Goal: Task Accomplishment & Management: Manage account settings

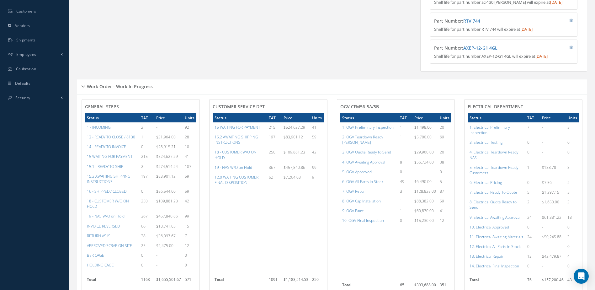
scroll to position [282, 0]
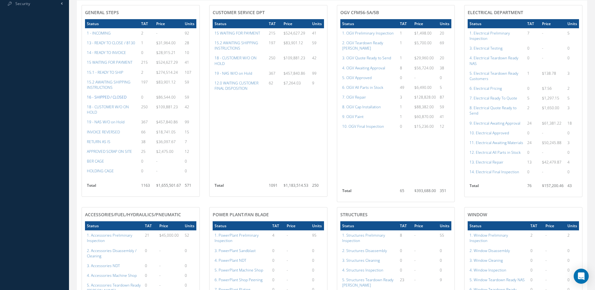
click at [112, 100] on a=22&excludeInternalCustomer=false&excludeInvoicedOrClosed=true&&filtersHidded"] "16 - SHIPPED / CLOSED" at bounding box center [107, 96] width 40 height 5
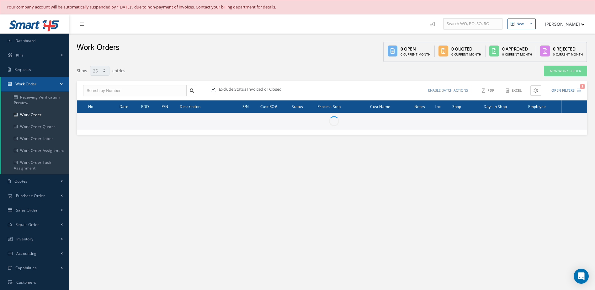
select select "25"
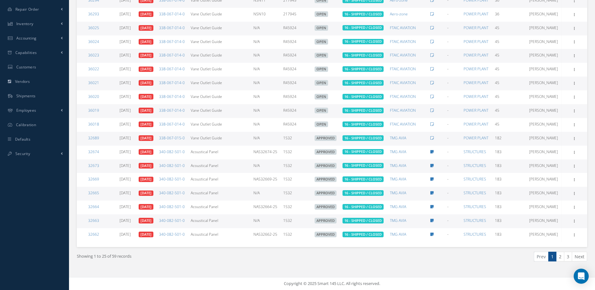
scroll to position [318, 0]
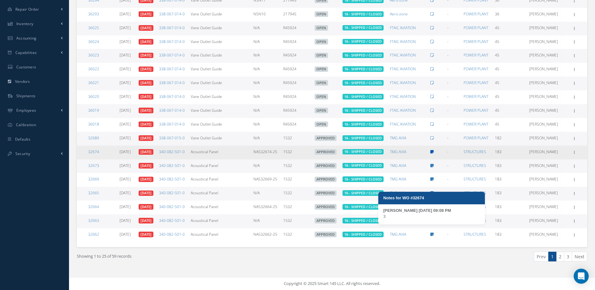
click at [434, 150] on icon at bounding box center [432, 152] width 3 height 4
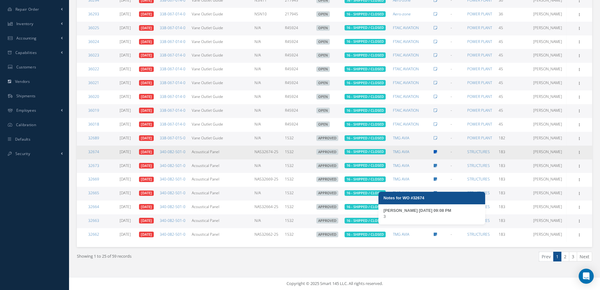
type textarea "3 -- ABNER DIAZ 04/29/2025 09:08PM"
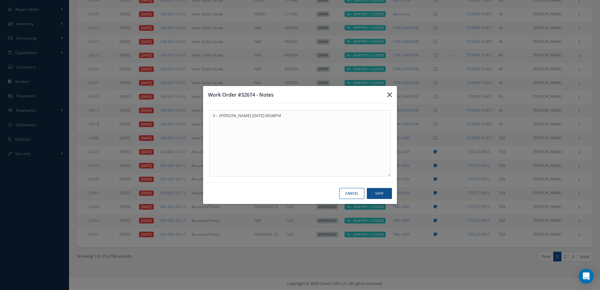
click at [393, 92] on button "button" at bounding box center [389, 95] width 15 height 18
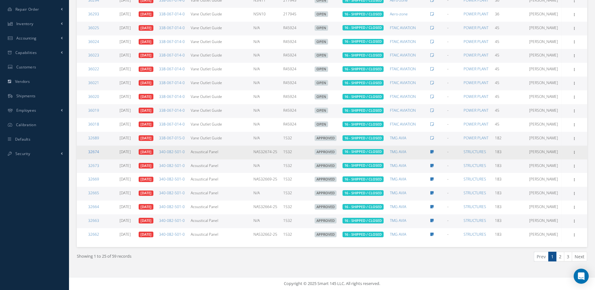
click at [94, 149] on link "32674" at bounding box center [93, 151] width 11 height 5
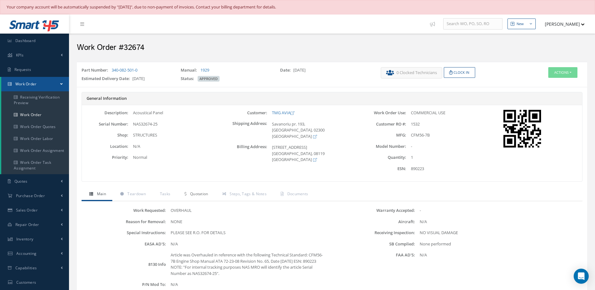
click at [200, 193] on span "Quotation" at bounding box center [199, 193] width 18 height 5
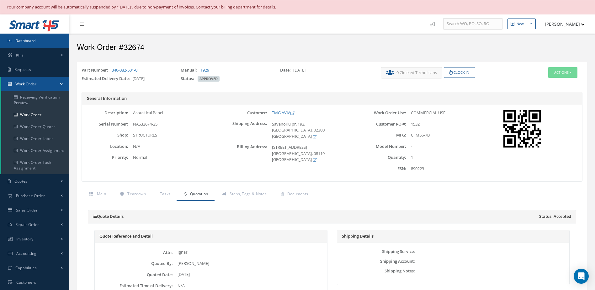
click at [37, 43] on link "Dashboard" at bounding box center [34, 41] width 69 height 14
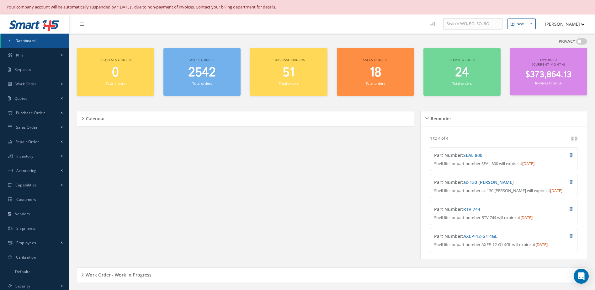
scroll to position [188, 0]
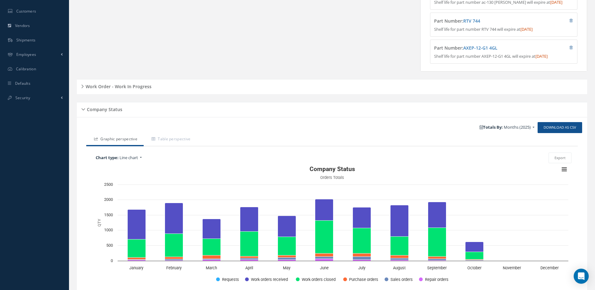
click at [145, 89] on h5 "Work Order - Work In Progress" at bounding box center [118, 86] width 68 height 8
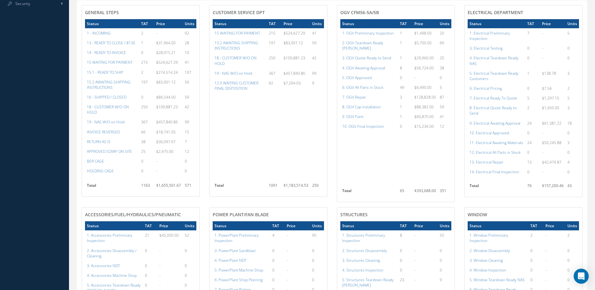
scroll to position [314, 0]
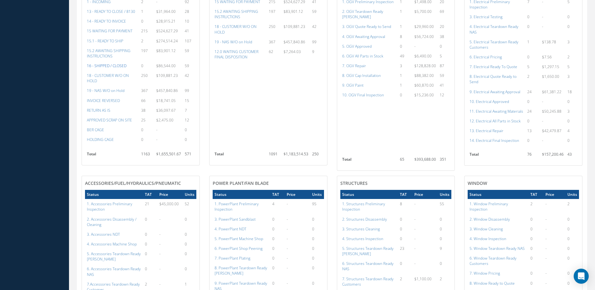
click at [120, 68] on a=22&excludeInternalCustomer=false&excludeInvoicedOrClosed=true&&filtersHidded"] "16 - SHIPPED / CLOSED" at bounding box center [107, 65] width 40 height 5
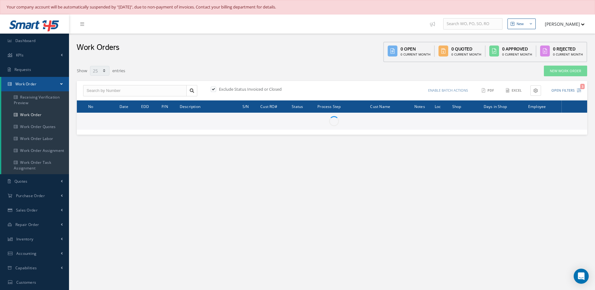
select select "25"
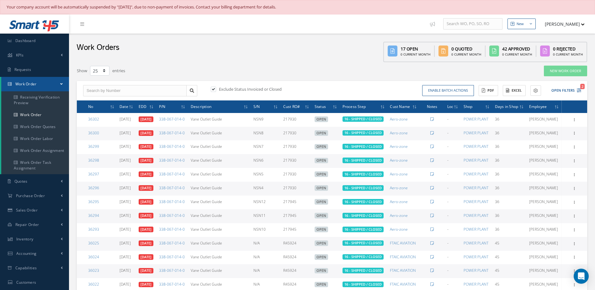
type input "All Work Request"
type input "All Work Performed"
type input "All Status"
type input "WO Part Status"
click at [562, 90] on button "Open Filters 2" at bounding box center [563, 90] width 35 height 10
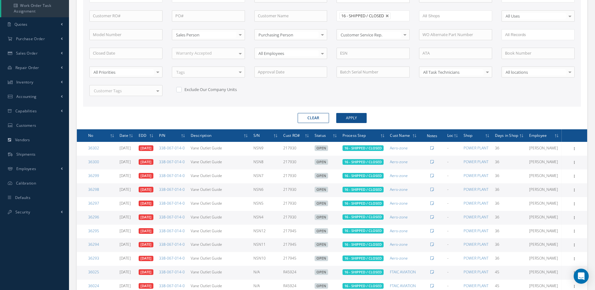
scroll to position [31, 0]
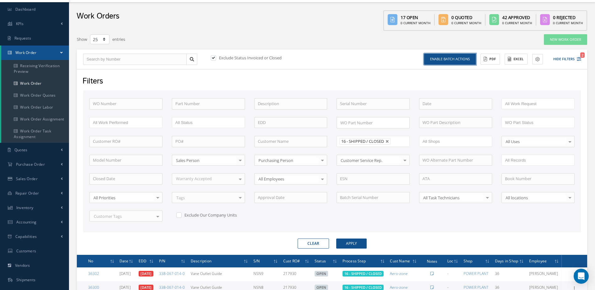
click at [461, 61] on button "Enable batch actions" at bounding box center [450, 59] width 52 height 11
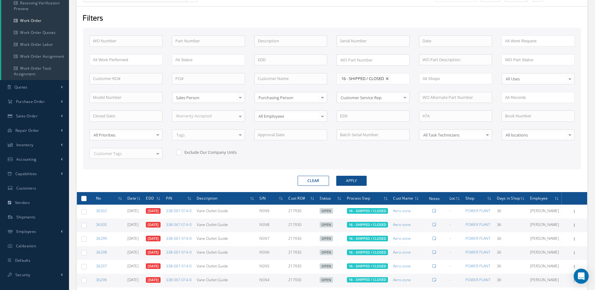
scroll to position [188, 0]
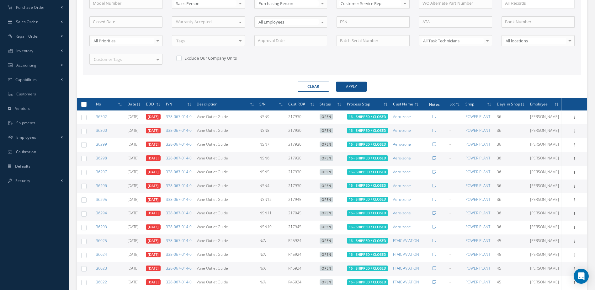
click at [86, 106] on label at bounding box center [86, 103] width 0 height 5
click at [85, 106] on input "checkbox" at bounding box center [84, 105] width 4 height 4
checkbox input "true"
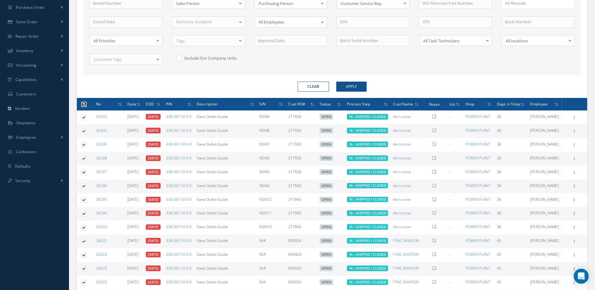
checkbox input "true"
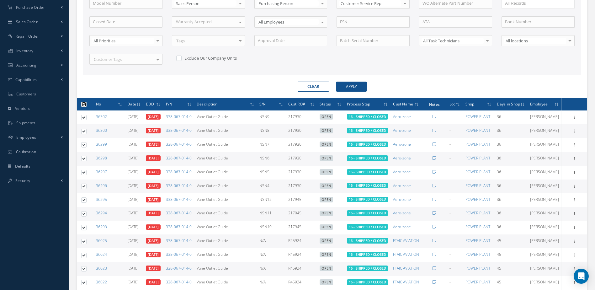
checkbox input "true"
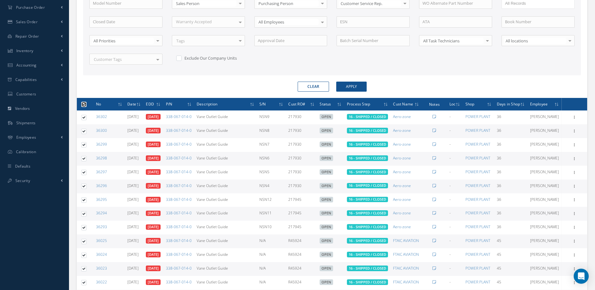
checkbox input "true"
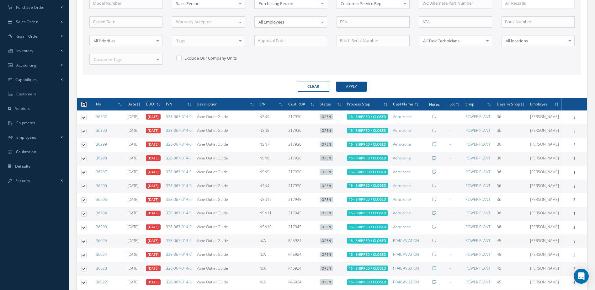
checkbox input "true"
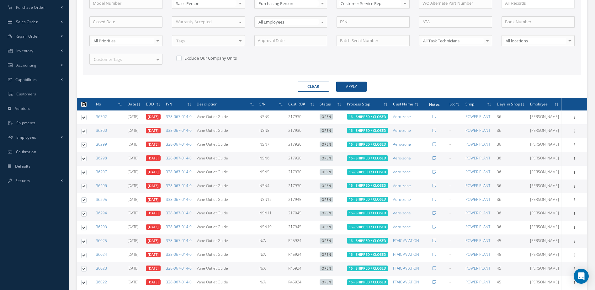
checkbox input "true"
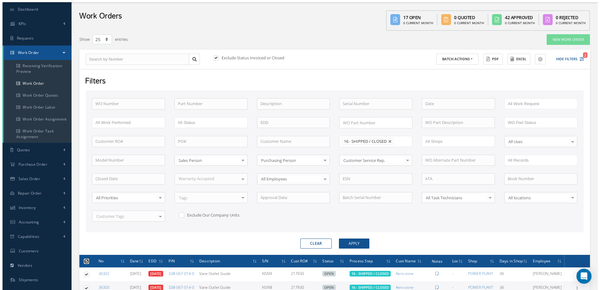
scroll to position [0, 0]
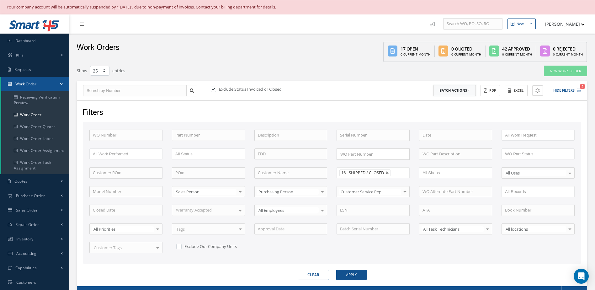
click at [463, 88] on button "Batch Actions" at bounding box center [455, 90] width 42 height 11
click at [464, 108] on link "Close Work Orders" at bounding box center [459, 109] width 50 height 8
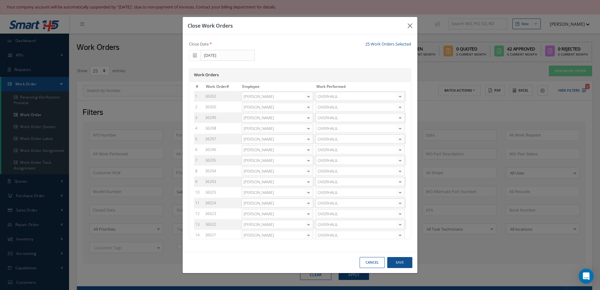
click at [309, 98] on div at bounding box center [308, 96] width 9 height 9
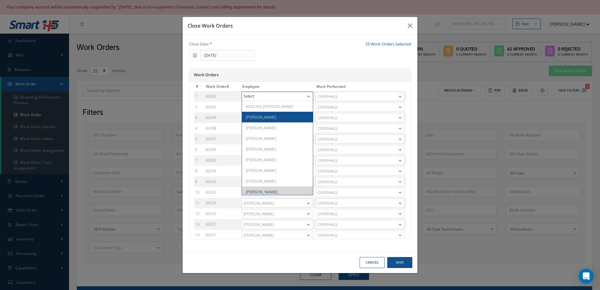
click at [281, 118] on span "[PERSON_NAME]" at bounding box center [277, 117] width 71 height 11
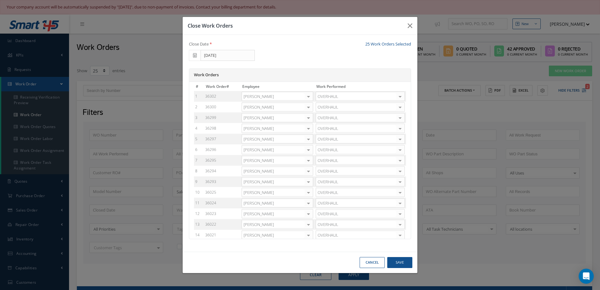
click at [307, 108] on div at bounding box center [308, 107] width 9 height 9
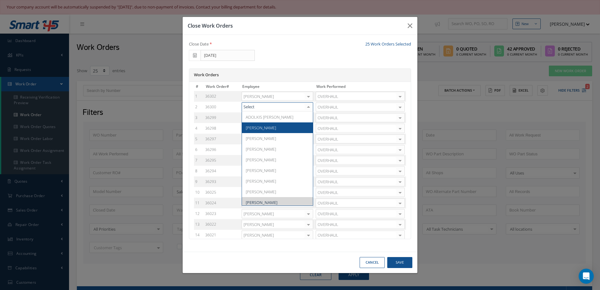
click at [291, 127] on span "[PERSON_NAME]" at bounding box center [277, 127] width 71 height 11
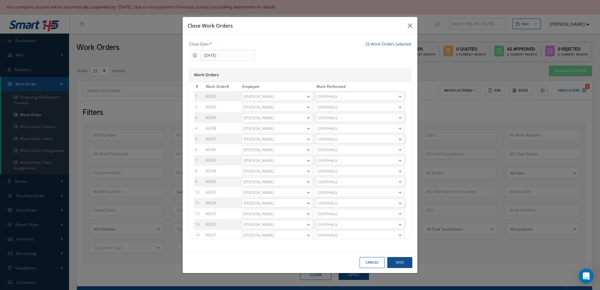
click at [309, 119] on div at bounding box center [308, 117] width 9 height 9
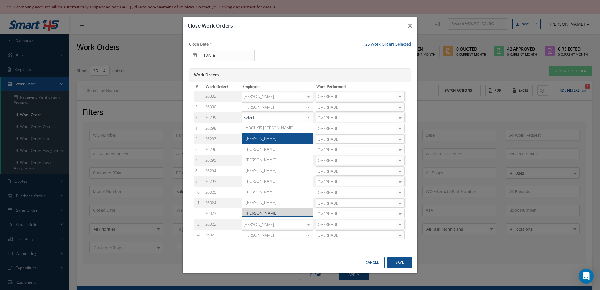
click at [287, 134] on span "[PERSON_NAME]" at bounding box center [277, 138] width 71 height 11
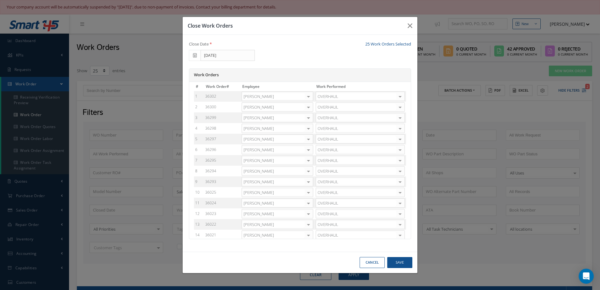
click at [311, 130] on div at bounding box center [308, 128] width 9 height 9
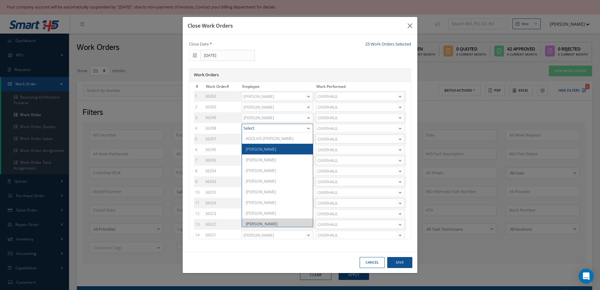
click at [285, 150] on span "Adoni Felipe" at bounding box center [277, 149] width 71 height 11
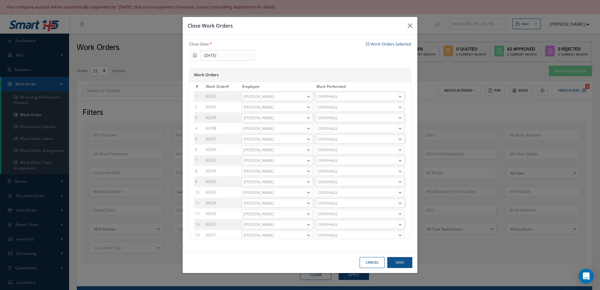
click at [309, 141] on div at bounding box center [308, 139] width 9 height 9
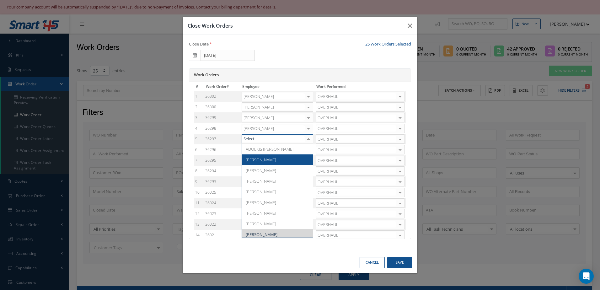
click at [261, 161] on span "Adoni Felipe" at bounding box center [261, 160] width 30 height 6
click at [309, 149] on div at bounding box center [308, 149] width 9 height 9
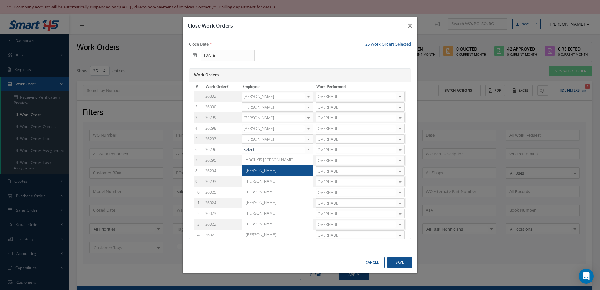
click at [271, 170] on span "[PERSON_NAME]" at bounding box center [277, 170] width 71 height 11
click at [310, 159] on div at bounding box center [308, 160] width 9 height 9
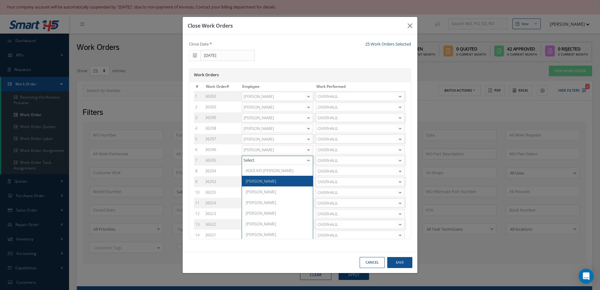
click at [268, 183] on span "[PERSON_NAME]" at bounding box center [277, 181] width 71 height 11
click at [309, 172] on div at bounding box center [308, 171] width 9 height 9
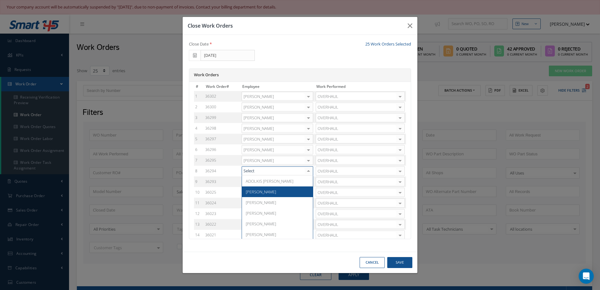
click at [280, 190] on span "[PERSON_NAME]" at bounding box center [277, 191] width 71 height 11
click at [307, 182] on div at bounding box center [308, 181] width 9 height 9
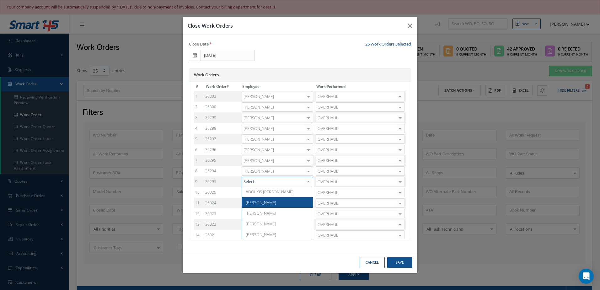
click at [272, 198] on span "[PERSON_NAME]" at bounding box center [277, 202] width 71 height 11
click at [310, 193] on div at bounding box center [308, 192] width 9 height 9
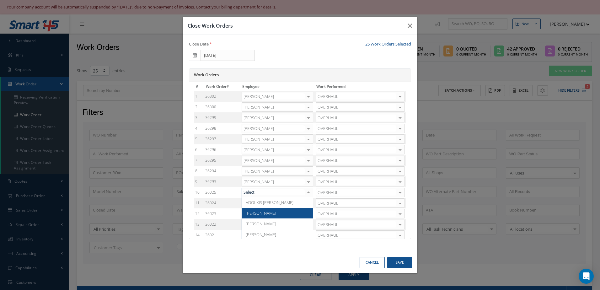
click at [260, 217] on span "[PERSON_NAME]" at bounding box center [277, 213] width 71 height 11
click at [309, 142] on div at bounding box center [308, 141] width 9 height 9
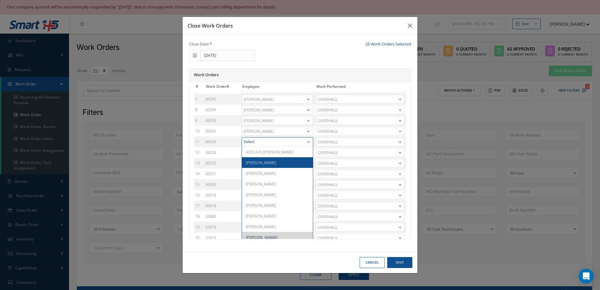
click at [265, 163] on span "Adoni Felipe" at bounding box center [261, 163] width 30 height 6
click at [309, 154] on div at bounding box center [308, 152] width 9 height 9
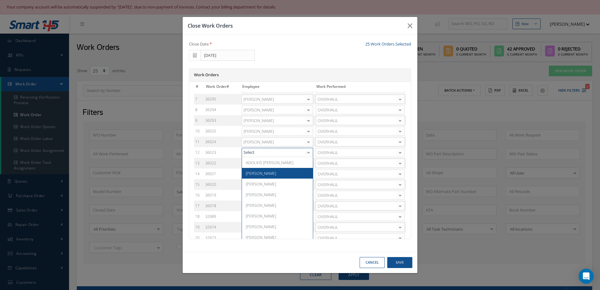
click at [279, 172] on span "Adoni Felipe" at bounding box center [277, 173] width 71 height 11
click at [307, 162] on div at bounding box center [308, 163] width 9 height 9
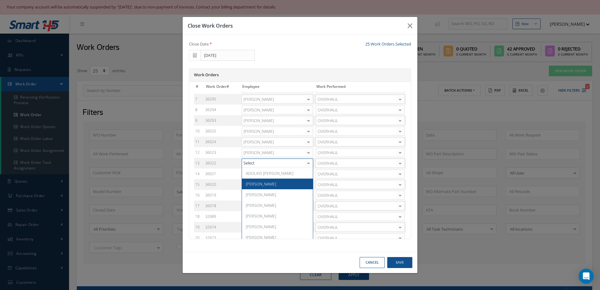
click at [259, 182] on span "Adoni Felipe" at bounding box center [261, 184] width 30 height 6
click at [310, 176] on div at bounding box center [308, 173] width 9 height 9
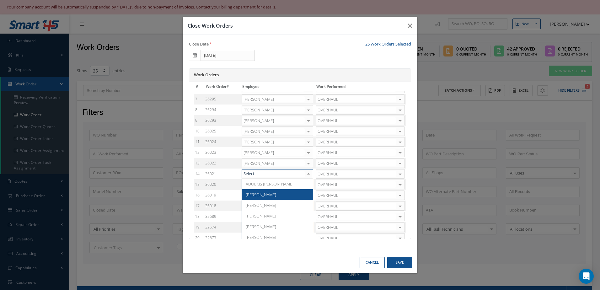
click at [275, 194] on span "Adoni Felipe" at bounding box center [277, 194] width 71 height 11
click at [309, 184] on div at bounding box center [308, 184] width 9 height 9
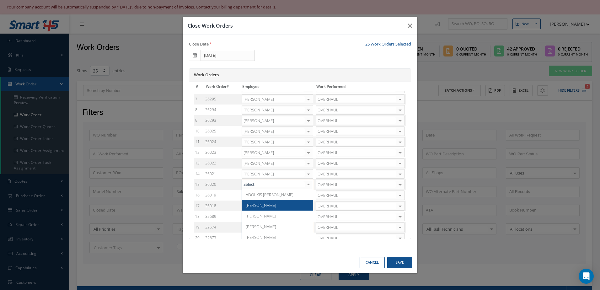
drag, startPoint x: 257, startPoint y: 203, endPoint x: 269, endPoint y: 200, distance: 12.5
click at [257, 203] on span "[PERSON_NAME]" at bounding box center [261, 205] width 30 height 6
click at [309, 198] on div at bounding box center [308, 195] width 9 height 9
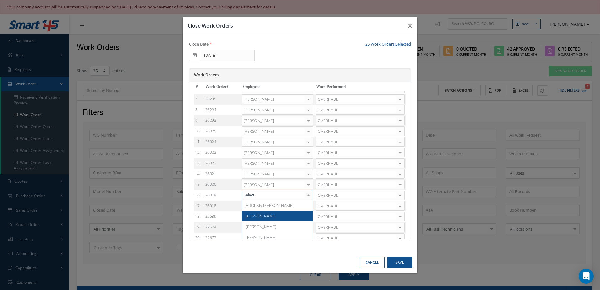
click at [268, 219] on span "[PERSON_NAME]" at bounding box center [277, 216] width 71 height 11
click at [311, 143] on div at bounding box center [308, 143] width 9 height 9
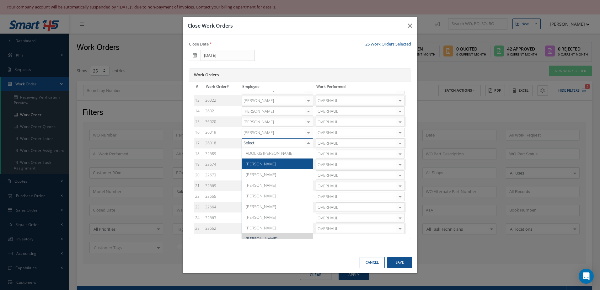
drag, startPoint x: 269, startPoint y: 162, endPoint x: 272, endPoint y: 162, distance: 3.5
click at [269, 162] on span "[PERSON_NAME]" at bounding box center [277, 164] width 71 height 11
click at [309, 157] on div at bounding box center [308, 153] width 9 height 9
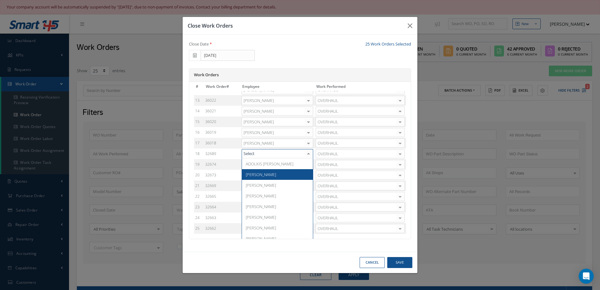
click at [274, 172] on span "[PERSON_NAME]" at bounding box center [277, 174] width 71 height 11
click at [307, 167] on div at bounding box center [308, 164] width 9 height 9
click at [277, 184] on span "[PERSON_NAME]" at bounding box center [277, 185] width 71 height 11
click at [310, 175] on div at bounding box center [308, 175] width 9 height 9
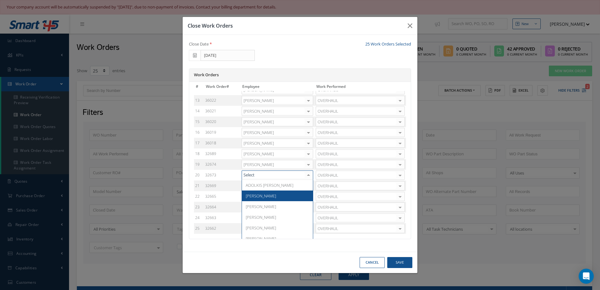
click at [273, 195] on span "[PERSON_NAME]" at bounding box center [277, 196] width 71 height 11
click at [307, 186] on div at bounding box center [308, 185] width 9 height 9
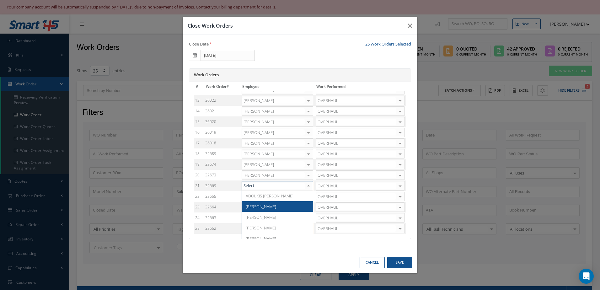
drag, startPoint x: 264, startPoint y: 205, endPoint x: 270, endPoint y: 206, distance: 5.4
click at [265, 205] on span "Adoni Felipe" at bounding box center [261, 207] width 30 height 6
click at [307, 196] on div at bounding box center [308, 196] width 9 height 9
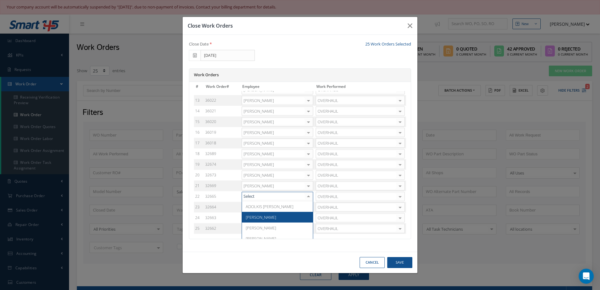
drag, startPoint x: 264, startPoint y: 217, endPoint x: 282, endPoint y: 218, distance: 17.3
click at [266, 217] on span "[PERSON_NAME]" at bounding box center [261, 217] width 30 height 6
click at [310, 207] on div at bounding box center [308, 207] width 9 height 9
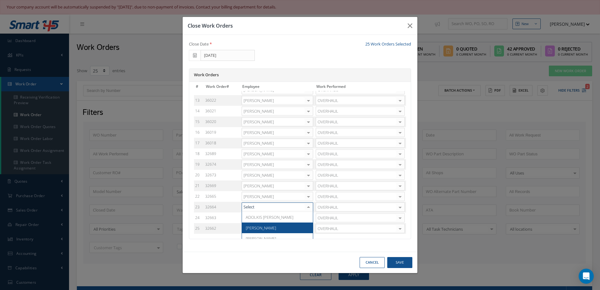
click at [274, 225] on span "[PERSON_NAME]" at bounding box center [277, 228] width 71 height 11
click at [310, 219] on div at bounding box center [308, 217] width 9 height 9
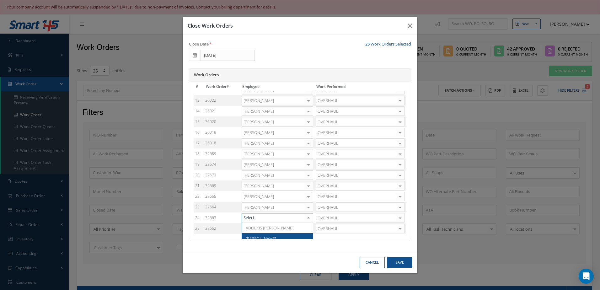
click at [265, 237] on span "[PERSON_NAME]" at bounding box center [261, 239] width 30 height 6
click at [311, 228] on div at bounding box center [308, 228] width 9 height 9
click at [311, 228] on div "# Work Order# Employee Work Performed 1 36302 Adoni Felipe ADOLKIS LOPEZ Adoni …" at bounding box center [300, 160] width 222 height 157
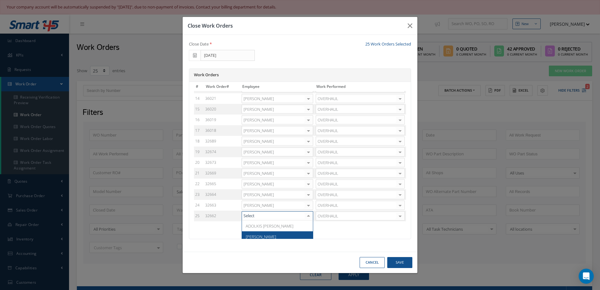
drag, startPoint x: 278, startPoint y: 233, endPoint x: 284, endPoint y: 234, distance: 6.0
click at [278, 234] on span "Adoni Felipe" at bounding box center [277, 236] width 71 height 11
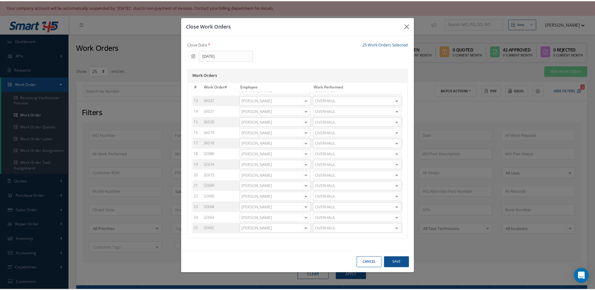
scroll to position [124, 0]
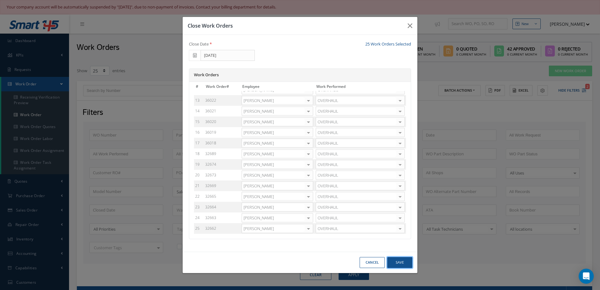
click at [402, 263] on button "Save" at bounding box center [399, 262] width 25 height 11
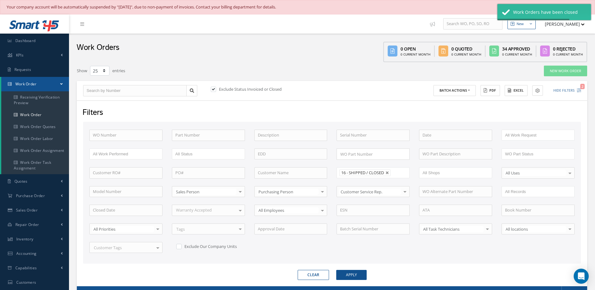
checkbox input "false"
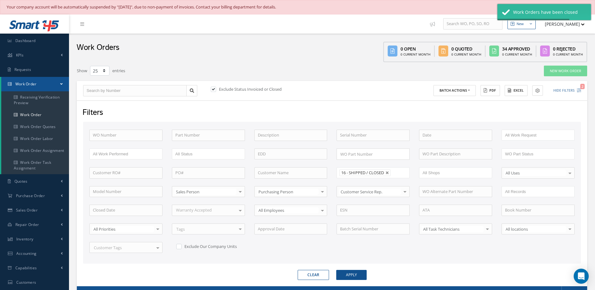
checkbox input "false"
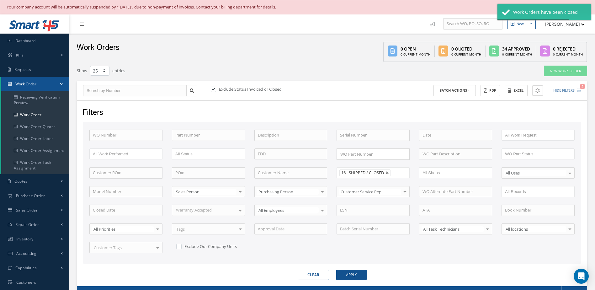
checkbox input "false"
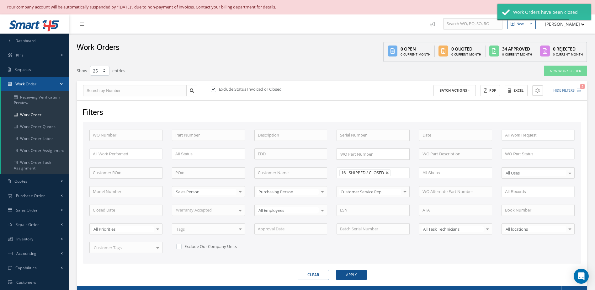
checkbox input "false"
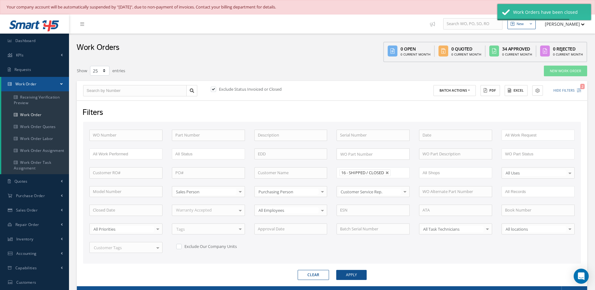
checkbox input "false"
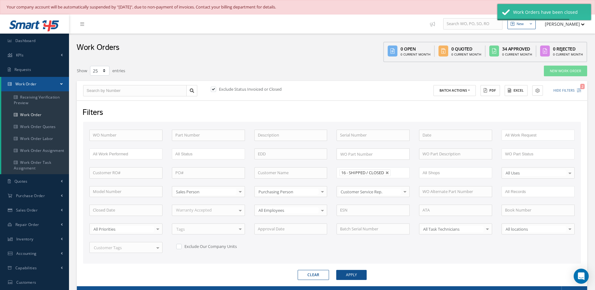
checkbox input "false"
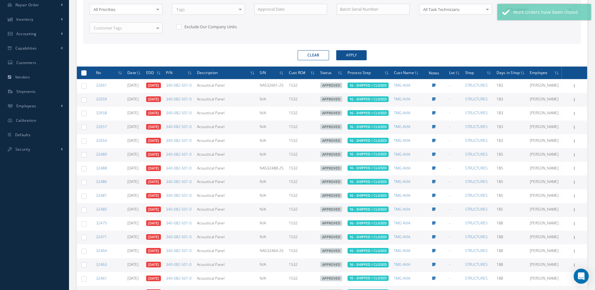
scroll to position [251, 0]
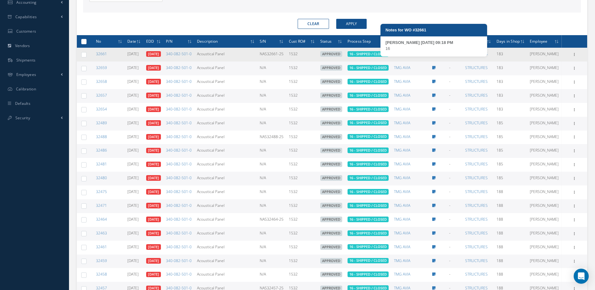
click at [436, 56] on icon at bounding box center [434, 54] width 3 height 4
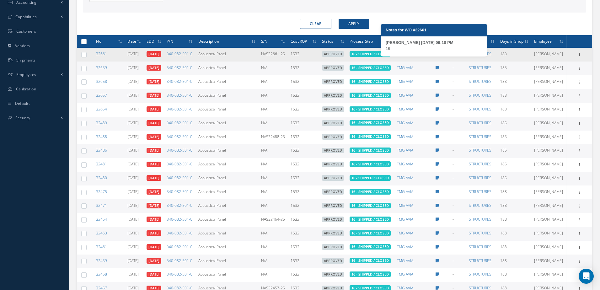
type textarea "16 -- ABNER DIAZ 04/29/2025 09:18PM"
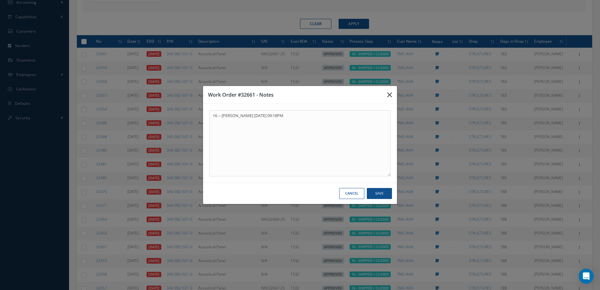
click at [391, 94] on icon "button" at bounding box center [389, 95] width 5 height 8
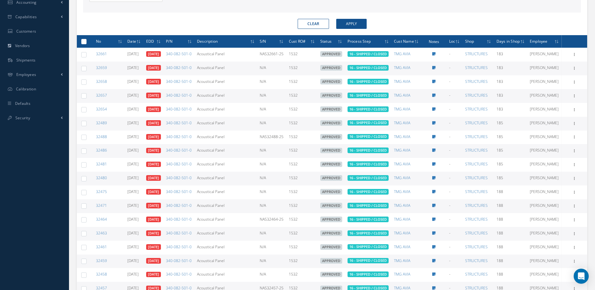
click at [81, 42] on div at bounding box center [84, 42] width 6 height 6
click at [86, 44] on label at bounding box center [86, 41] width 0 height 5
click at [85, 44] on input "checkbox" at bounding box center [84, 42] width 4 height 4
checkbox input "true"
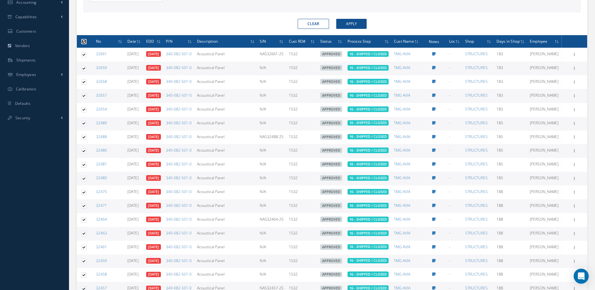
checkbox input "true"
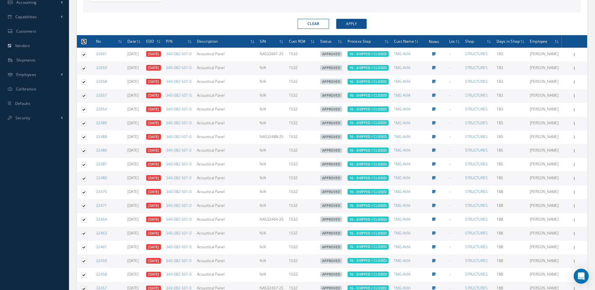
checkbox input "true"
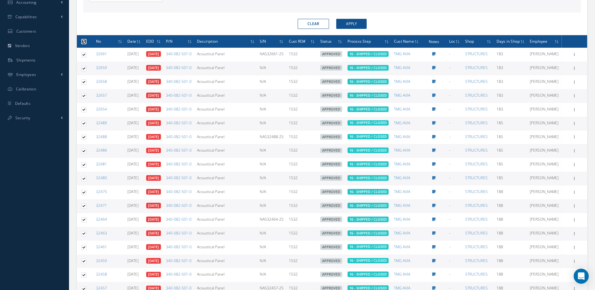
checkbox input "true"
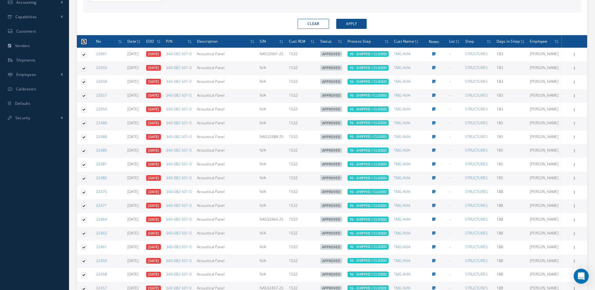
checkbox input "true"
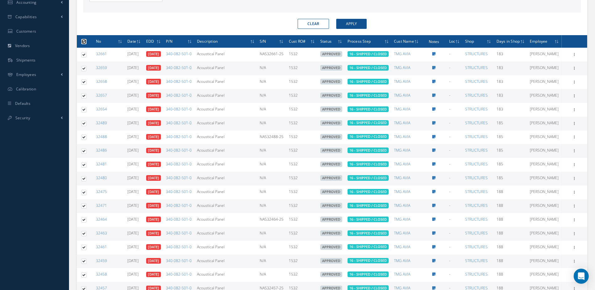
checkbox input "true"
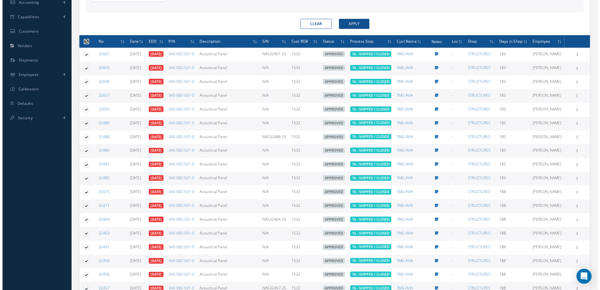
scroll to position [63, 0]
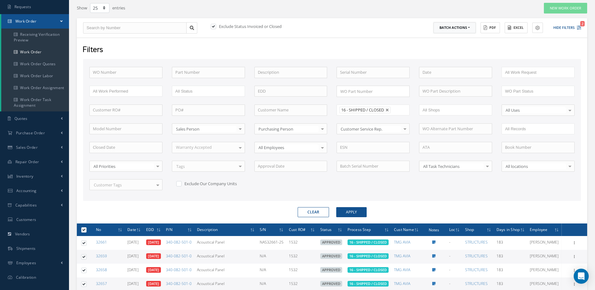
click at [468, 28] on button "Batch Actions" at bounding box center [455, 27] width 42 height 11
click at [457, 44] on link "Close Work Orders" at bounding box center [459, 46] width 50 height 8
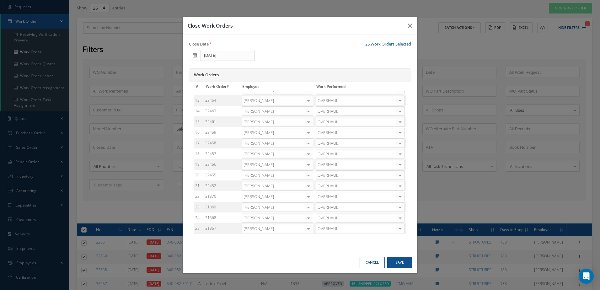
scroll to position [0, 0]
click at [309, 98] on div at bounding box center [308, 96] width 9 height 9
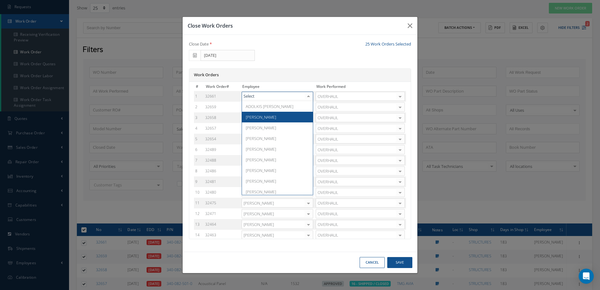
click at [298, 119] on span "[PERSON_NAME]" at bounding box center [277, 117] width 71 height 11
click at [312, 107] on div at bounding box center [308, 107] width 9 height 9
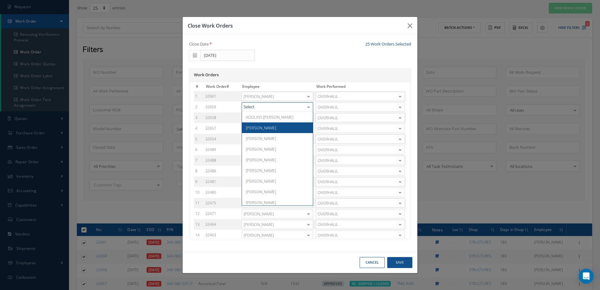
click at [291, 125] on span "[PERSON_NAME]" at bounding box center [277, 127] width 71 height 11
click at [310, 117] on div at bounding box center [308, 117] width 9 height 9
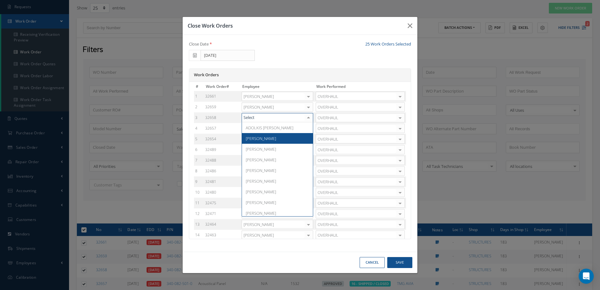
click at [288, 136] on span "[PERSON_NAME]" at bounding box center [277, 138] width 71 height 11
click at [310, 127] on div at bounding box center [308, 128] width 9 height 9
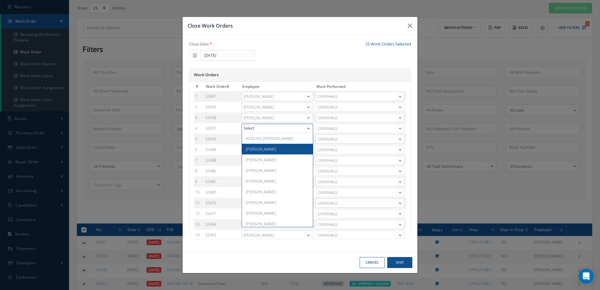
click at [287, 152] on span "[PERSON_NAME]" at bounding box center [277, 149] width 71 height 11
click at [308, 141] on div at bounding box center [308, 139] width 9 height 9
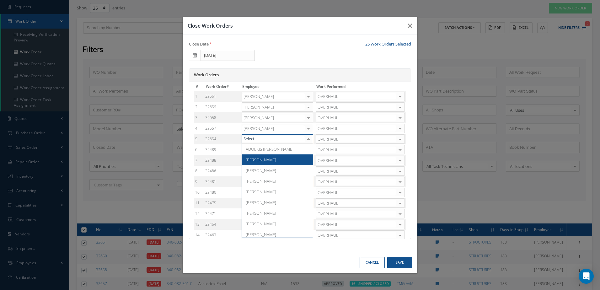
click at [278, 159] on span "[PERSON_NAME]" at bounding box center [277, 159] width 71 height 11
click at [312, 151] on div at bounding box center [308, 149] width 9 height 9
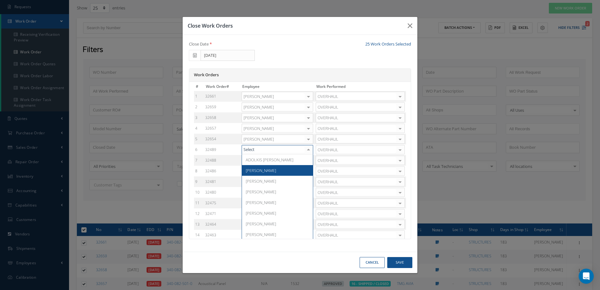
click at [279, 168] on span "[PERSON_NAME]" at bounding box center [277, 170] width 71 height 11
click at [310, 161] on div at bounding box center [308, 160] width 9 height 9
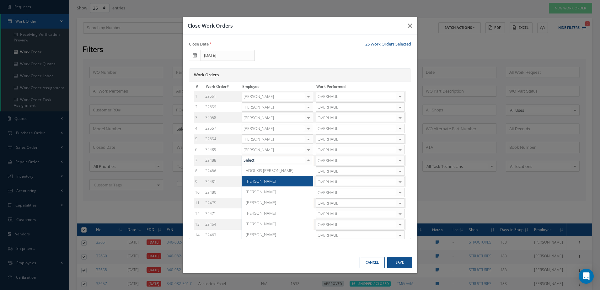
click at [276, 179] on span "[PERSON_NAME]" at bounding box center [277, 181] width 71 height 11
click at [309, 172] on div at bounding box center [308, 171] width 9 height 9
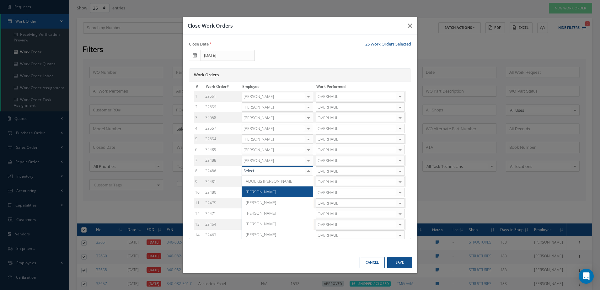
click at [271, 194] on span "[PERSON_NAME]" at bounding box center [277, 191] width 71 height 11
click at [310, 183] on div at bounding box center [308, 181] width 9 height 9
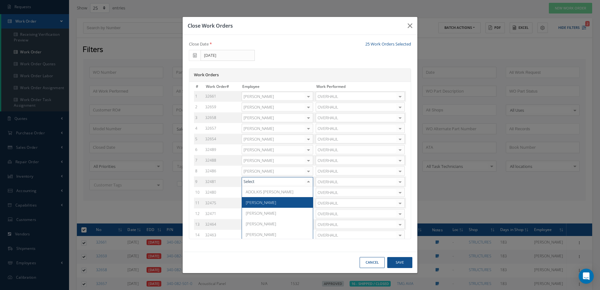
click at [271, 202] on span "[PERSON_NAME]" at bounding box center [277, 202] width 71 height 11
click at [304, 195] on div at bounding box center [308, 192] width 9 height 9
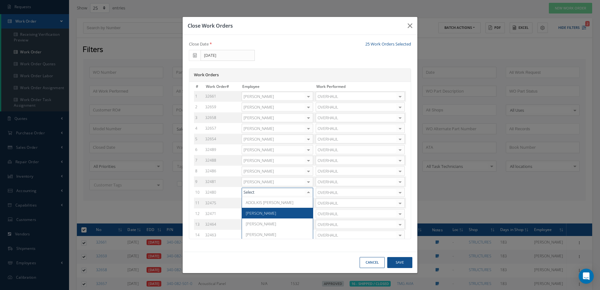
click at [274, 216] on span "[PERSON_NAME]" at bounding box center [277, 213] width 71 height 11
click at [310, 204] on div at bounding box center [308, 203] width 9 height 9
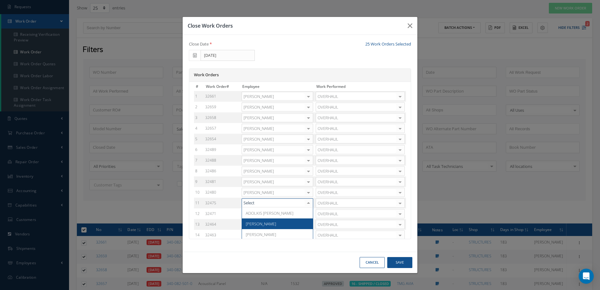
drag, startPoint x: 274, startPoint y: 221, endPoint x: 291, endPoint y: 222, distance: 16.3
click at [275, 222] on span "[PERSON_NAME]" at bounding box center [277, 223] width 71 height 11
click at [307, 214] on div at bounding box center [308, 213] width 9 height 9
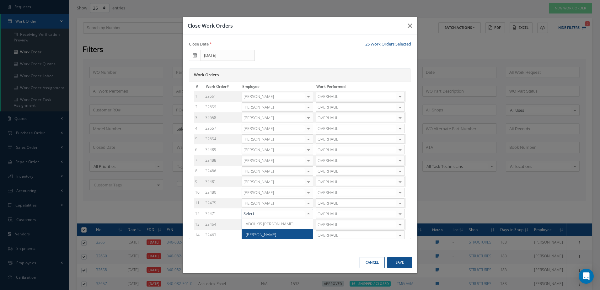
click at [279, 230] on span "[PERSON_NAME]" at bounding box center [277, 234] width 71 height 11
click at [305, 196] on div at bounding box center [308, 196] width 9 height 9
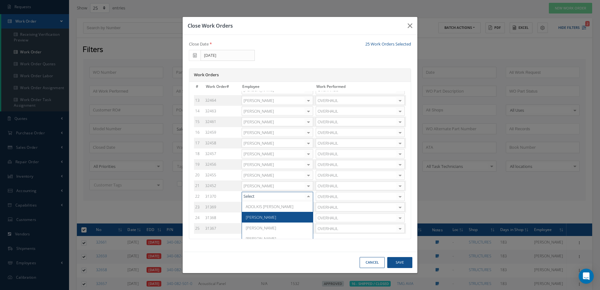
click at [262, 219] on span "[PERSON_NAME]" at bounding box center [261, 217] width 30 height 6
click at [305, 208] on div at bounding box center [308, 207] width 9 height 9
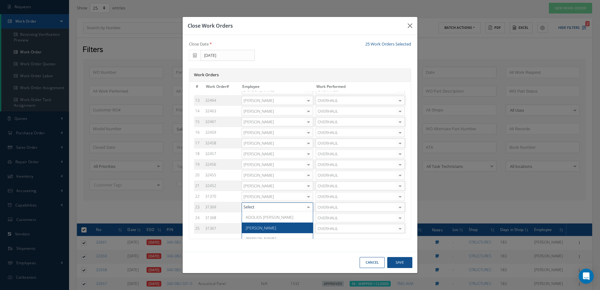
click at [271, 229] on span "[PERSON_NAME]" at bounding box center [277, 228] width 71 height 11
click at [307, 219] on div at bounding box center [308, 217] width 9 height 9
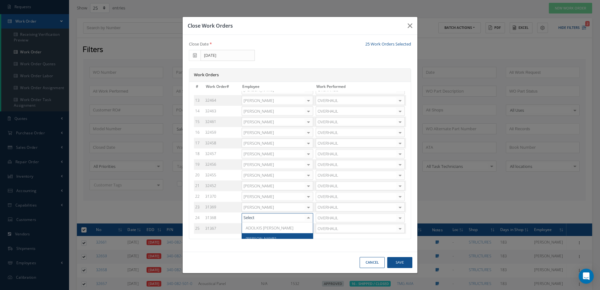
click at [270, 237] on span "[PERSON_NAME]" at bounding box center [277, 238] width 71 height 11
click at [306, 228] on div at bounding box center [308, 228] width 9 height 9
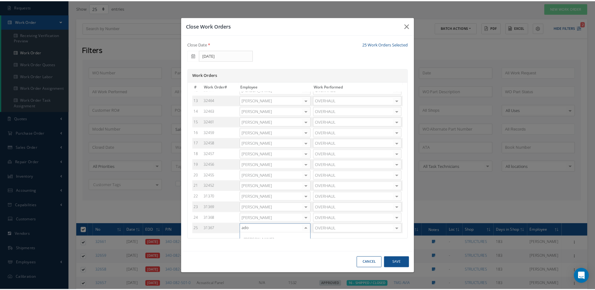
scroll to position [0, 0]
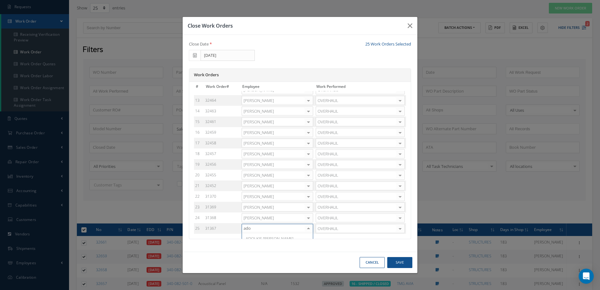
type input "adon"
click at [291, 234] on span "Adoni Felipe" at bounding box center [277, 238] width 71 height 11
click at [399, 266] on button "Save" at bounding box center [399, 262] width 25 height 11
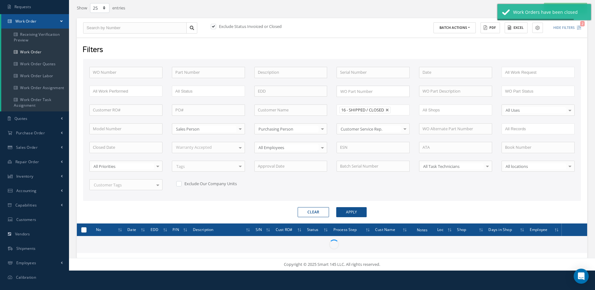
checkbox input "false"
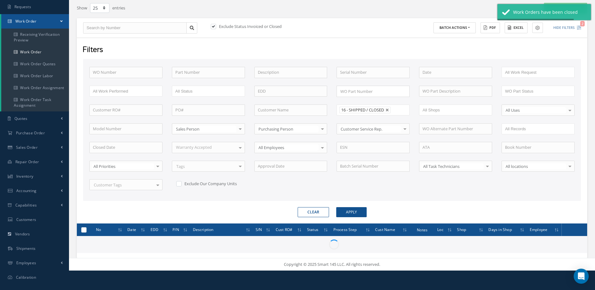
checkbox input "false"
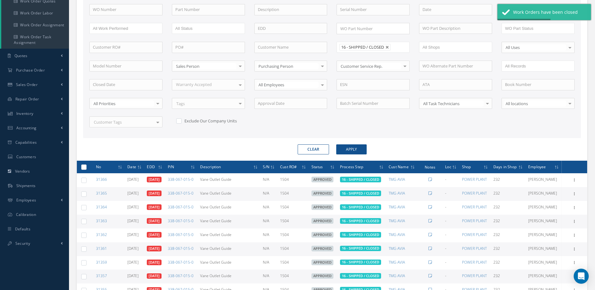
scroll to position [181, 0]
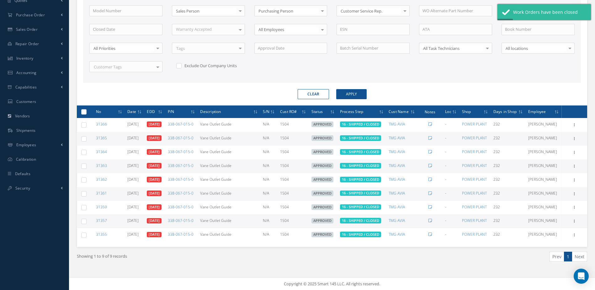
click at [86, 109] on label at bounding box center [86, 111] width 0 height 5
click at [85, 110] on input "checkbox" at bounding box center [84, 112] width 4 height 4
checkbox input "true"
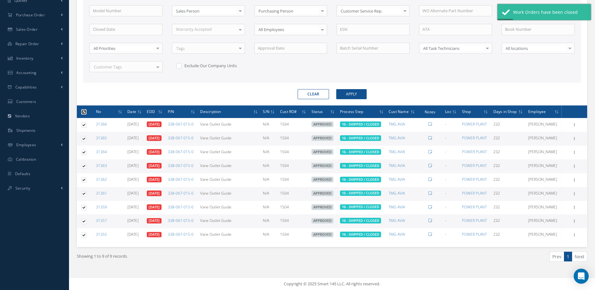
checkbox input "true"
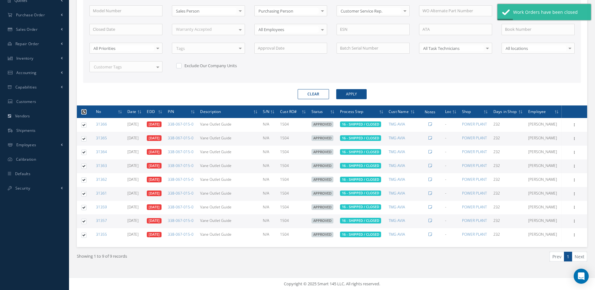
checkbox input "true"
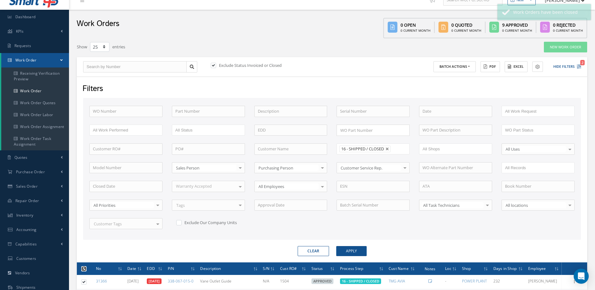
scroll to position [0, 0]
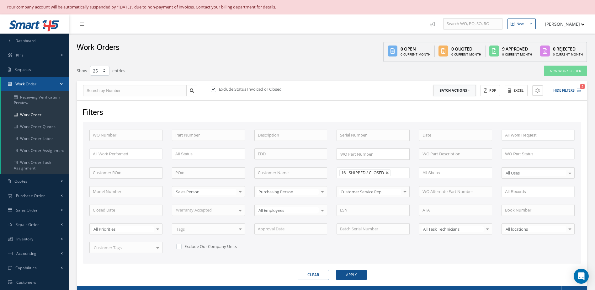
click at [471, 91] on button "Batch Actions" at bounding box center [455, 90] width 42 height 11
drag, startPoint x: 457, startPoint y: 107, endPoint x: 427, endPoint y: 114, distance: 30.4
click at [457, 107] on link "Close Work Orders" at bounding box center [459, 109] width 50 height 8
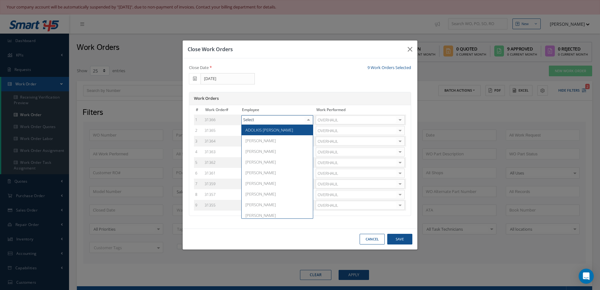
click at [306, 120] on div at bounding box center [308, 120] width 9 height 9
click at [284, 139] on span "[PERSON_NAME]" at bounding box center [277, 140] width 71 height 11
click at [307, 132] on div at bounding box center [308, 130] width 9 height 9
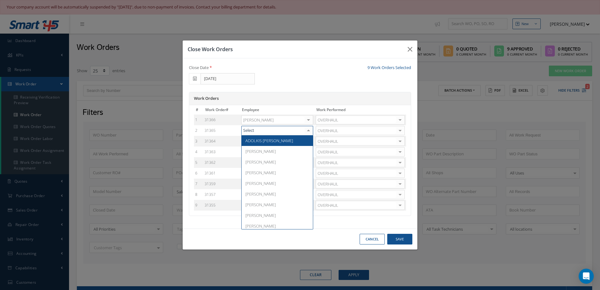
click at [286, 145] on span "ADOLKIS [PERSON_NAME]" at bounding box center [277, 140] width 71 height 11
click at [312, 128] on div at bounding box center [316, 130] width 9 height 9
click at [279, 152] on span "[PERSON_NAME]" at bounding box center [277, 151] width 71 height 11
click at [309, 143] on div at bounding box center [308, 141] width 9 height 9
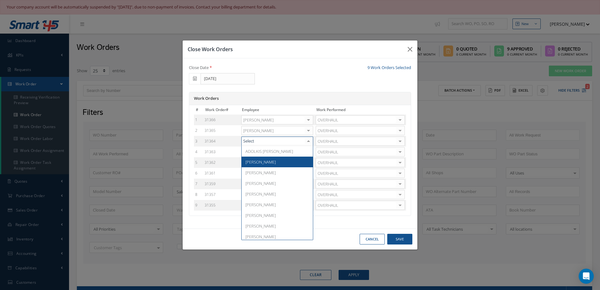
click at [288, 164] on span "[PERSON_NAME]" at bounding box center [277, 162] width 71 height 11
click at [308, 150] on div at bounding box center [308, 152] width 9 height 9
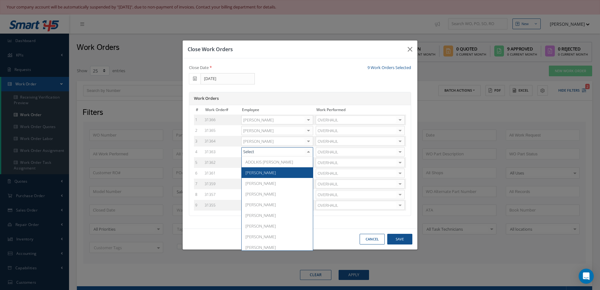
click at [280, 169] on span "[PERSON_NAME]" at bounding box center [277, 172] width 71 height 11
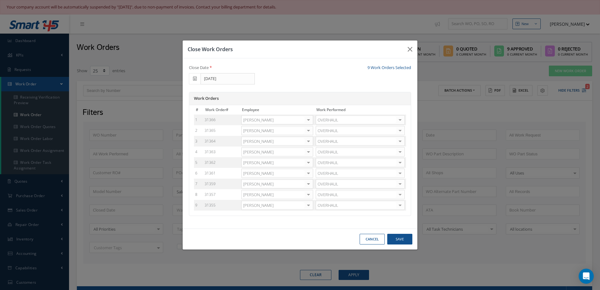
click at [308, 165] on div at bounding box center [308, 162] width 9 height 9
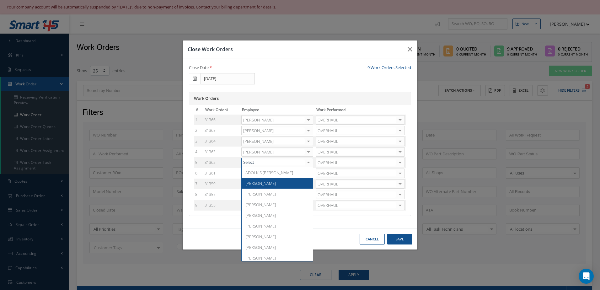
click at [291, 183] on span "[PERSON_NAME]" at bounding box center [277, 183] width 71 height 11
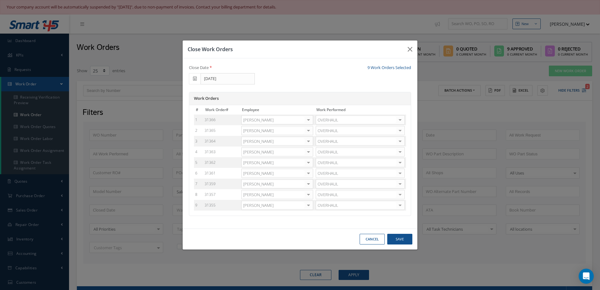
click at [309, 175] on div at bounding box center [308, 173] width 9 height 9
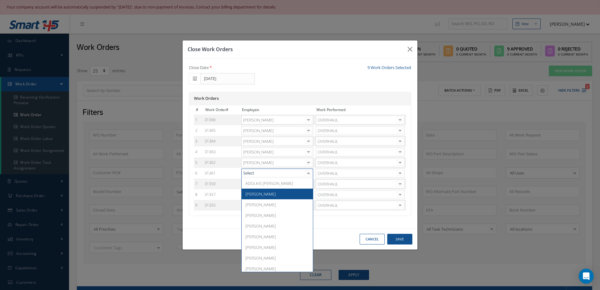
click at [290, 196] on span "[PERSON_NAME]" at bounding box center [277, 194] width 71 height 11
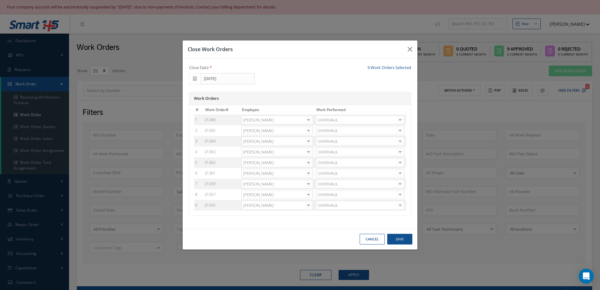
click at [310, 185] on div at bounding box center [308, 184] width 9 height 9
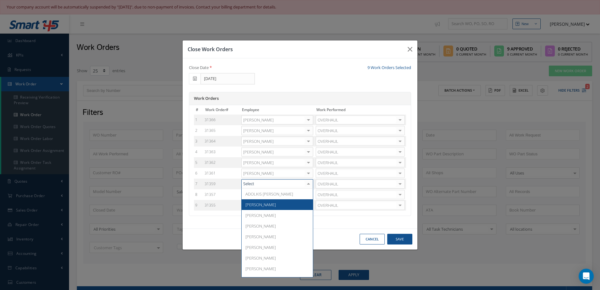
click at [281, 204] on span "[PERSON_NAME]" at bounding box center [277, 204] width 71 height 11
click at [308, 193] on div at bounding box center [308, 194] width 9 height 9
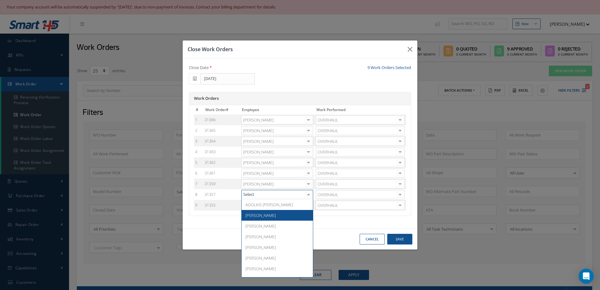
click at [272, 211] on span "[PERSON_NAME]" at bounding box center [277, 215] width 71 height 11
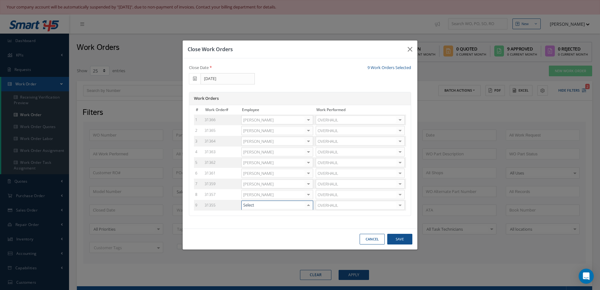
click at [309, 206] on div at bounding box center [308, 205] width 9 height 9
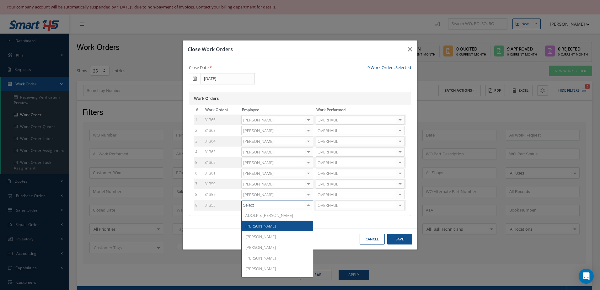
click at [276, 222] on span "[PERSON_NAME]" at bounding box center [277, 226] width 71 height 11
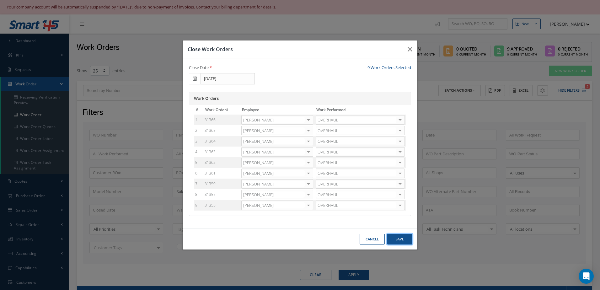
click at [399, 240] on button "Save" at bounding box center [399, 239] width 25 height 11
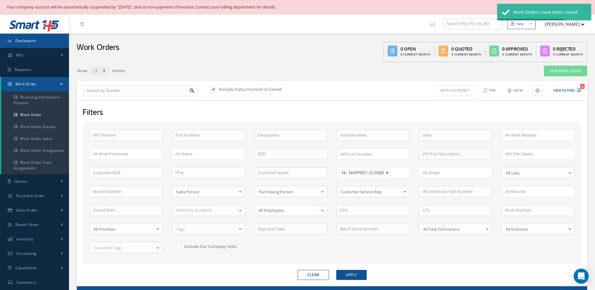
click at [36, 40] on link "Dashboard" at bounding box center [34, 41] width 69 height 14
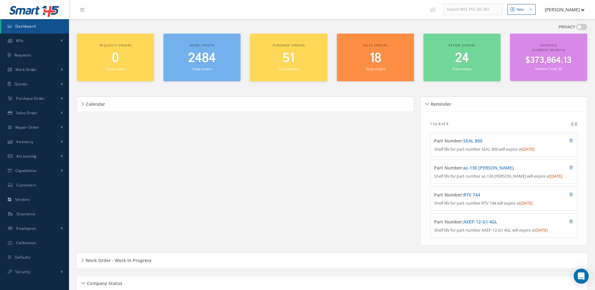
scroll to position [171, 0]
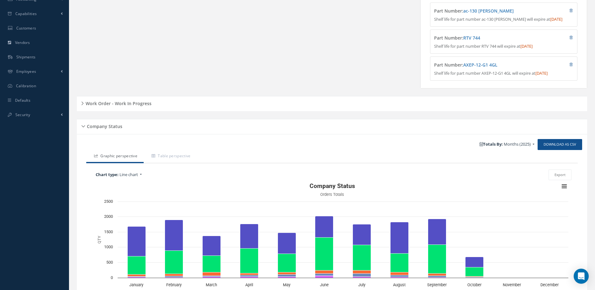
click at [125, 106] on h5 "Work Order - Work In Progress" at bounding box center [118, 103] width 68 height 8
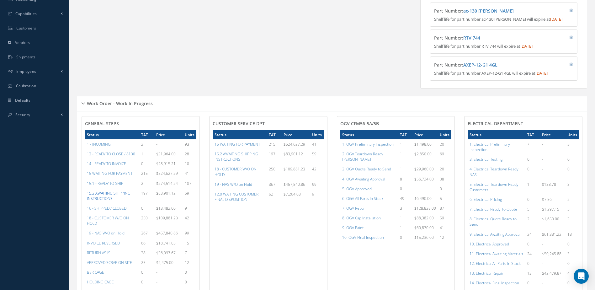
click at [105, 200] on a=62&excludeInternalCustomer=false&excludeInvoicedOrClosed=true&&filtersHidded"] "15.2 AWAITING SHIPPING INSTRUCTIONS" at bounding box center [109, 196] width 44 height 11
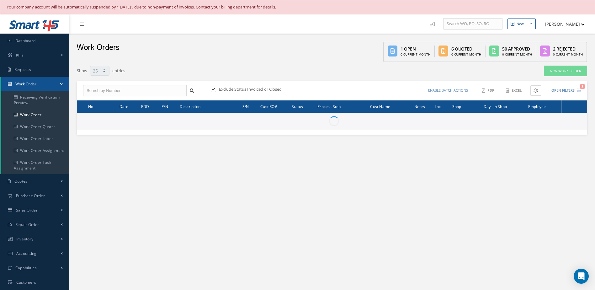
select select "25"
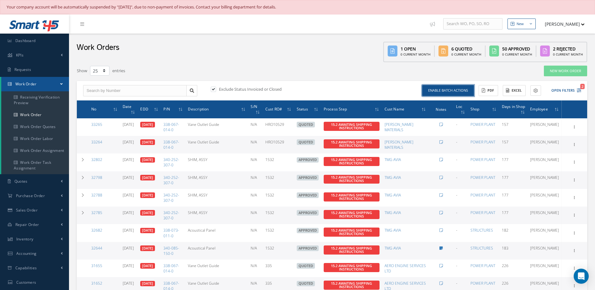
click at [456, 93] on button "Enable batch actions" at bounding box center [448, 90] width 52 height 11
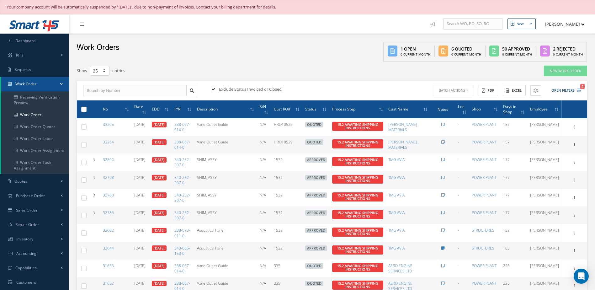
click at [86, 110] on label at bounding box center [86, 108] width 0 height 5
click at [84, 110] on input "checkbox" at bounding box center [84, 110] width 4 height 4
checkbox input "true"
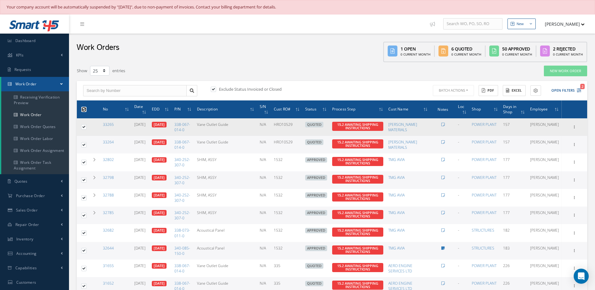
checkbox input "true"
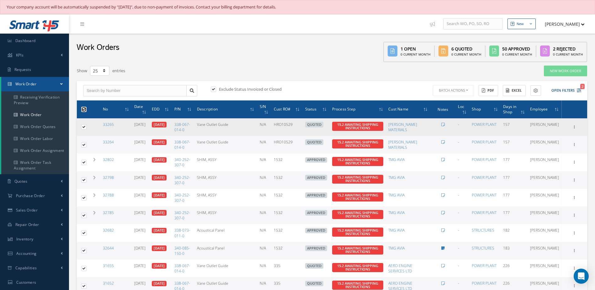
checkbox input "true"
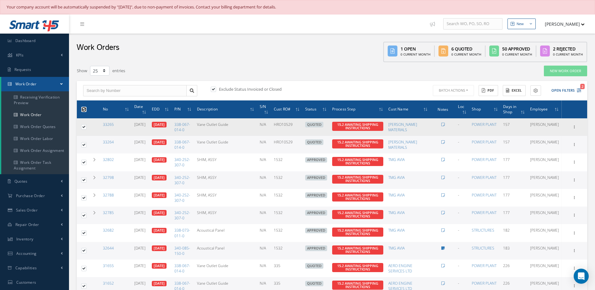
checkbox input "true"
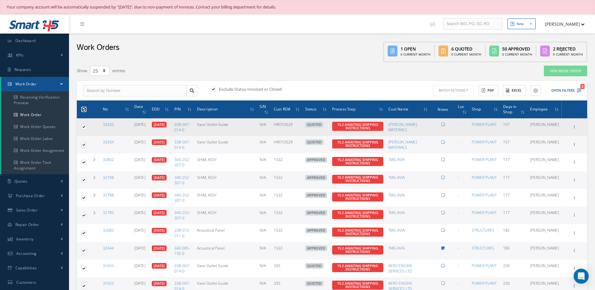
checkbox input "true"
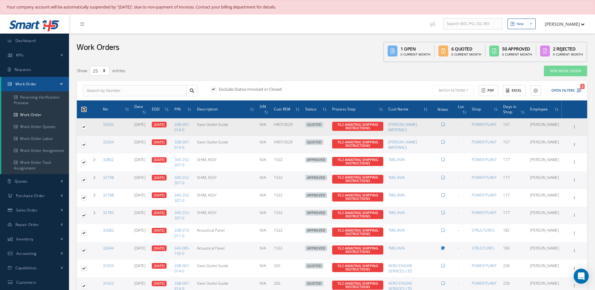
checkbox input "true"
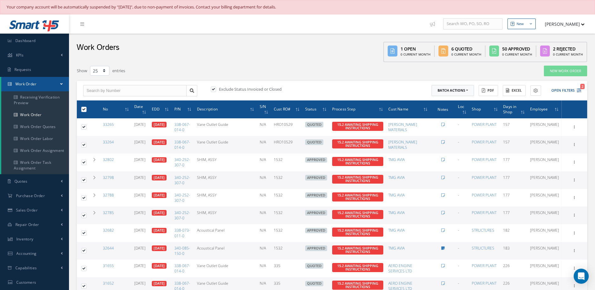
click at [467, 93] on button "Batch Actions" at bounding box center [453, 90] width 42 height 11
click at [448, 111] on link "Close Work Orders" at bounding box center [457, 109] width 50 height 8
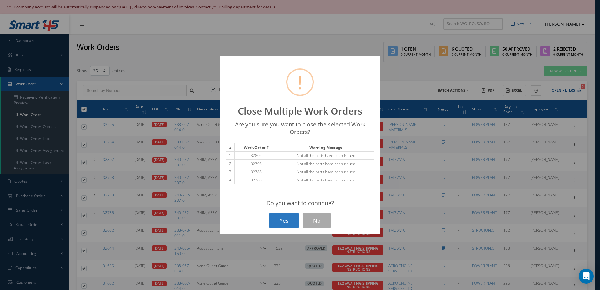
click at [292, 222] on button "Yes" at bounding box center [284, 220] width 30 height 15
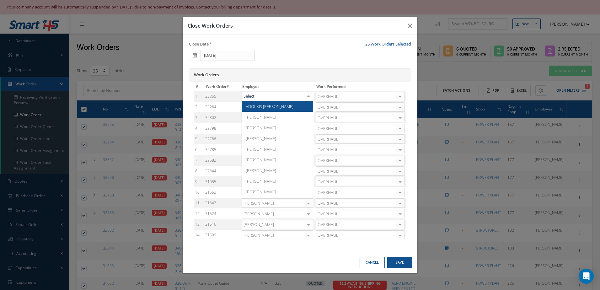
drag, startPoint x: 306, startPoint y: 98, endPoint x: 302, endPoint y: 104, distance: 7.2
click at [306, 98] on div at bounding box center [308, 96] width 9 height 9
click at [279, 114] on span "[PERSON_NAME]" at bounding box center [277, 117] width 71 height 11
click at [310, 109] on div at bounding box center [308, 107] width 9 height 9
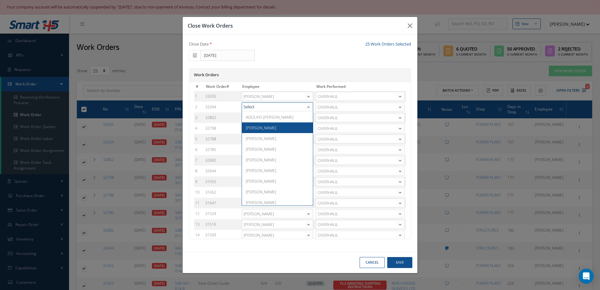
click at [271, 130] on span "Adoni Felipe" at bounding box center [277, 127] width 71 height 11
click at [309, 119] on div at bounding box center [308, 117] width 9 height 9
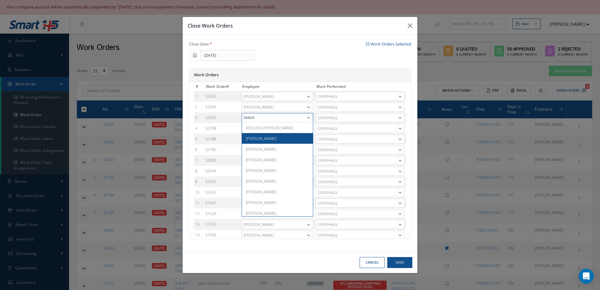
click at [264, 140] on span "Adoni Felipe" at bounding box center [261, 139] width 30 height 6
click at [308, 131] on div at bounding box center [308, 128] width 9 height 9
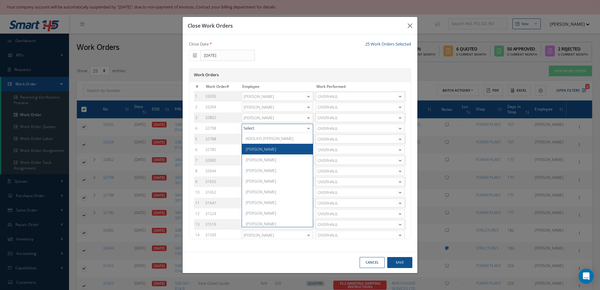
click at [260, 151] on span "[PERSON_NAME]" at bounding box center [261, 149] width 30 height 6
click at [311, 138] on div at bounding box center [308, 139] width 9 height 9
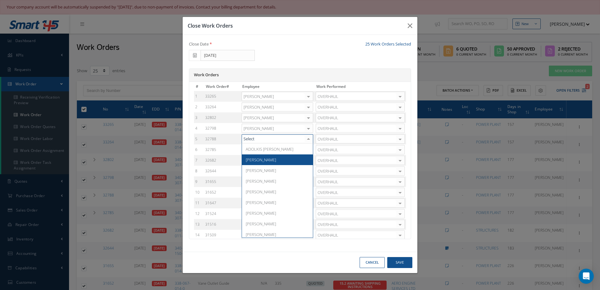
click at [254, 164] on span "[PERSON_NAME]" at bounding box center [277, 159] width 71 height 11
click at [311, 152] on div at bounding box center [308, 149] width 9 height 9
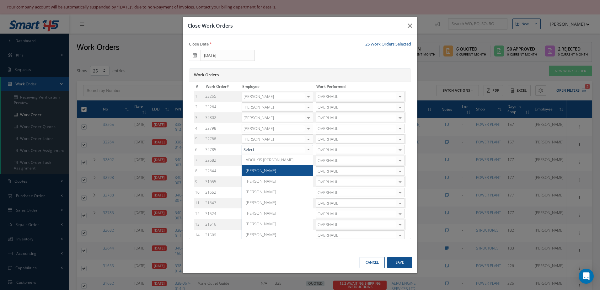
click at [252, 172] on span "[PERSON_NAME]" at bounding box center [261, 171] width 30 height 6
click at [308, 162] on div at bounding box center [308, 160] width 9 height 9
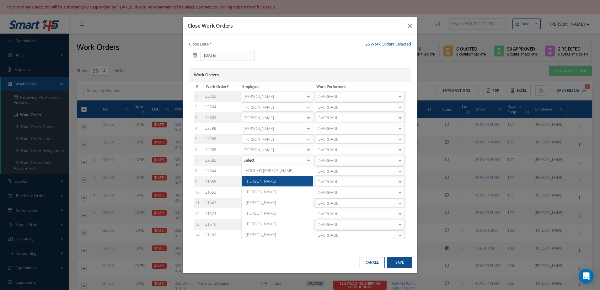
click at [246, 182] on span "[PERSON_NAME]" at bounding box center [261, 181] width 30 height 6
click at [306, 171] on div at bounding box center [308, 171] width 9 height 9
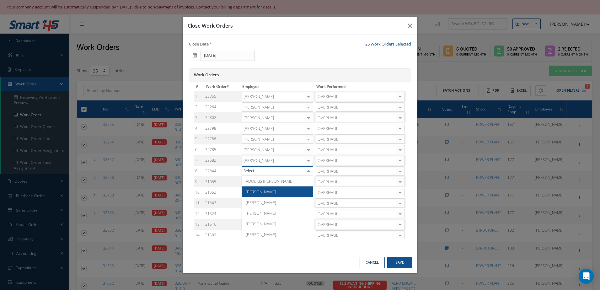
click at [251, 192] on span "[PERSON_NAME]" at bounding box center [261, 192] width 30 height 6
click at [305, 183] on div at bounding box center [308, 181] width 9 height 9
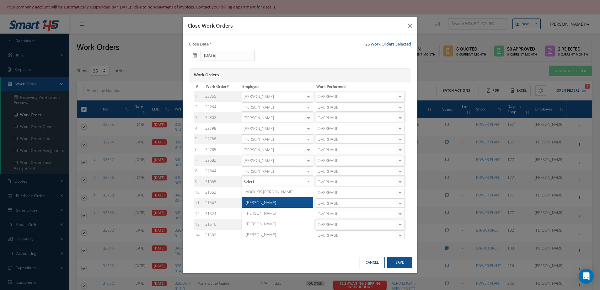
click at [265, 201] on span "[PERSON_NAME]" at bounding box center [261, 203] width 30 height 6
click at [307, 191] on div at bounding box center [308, 192] width 9 height 9
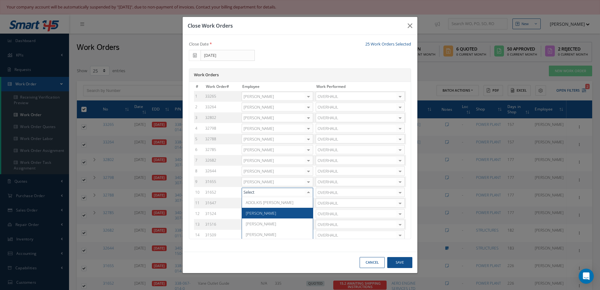
click at [258, 214] on span "[PERSON_NAME]" at bounding box center [261, 213] width 30 height 6
click at [307, 204] on div at bounding box center [308, 203] width 9 height 9
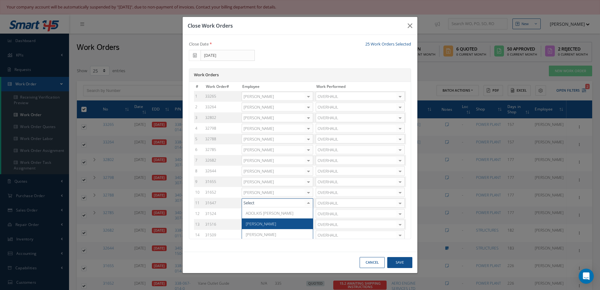
click at [274, 223] on span "[PERSON_NAME]" at bounding box center [277, 223] width 71 height 11
click at [305, 215] on div at bounding box center [308, 213] width 9 height 9
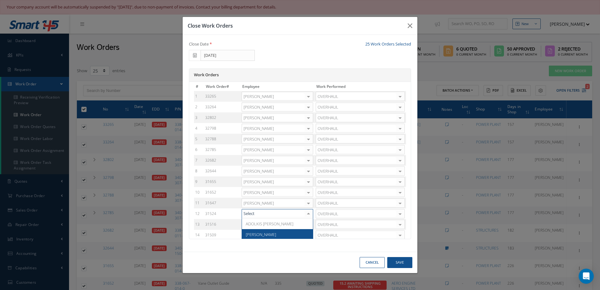
drag, startPoint x: 256, startPoint y: 235, endPoint x: 260, endPoint y: 233, distance: 4.2
click at [256, 235] on span "[PERSON_NAME]" at bounding box center [261, 235] width 30 height 6
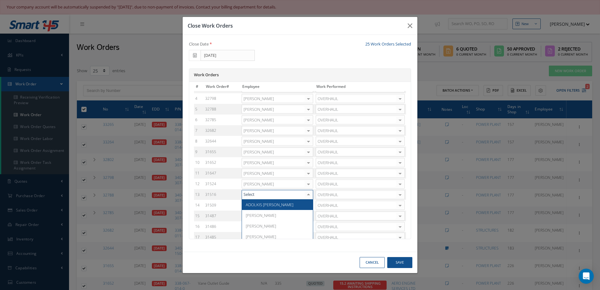
click at [306, 192] on div at bounding box center [308, 194] width 9 height 9
click at [246, 216] on span "[PERSON_NAME]" at bounding box center [261, 215] width 30 height 6
click at [308, 206] on div at bounding box center [308, 205] width 9 height 9
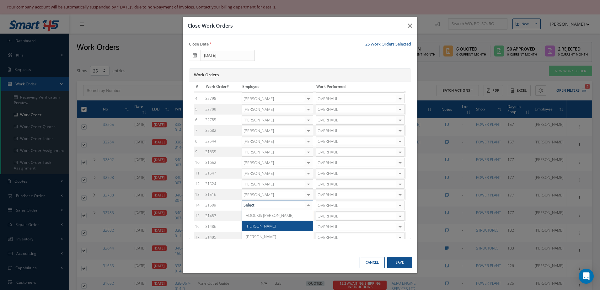
click at [269, 226] on span "[PERSON_NAME]" at bounding box center [277, 226] width 71 height 11
click at [309, 216] on div at bounding box center [308, 216] width 9 height 9
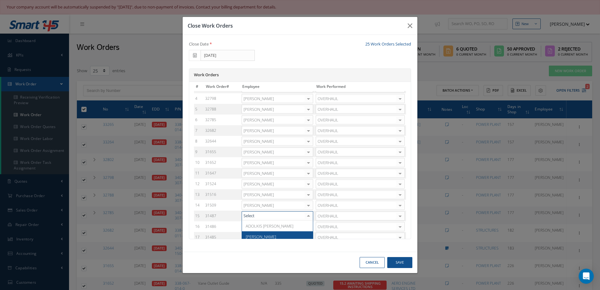
click at [277, 233] on span "Adoni Felipe" at bounding box center [277, 236] width 71 height 11
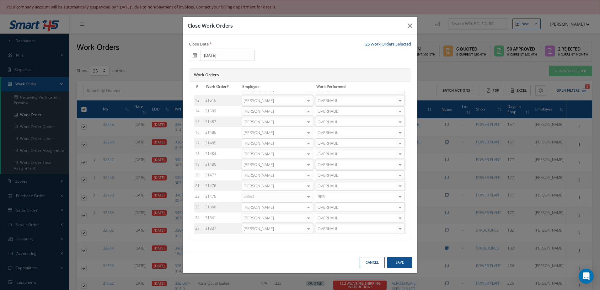
click at [304, 132] on div at bounding box center [308, 132] width 9 height 9
click at [251, 154] on span "[PERSON_NAME]" at bounding box center [261, 153] width 30 height 6
click at [307, 146] on div at bounding box center [308, 143] width 9 height 9
click at [295, 162] on span "[PERSON_NAME]" at bounding box center [277, 164] width 71 height 11
click at [309, 155] on div at bounding box center [308, 153] width 9 height 9
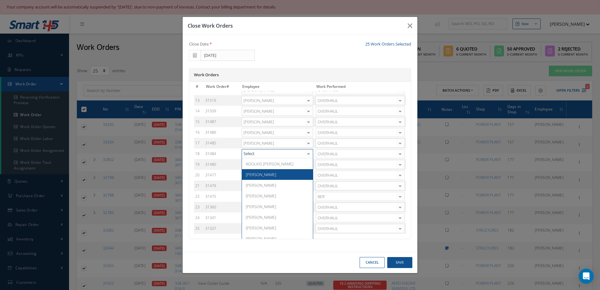
click at [293, 170] on span "[PERSON_NAME]" at bounding box center [277, 174] width 71 height 11
click at [308, 167] on div at bounding box center [308, 164] width 9 height 9
click at [288, 184] on span "[PERSON_NAME]" at bounding box center [277, 185] width 71 height 11
click at [306, 173] on div at bounding box center [308, 175] width 9 height 9
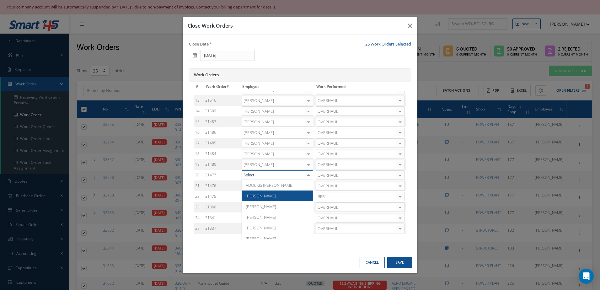
click at [280, 193] on span "[PERSON_NAME]" at bounding box center [277, 196] width 71 height 11
click at [308, 186] on div at bounding box center [308, 185] width 9 height 9
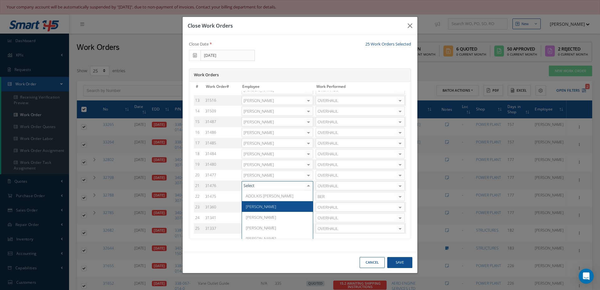
click at [268, 205] on span "[PERSON_NAME]" at bounding box center [277, 206] width 71 height 11
click at [306, 198] on div at bounding box center [308, 196] width 9 height 9
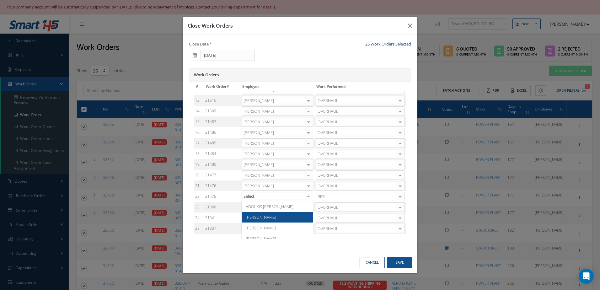
click at [255, 217] on span "Adoni Felipe" at bounding box center [261, 217] width 30 height 6
click at [308, 207] on div at bounding box center [308, 207] width 9 height 9
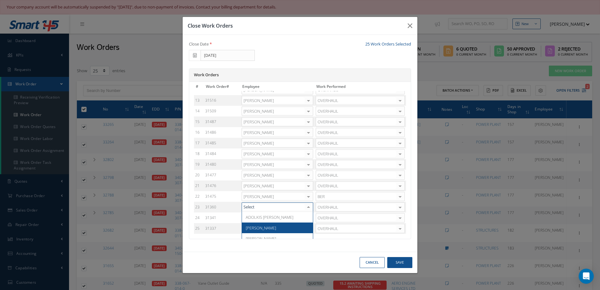
drag, startPoint x: 267, startPoint y: 226, endPoint x: 303, endPoint y: 216, distance: 36.6
click at [267, 226] on span "[PERSON_NAME]" at bounding box center [277, 228] width 71 height 11
click at [308, 219] on div at bounding box center [308, 217] width 9 height 9
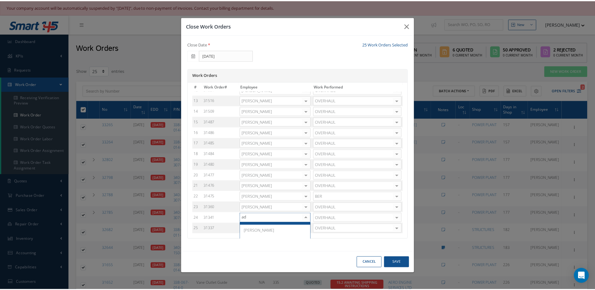
scroll to position [0, 0]
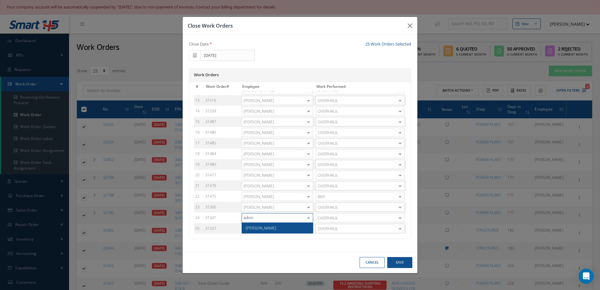
type input "adoni"
click at [282, 228] on span "[PERSON_NAME]" at bounding box center [277, 228] width 71 height 11
click at [308, 229] on div at bounding box center [308, 228] width 9 height 9
type input "adoni"
click at [301, 236] on span "[PERSON_NAME]" at bounding box center [277, 238] width 71 height 11
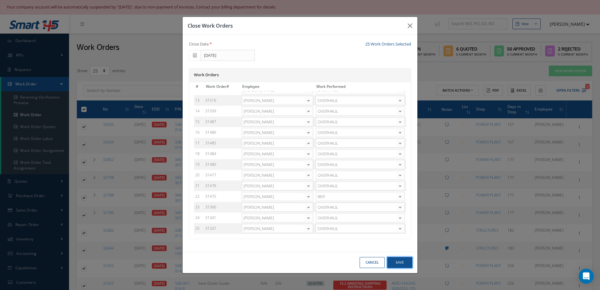
click at [407, 268] on button "Save" at bounding box center [399, 262] width 25 height 11
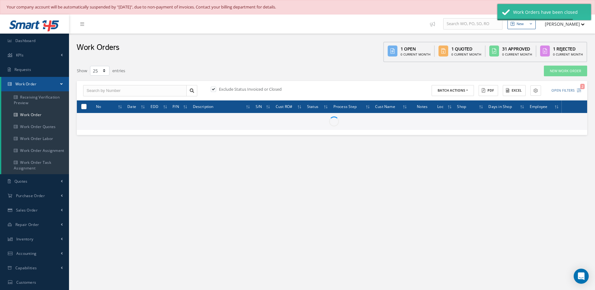
checkbox input "false"
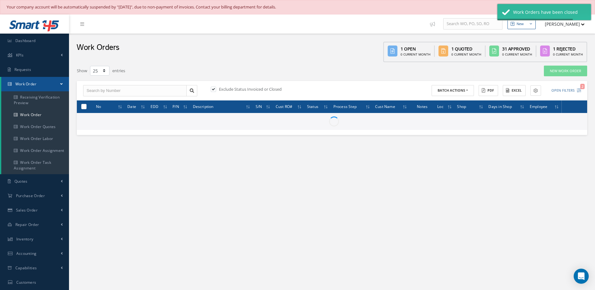
checkbox input "false"
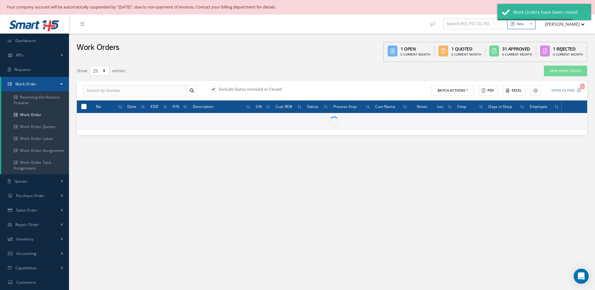
checkbox input "false"
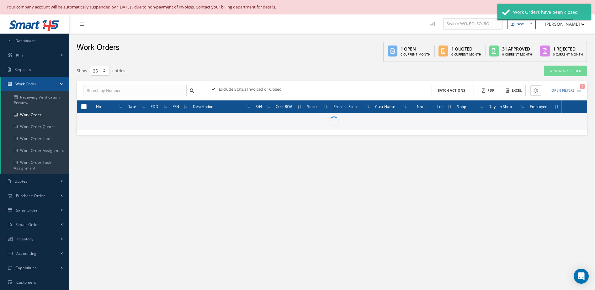
checkbox input "false"
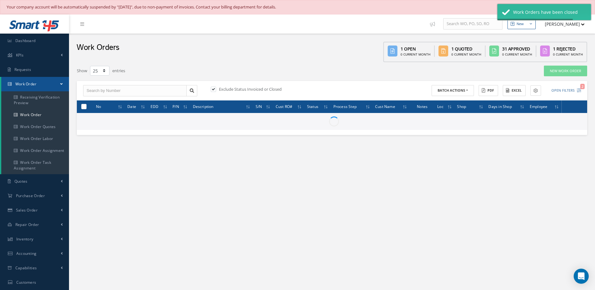
checkbox input "false"
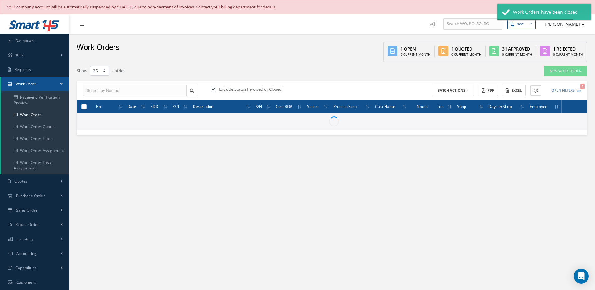
checkbox input "false"
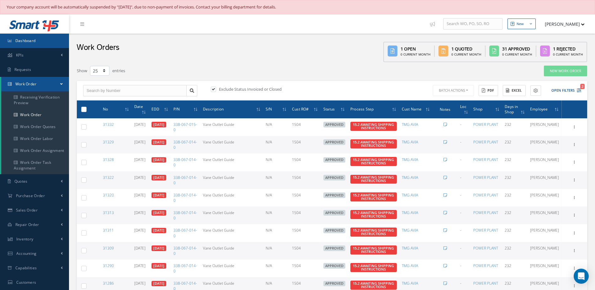
click at [34, 37] on link "Dashboard" at bounding box center [34, 41] width 69 height 14
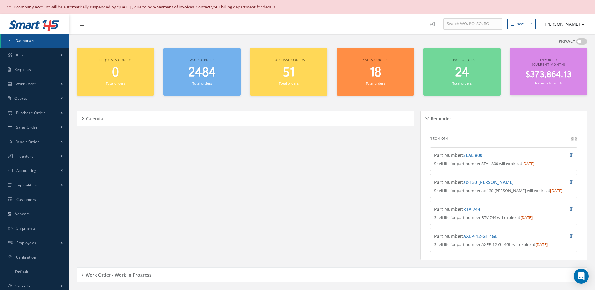
scroll to position [188, 0]
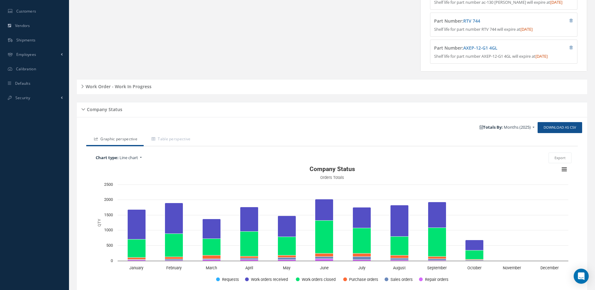
click at [107, 88] on h5 "Work Order - Work In Progress" at bounding box center [118, 86] width 68 height 8
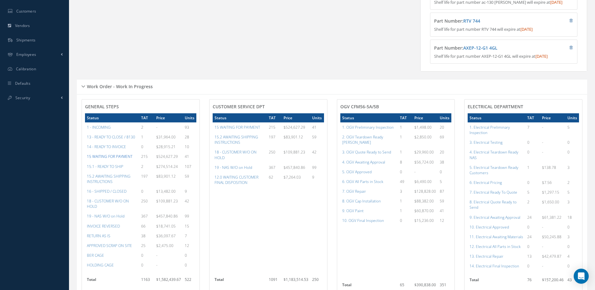
click at [123, 159] on a=59&excludeInternalCustomer=false&excludeInvoicedOrClosed=true&&filtersHidded"] "15 WAITING FOR PAYMENT" at bounding box center [110, 156] width 46 height 5
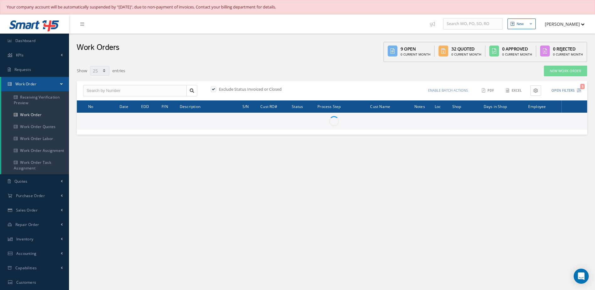
select select "25"
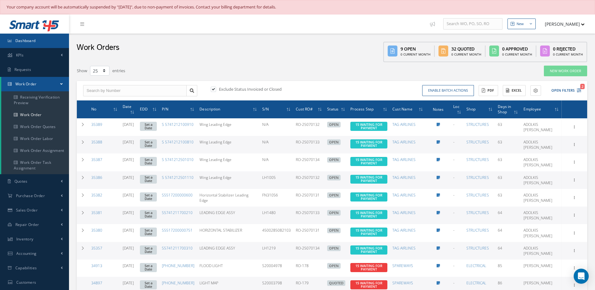
click at [27, 39] on span "Dashboard" at bounding box center [25, 40] width 20 height 5
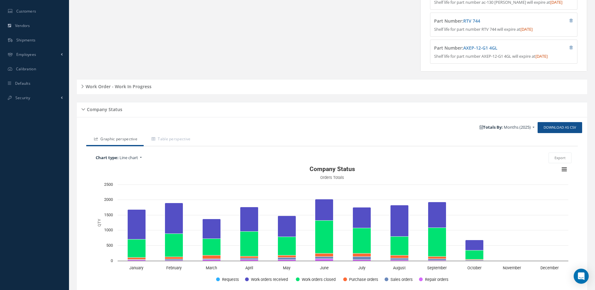
scroll to position [220, 0]
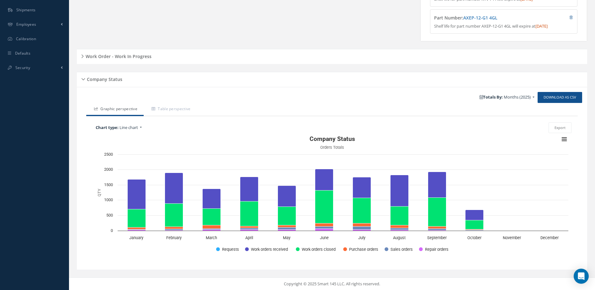
click at [124, 59] on h5 "Work Order - Work In Progress" at bounding box center [118, 56] width 68 height 8
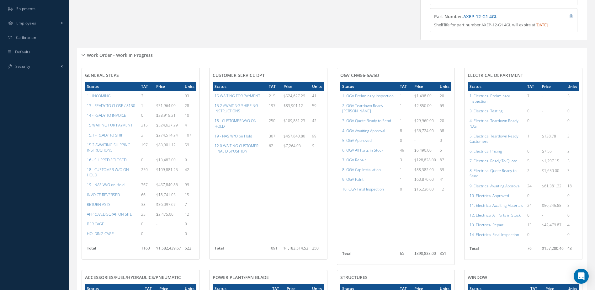
click at [111, 163] on a=22&excludeInternalCustomer=false&excludeInvoicedOrClosed=true&&filtersHidded"] "16 - SHIPPED / CLOSED" at bounding box center [107, 159] width 40 height 5
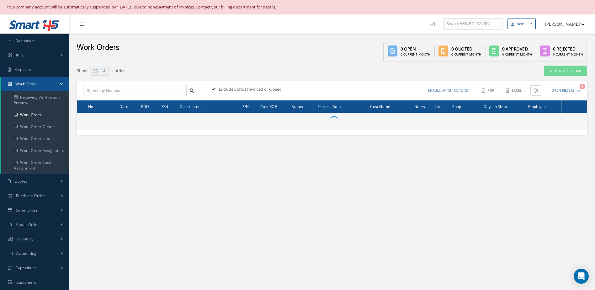
select select "25"
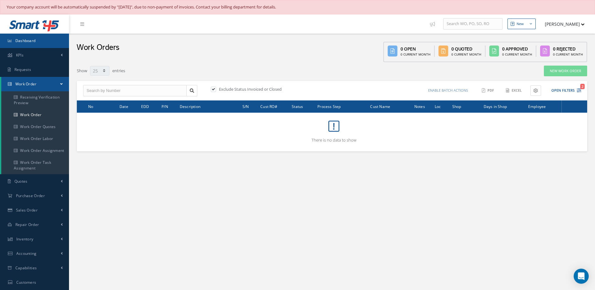
click at [35, 42] on span "Dashboard" at bounding box center [25, 40] width 20 height 5
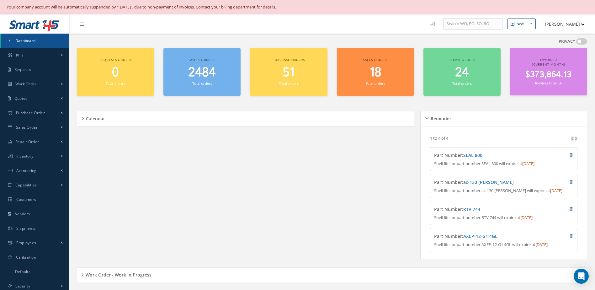
click at [198, 79] on span "2484" at bounding box center [202, 73] width 28 height 18
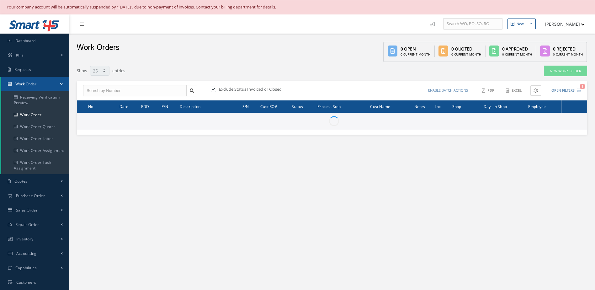
select select "25"
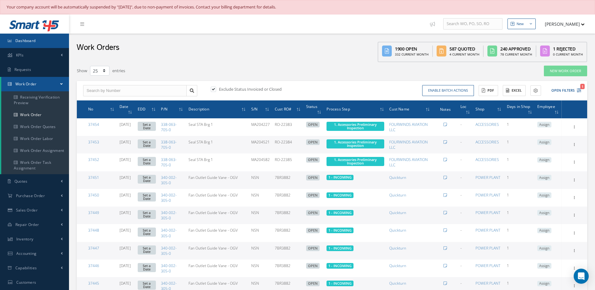
click at [36, 42] on link "Dashboard" at bounding box center [34, 41] width 69 height 14
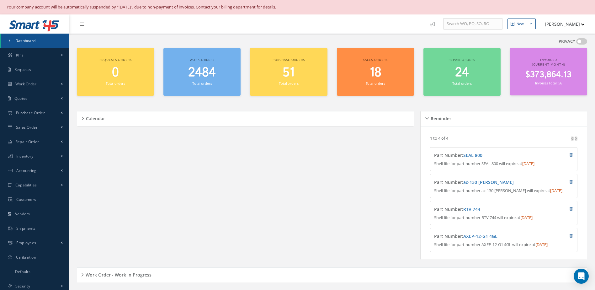
click at [199, 82] on small "Total orders" at bounding box center [201, 83] width 19 height 5
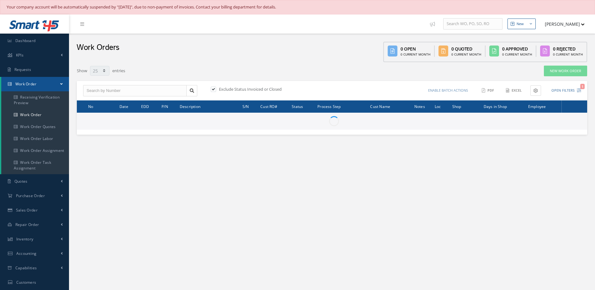
select select "25"
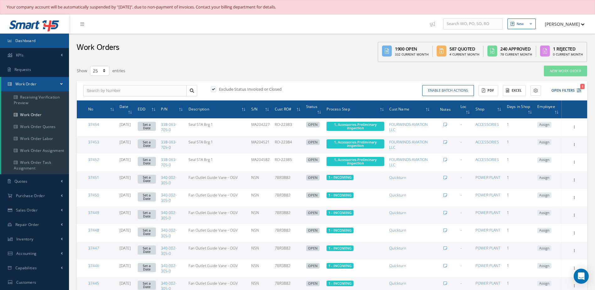
click at [40, 44] on link "Dashboard" at bounding box center [34, 41] width 69 height 14
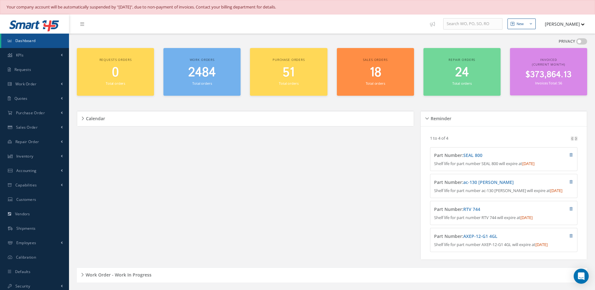
scroll to position [220, 0]
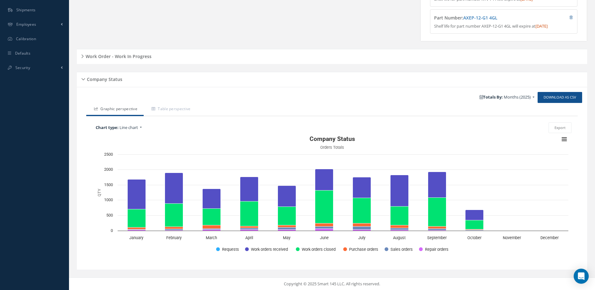
drag, startPoint x: 137, startPoint y: 60, endPoint x: 142, endPoint y: 61, distance: 5.4
click at [137, 59] on h5 "Work Order - Work In Progress" at bounding box center [118, 56] width 68 height 8
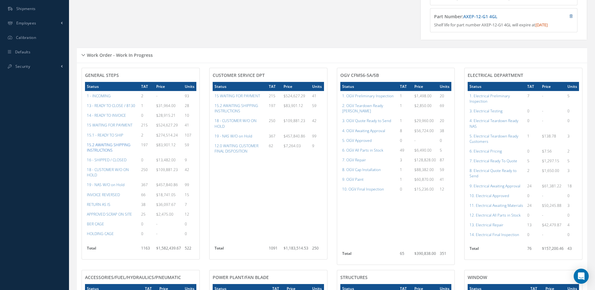
click at [120, 150] on a=62&excludeInternalCustomer=false&excludeInvoicedOrClosed=true&&filtersHidded"] "15.2 AWAITING SHIPPING INSTRUCTIONS" at bounding box center [109, 147] width 44 height 11
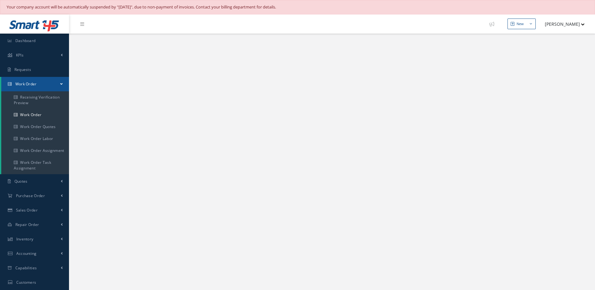
select select "25"
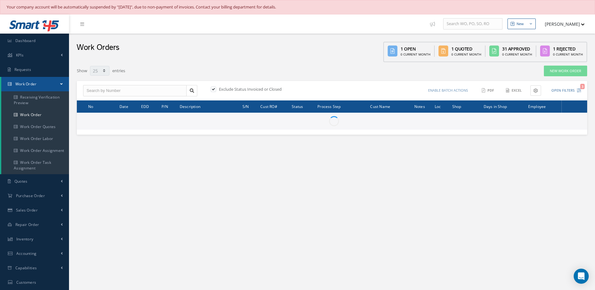
click at [216, 89] on label at bounding box center [217, 89] width 2 height 6
click at [215, 89] on input "checkbox" at bounding box center [213, 90] width 4 height 4
checkbox input "false"
type input "All Work Request"
type input "All Work Performed"
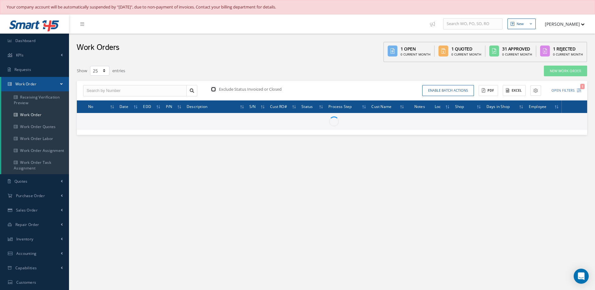
type input "All Status"
type input "WO Part Status"
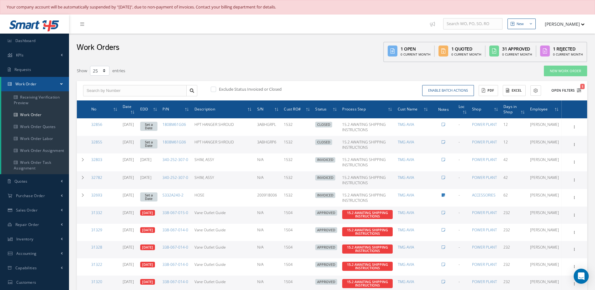
click at [562, 89] on button "Open Filters 1" at bounding box center [563, 90] width 35 height 10
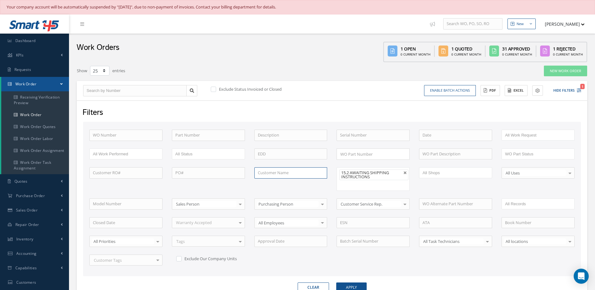
click at [294, 173] on input "text" at bounding box center [291, 172] width 73 height 11
type input "heston"
click at [405, 173] on link at bounding box center [406, 173] width 4 height 4
type input "All Proccess Step"
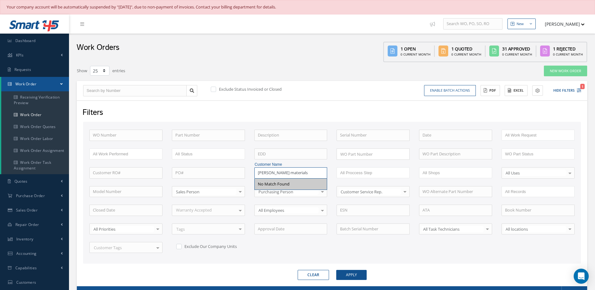
type input "heston materials"
click at [336, 270] on button "Apply" at bounding box center [351, 275] width 30 height 10
click at [363, 274] on button "Apply" at bounding box center [351, 275] width 30 height 10
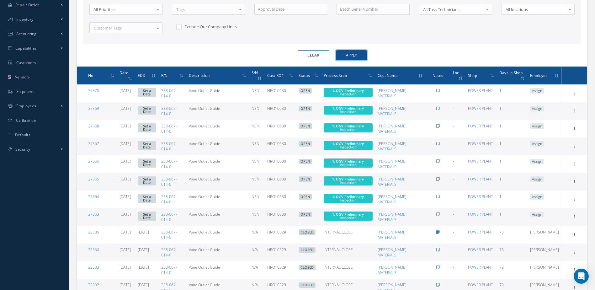
scroll to position [314, 0]
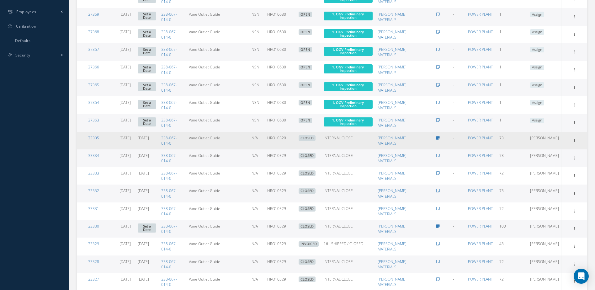
drag, startPoint x: 94, startPoint y: 138, endPoint x: 149, endPoint y: 133, distance: 55.1
click at [94, 137] on link "33335" at bounding box center [93, 137] width 11 height 5
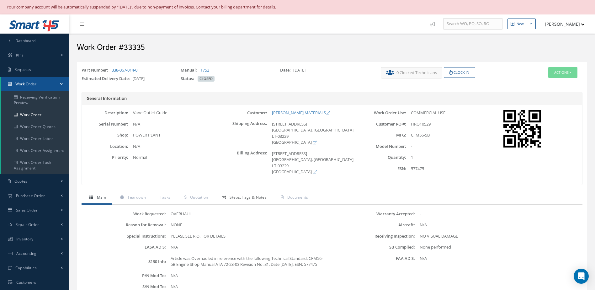
drag, startPoint x: 242, startPoint y: 193, endPoint x: 252, endPoint y: 198, distance: 11.2
click at [242, 195] on span "Steps, Tags & Notes" at bounding box center [248, 197] width 37 height 5
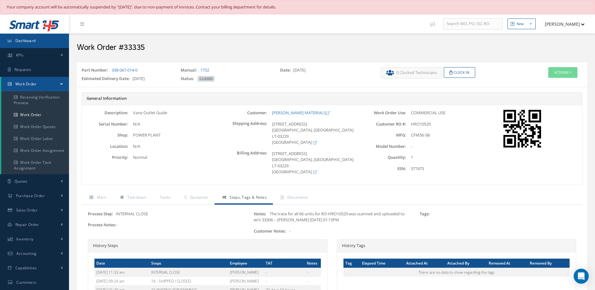
click at [56, 38] on link "Dashboard" at bounding box center [34, 41] width 69 height 14
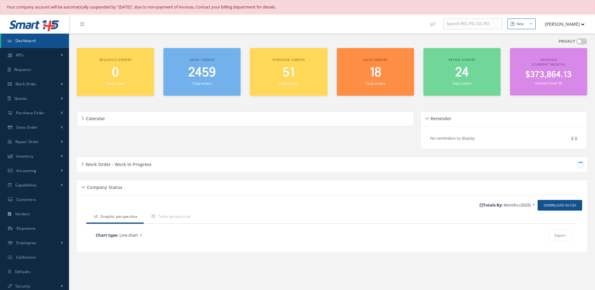
scroll to position [14, 0]
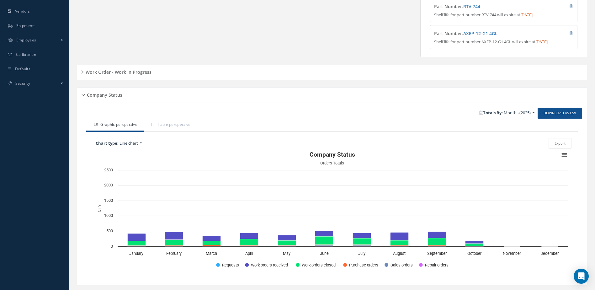
scroll to position [223, 0]
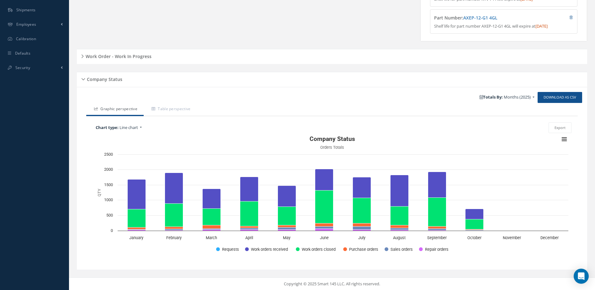
click at [138, 55] on h5 "Work Order - Work In Progress" at bounding box center [118, 56] width 68 height 8
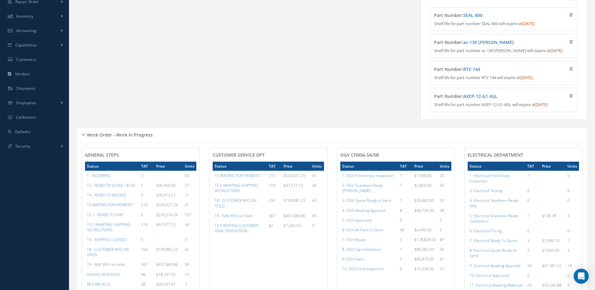
scroll to position [171, 0]
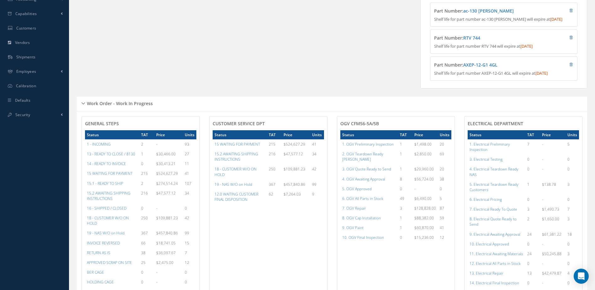
click at [123, 106] on h5 "Work Order - Work In Progress" at bounding box center [119, 103] width 68 height 8
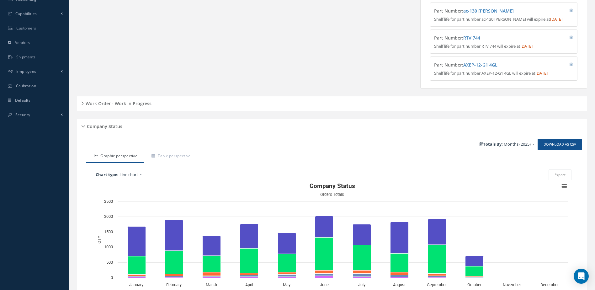
click at [109, 106] on h5 "Work Order - Work In Progress" at bounding box center [118, 103] width 68 height 8
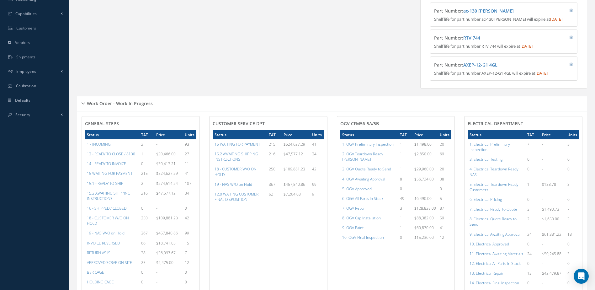
scroll to position [266, 0]
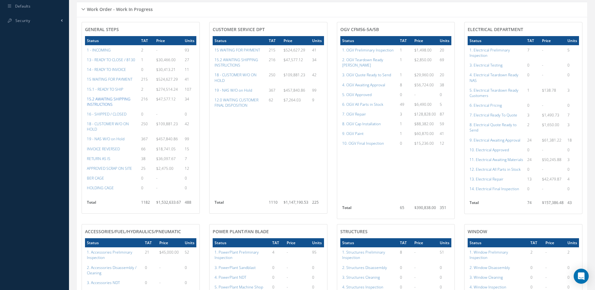
click at [108, 105] on a=62&excludeInternalCustomer=false&excludeInvoicedOrClosed=true&&filtersHidded"] "15.2 AWAITING SHIPPING INSTRUCTIONS" at bounding box center [109, 101] width 44 height 11
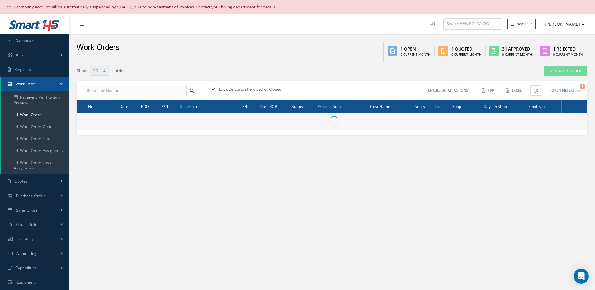
select select "25"
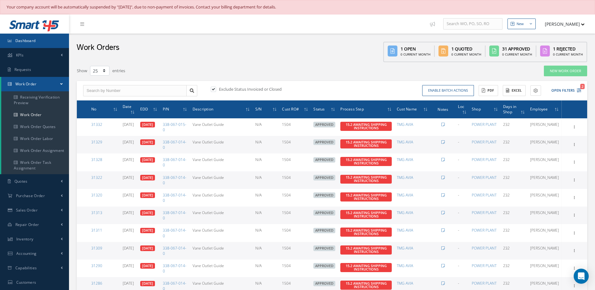
click at [19, 44] on link "Dashboard" at bounding box center [34, 41] width 69 height 14
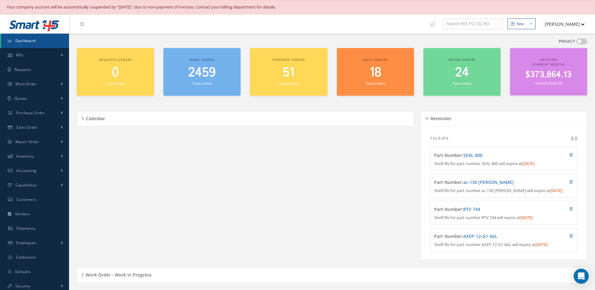
scroll to position [220, 0]
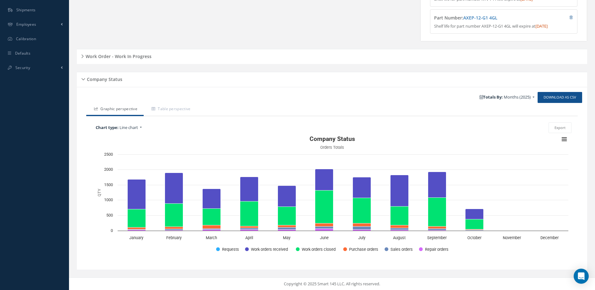
click at [132, 59] on h5 "Work Order - Work In Progress" at bounding box center [118, 56] width 68 height 8
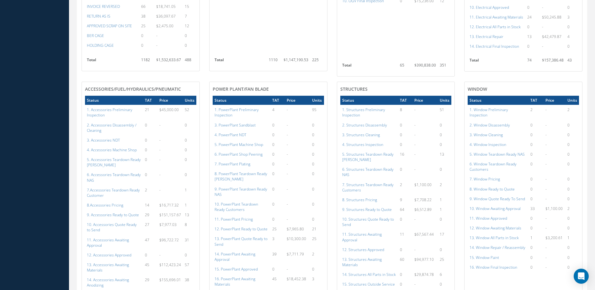
scroll to position [314, 0]
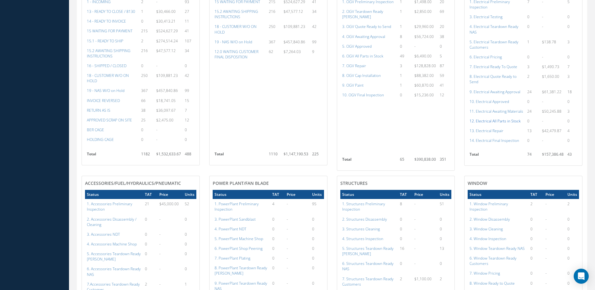
click at [507, 124] on a=98&excludeInternalCustomer=false&excludeInvoicedOrClosed=true&shop_id=13&filtersHidded"] "12. Electrical All Parts in Stock" at bounding box center [495, 120] width 51 height 5
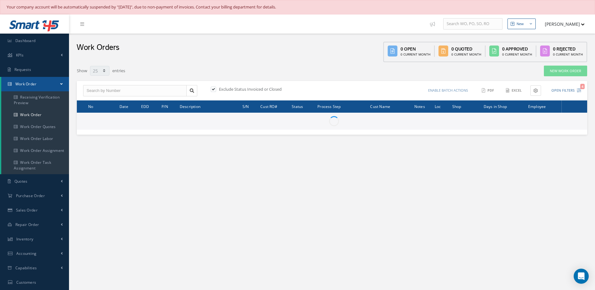
select select "25"
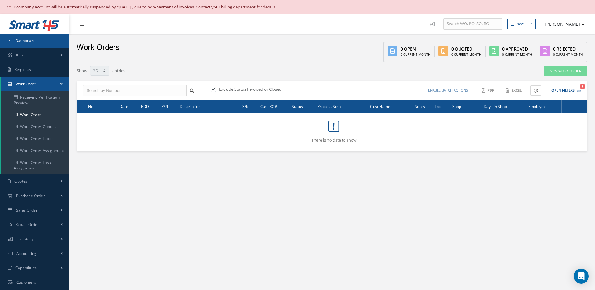
click at [56, 44] on link "Dashboard" at bounding box center [34, 41] width 69 height 14
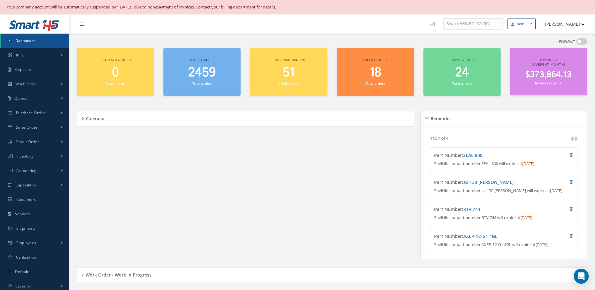
scroll to position [188, 0]
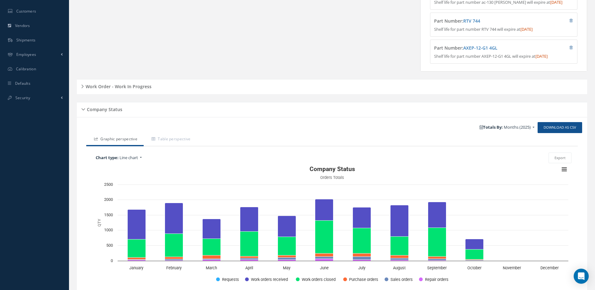
click at [126, 89] on h5 "Work Order - Work In Progress" at bounding box center [118, 86] width 68 height 8
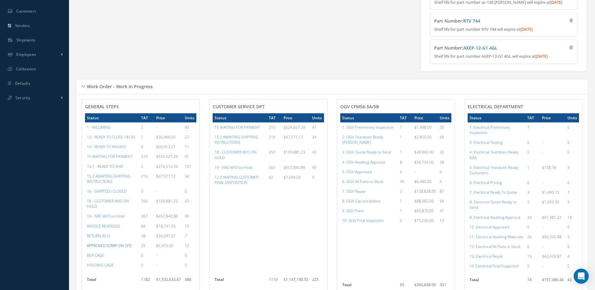
click at [123, 248] on a=31&excludeInternalCustomer=false&excludeInvoicedOrClosed=true&&filtersHidded"] "APPROVED SCRAP ON SITE" at bounding box center [109, 245] width 45 height 5
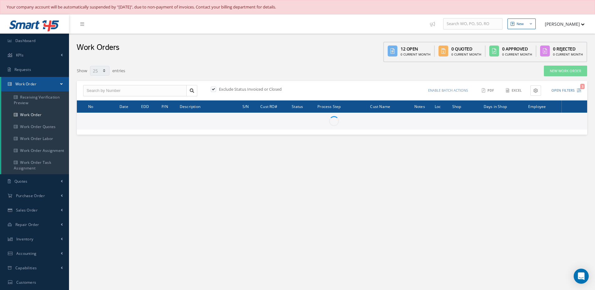
select select "25"
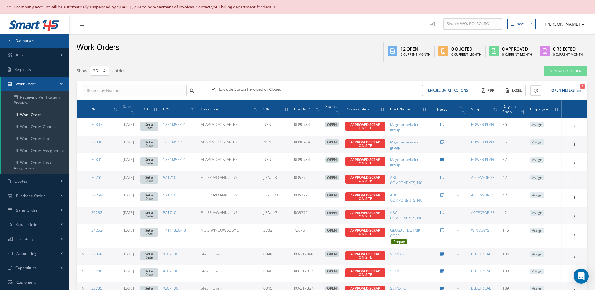
click at [42, 41] on link "Dashboard" at bounding box center [34, 41] width 69 height 14
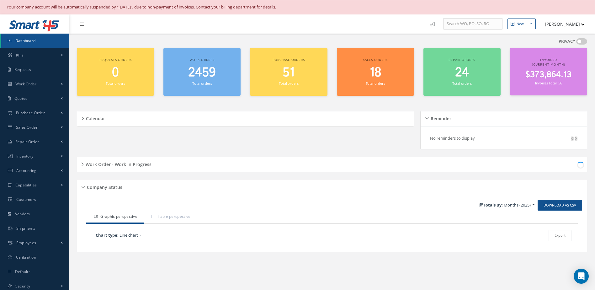
scroll to position [14, 0]
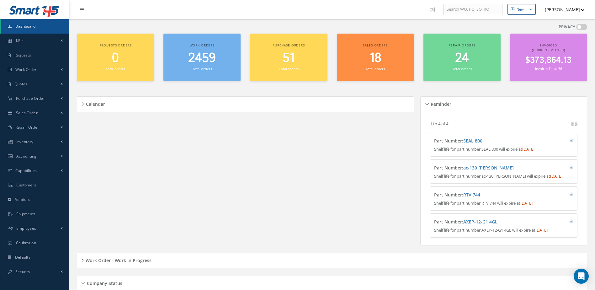
click at [135, 266] on div "Work Order - Work In Progress" at bounding box center [332, 261] width 511 height 10
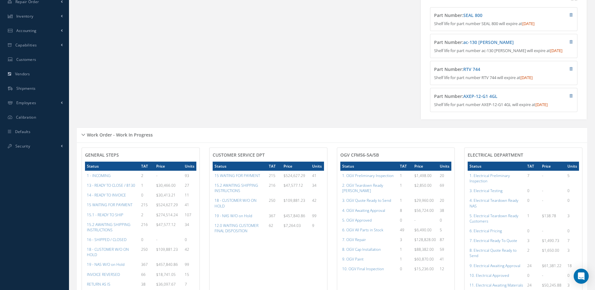
scroll to position [0, 0]
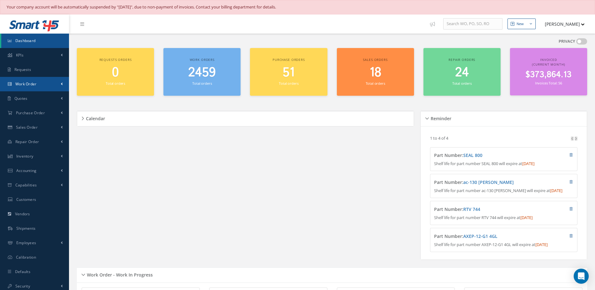
click at [36, 83] on span "Work Order" at bounding box center [25, 83] width 21 height 5
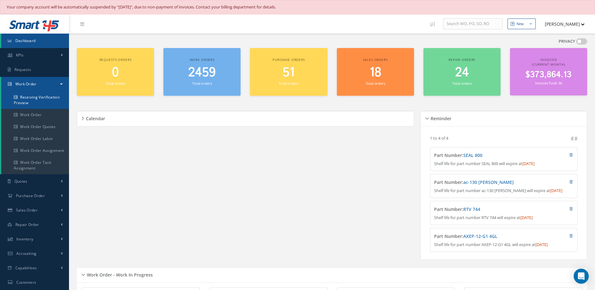
click at [34, 98] on link "Receiving Verification Preview" at bounding box center [35, 100] width 68 height 18
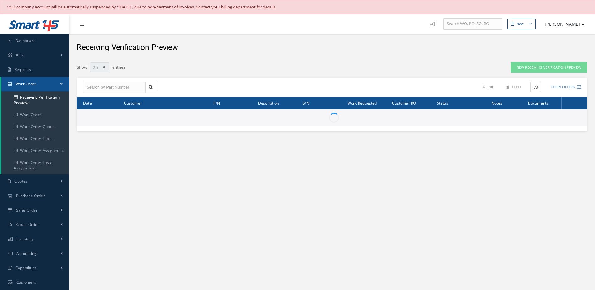
select select "25"
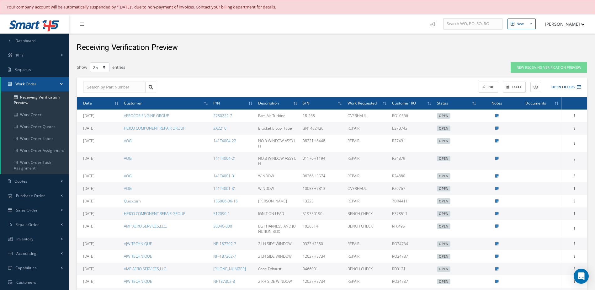
scroll to position [192, 0]
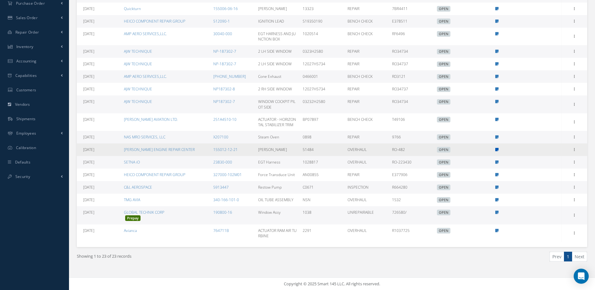
click at [497, 148] on icon at bounding box center [497, 150] width 3 height 4
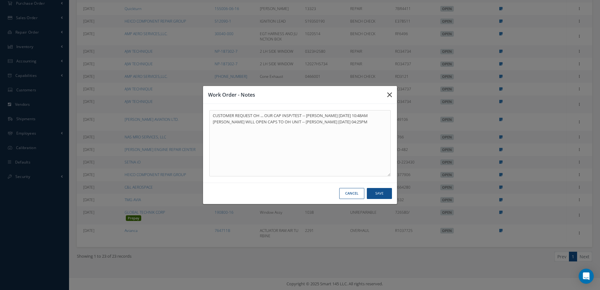
click at [390, 95] on icon "button" at bounding box center [389, 95] width 5 height 8
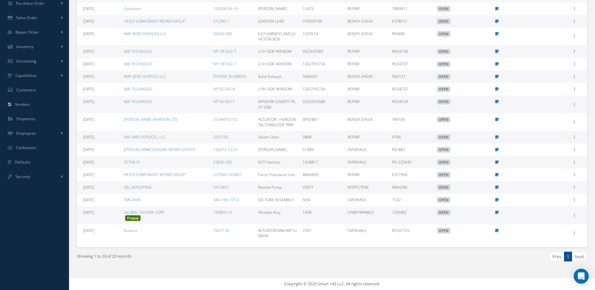
click at [497, 186] on icon at bounding box center [497, 187] width 3 height 4
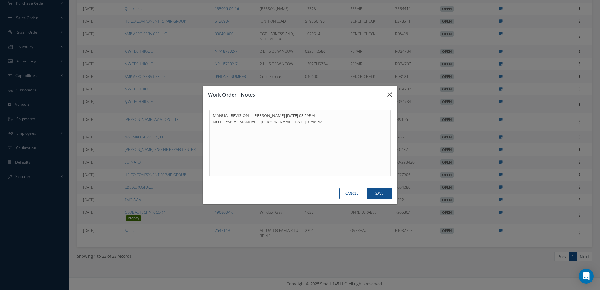
click at [394, 94] on button "button" at bounding box center [389, 95] width 15 height 18
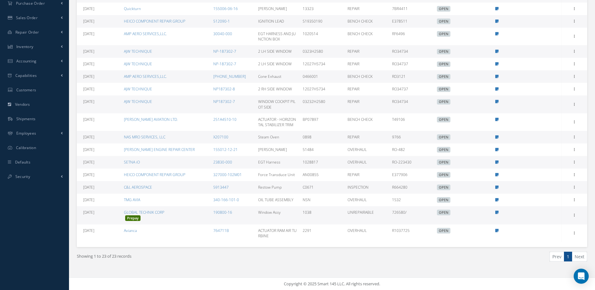
scroll to position [35, 0]
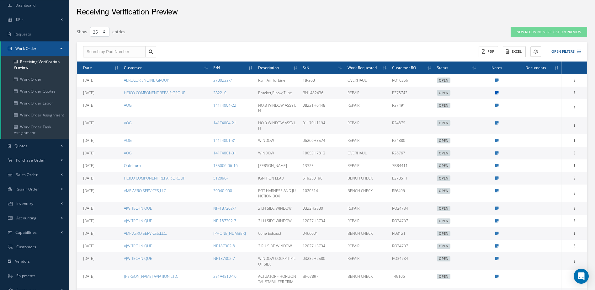
click at [496, 93] on icon at bounding box center [497, 93] width 3 height 4
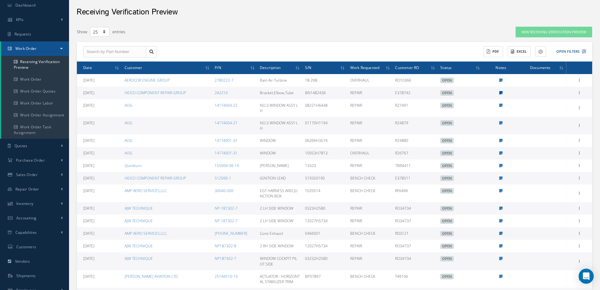
type textarea "manual revision -- [PERSON_NAME] [DATE] 07:31AM"
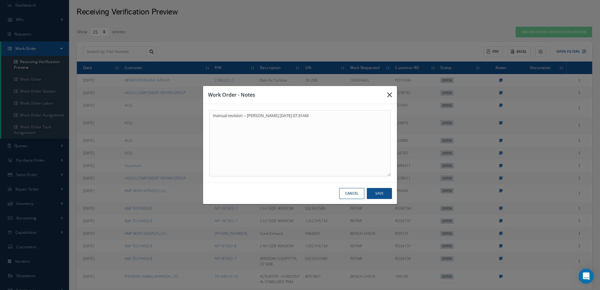
click at [390, 96] on icon "button" at bounding box center [389, 95] width 5 height 8
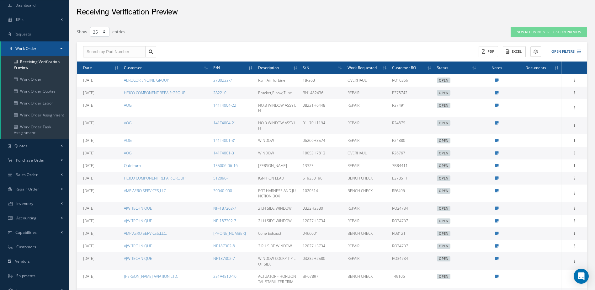
scroll to position [0, 0]
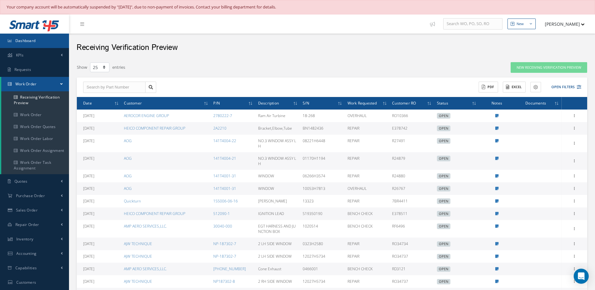
click at [48, 45] on link "Dashboard" at bounding box center [34, 41] width 69 height 14
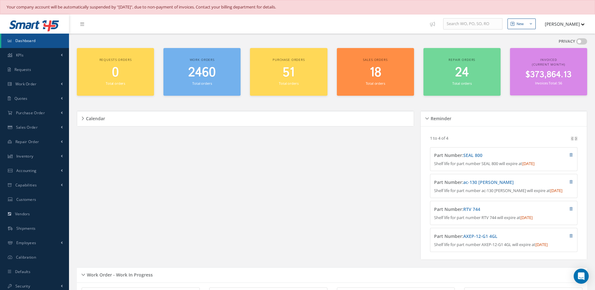
click at [209, 80] on span "2460" at bounding box center [202, 73] width 28 height 18
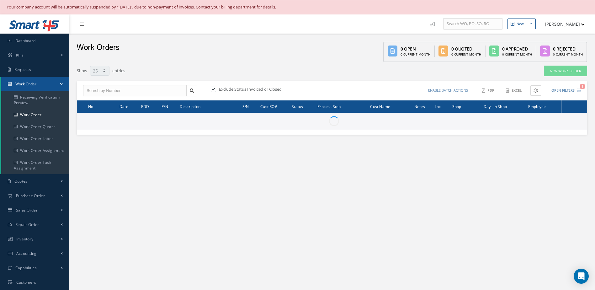
select select "25"
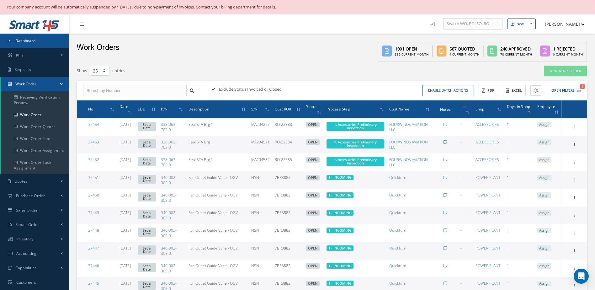
click at [37, 40] on link "Dashboard" at bounding box center [34, 41] width 69 height 14
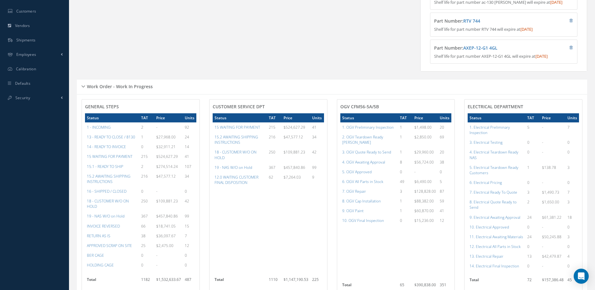
scroll to position [282, 0]
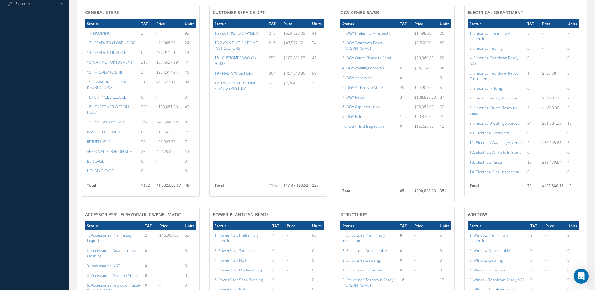
click at [117, 100] on a=22&excludeInternalCustomer=false&excludeInvoicedOrClosed=true&&filtersHidded"] "16 - SHIPPED / CLOSED" at bounding box center [107, 96] width 40 height 5
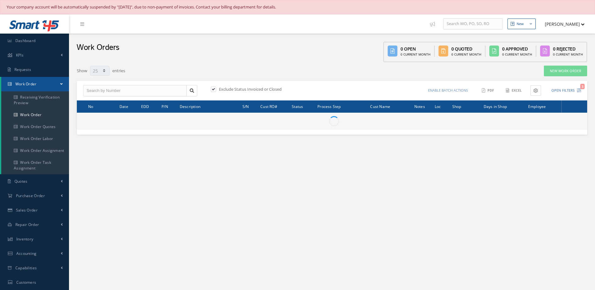
select select "25"
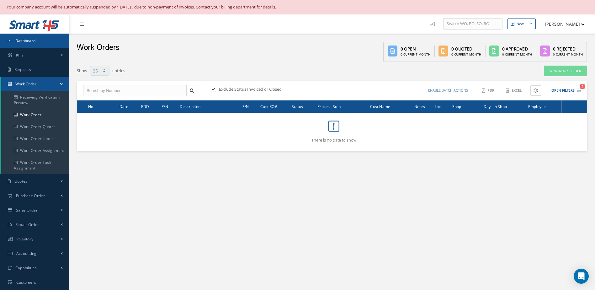
click at [54, 39] on link "Dashboard" at bounding box center [34, 41] width 69 height 14
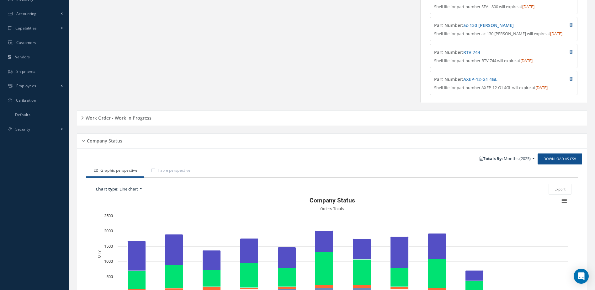
scroll to position [223, 0]
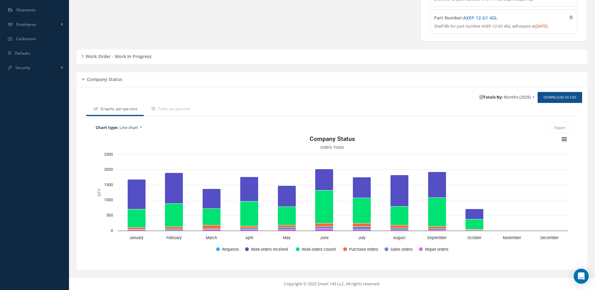
click at [129, 55] on h5 "Work Order - Work In Progress" at bounding box center [118, 56] width 68 height 8
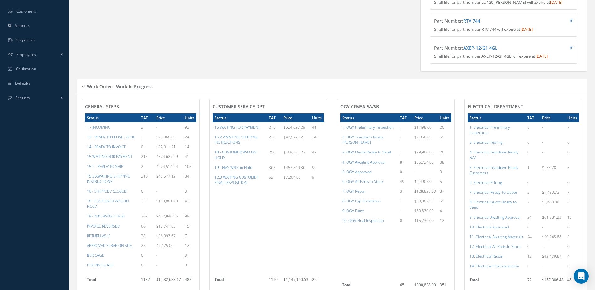
scroll to position [314, 0]
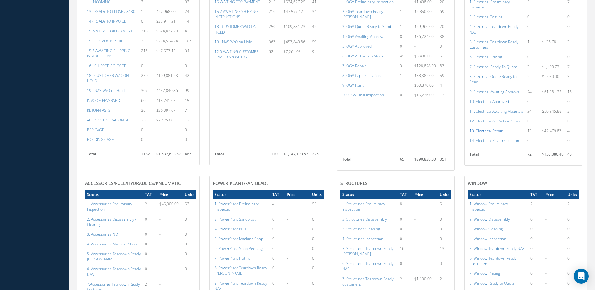
click at [492, 133] on a=99&excludeInternalCustomer=false&excludeInvoicedOrClosed=true&shop_id=13&filtersHidded"] "13. Electrical Repair" at bounding box center [487, 130] width 34 height 5
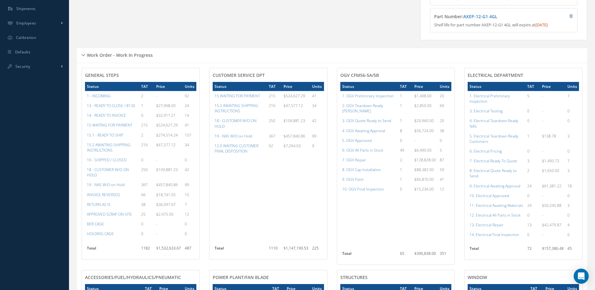
scroll to position [94, 0]
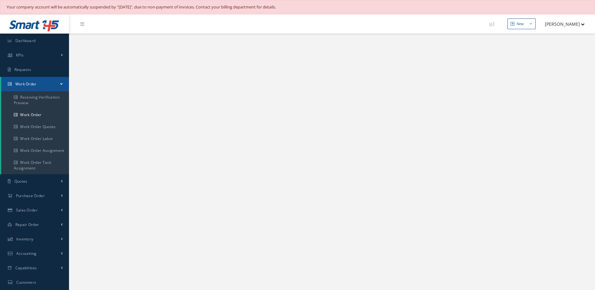
select select "25"
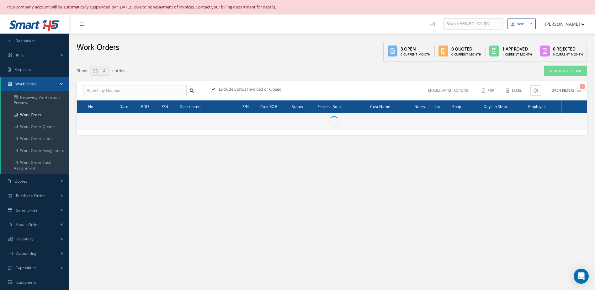
type input "All Work Request"
type input "All Work Performed"
type input "All Status"
type input "WO Part Status"
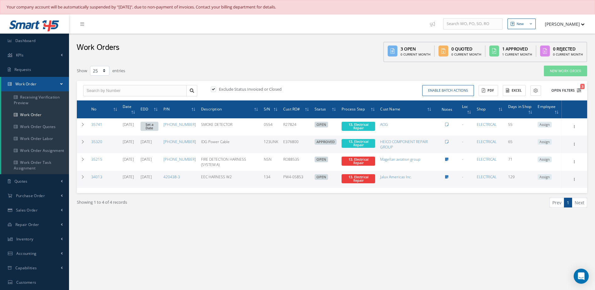
click at [562, 92] on button "Open Filters 3" at bounding box center [563, 90] width 35 height 10
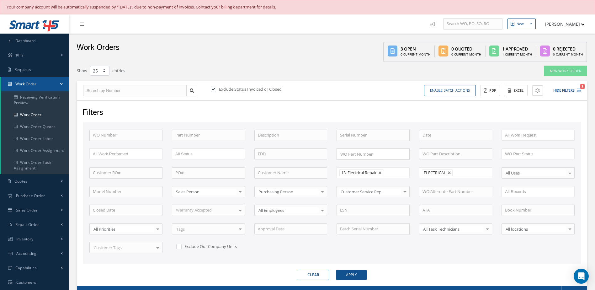
click at [399, 175] on ul "13. Electrical Repair" at bounding box center [373, 172] width 73 height 11
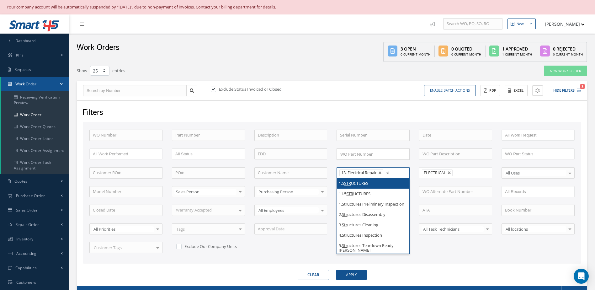
type input "s"
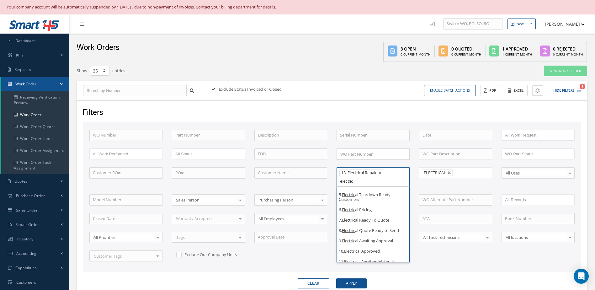
scroll to position [100, 0]
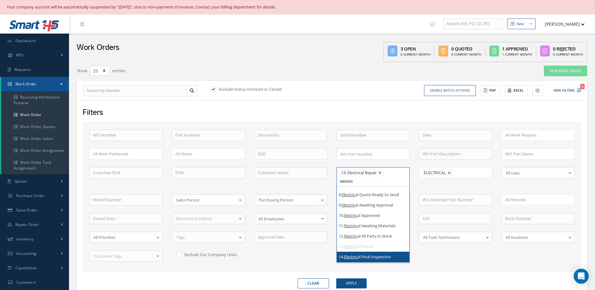
type input "electric"
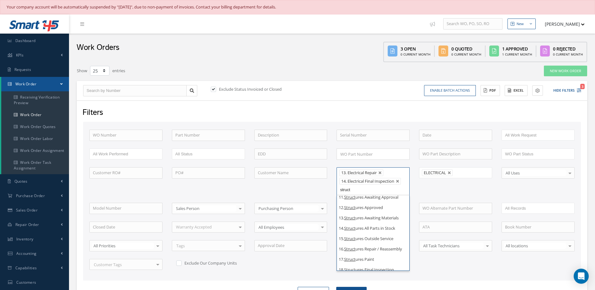
scroll to position [160, 0]
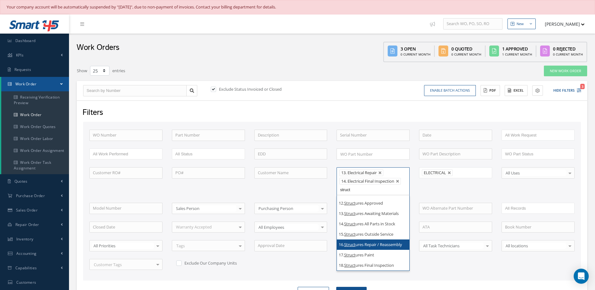
type input "struct"
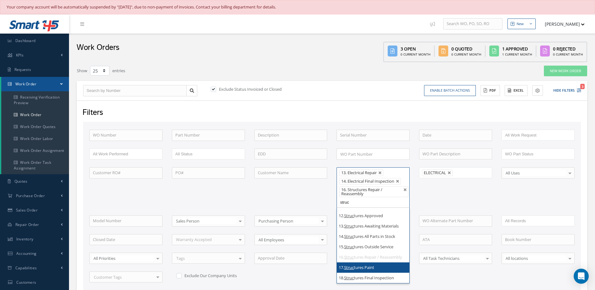
type input "struc"
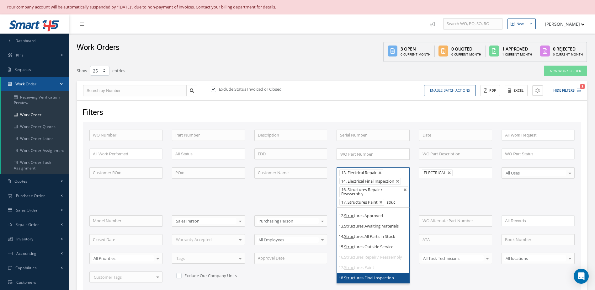
type input "struc"
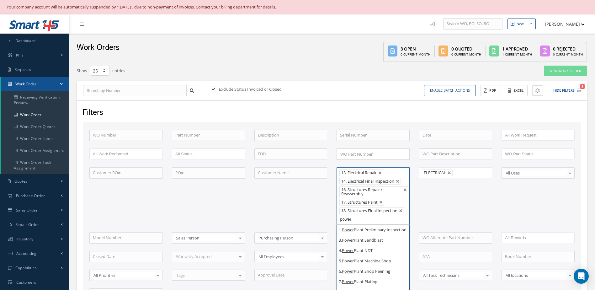
scroll to position [165, 0]
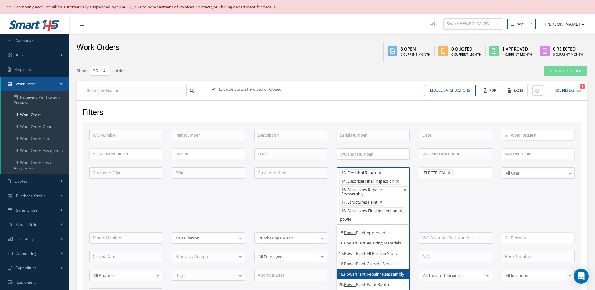
type input "power"
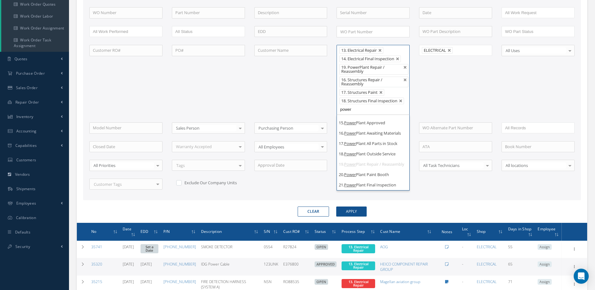
scroll to position [130, 0]
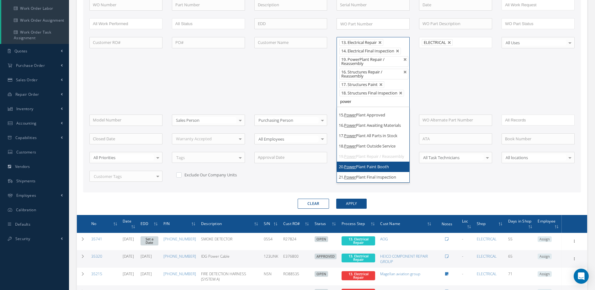
type input "power"
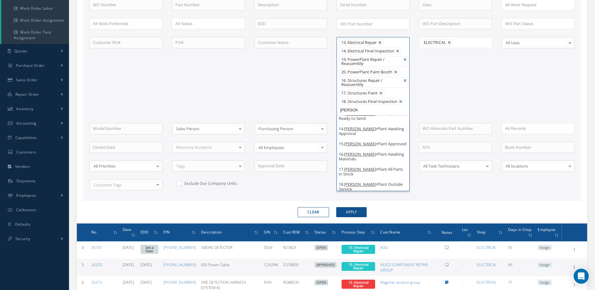
scroll to position [165, 0]
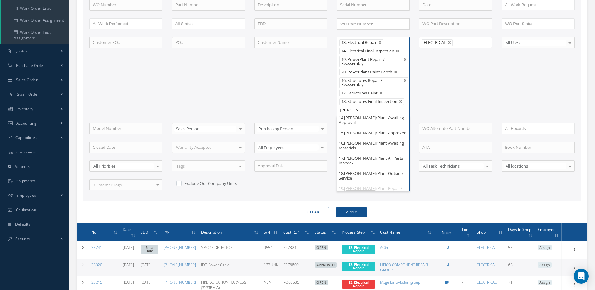
type input "powe"
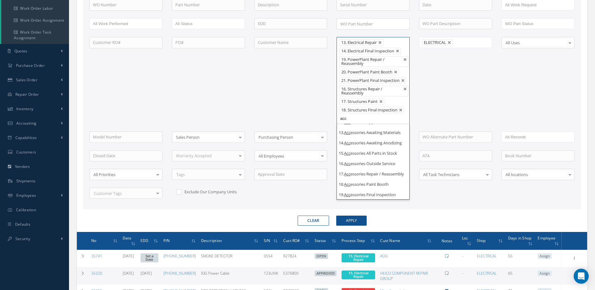
scroll to position [169, 0]
type input "acc"
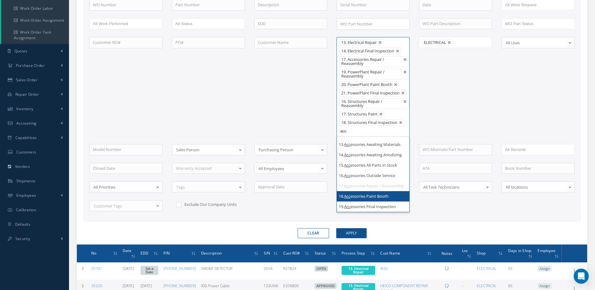
type input "acc"
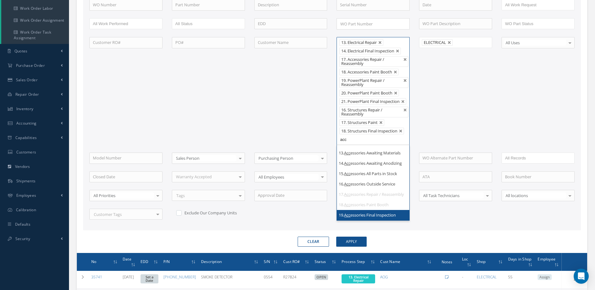
type input "acc"
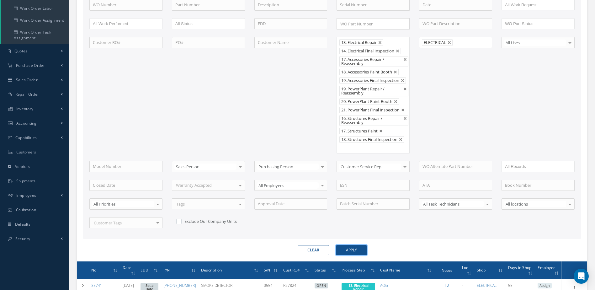
click at [356, 250] on button "Apply" at bounding box center [351, 250] width 30 height 10
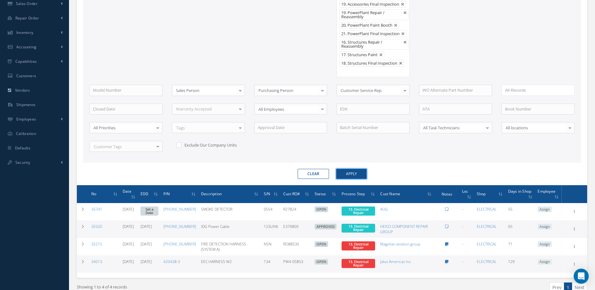
scroll to position [50, 0]
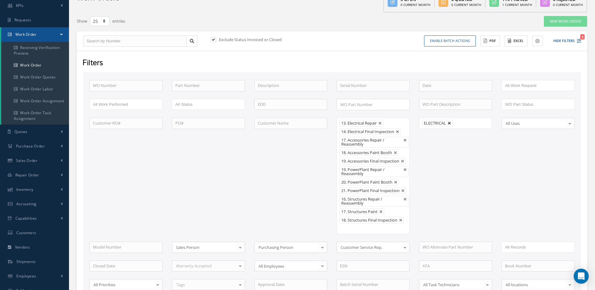
click at [450, 124] on link at bounding box center [450, 123] width 4 height 4
type input "All Shops"
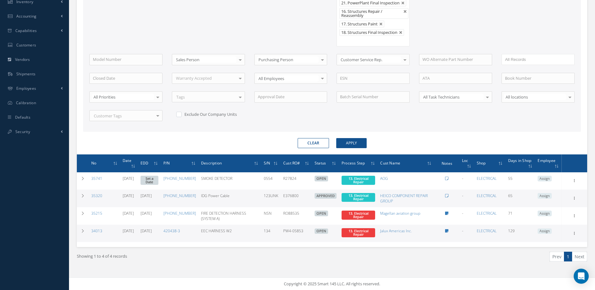
click at [350, 137] on form "WO Number Part Number Description Serial Number BENCH CHECK BER CADMIUM PLATE C…" at bounding box center [332, 16] width 498 height 264
click at [352, 140] on button "Apply" at bounding box center [351, 143] width 30 height 10
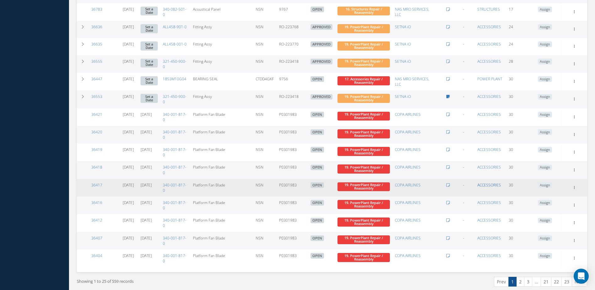
scroll to position [608, 0]
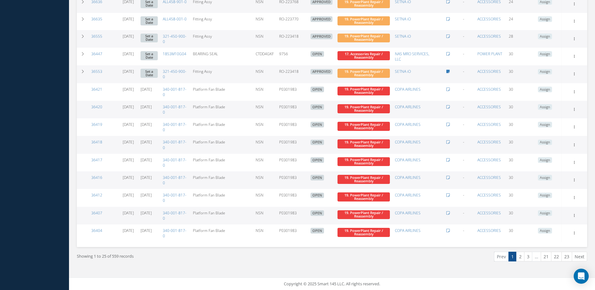
drag, startPoint x: 521, startPoint y: 257, endPoint x: 497, endPoint y: 249, distance: 25.2
click at [521, 257] on link "2" at bounding box center [521, 257] width 8 height 10
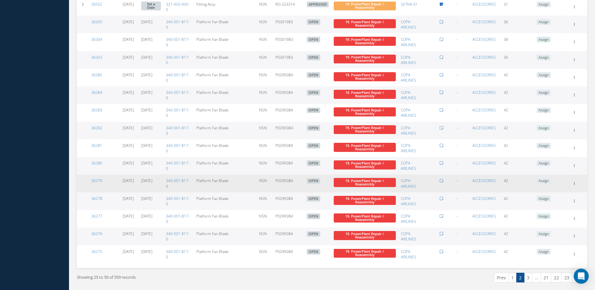
scroll to position [609, 0]
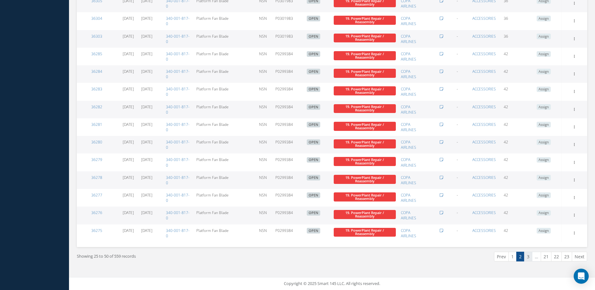
click at [528, 258] on link "3" at bounding box center [528, 257] width 8 height 10
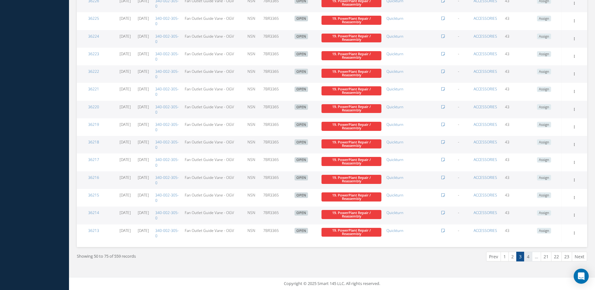
click at [529, 257] on link "4" at bounding box center [528, 257] width 8 height 10
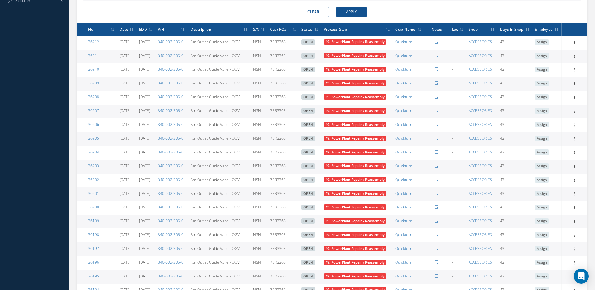
scroll to position [507, 0]
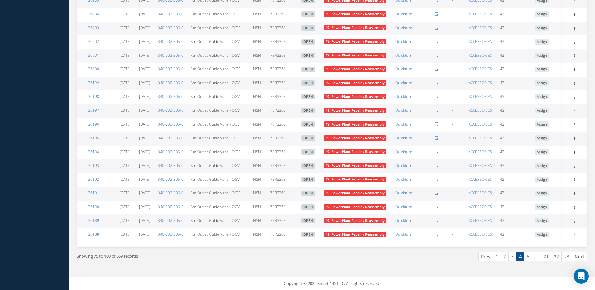
click at [528, 258] on link "5" at bounding box center [528, 257] width 8 height 10
click at [531, 258] on link "6" at bounding box center [528, 257] width 8 height 10
click at [529, 259] on link "7" at bounding box center [528, 257] width 8 height 10
click at [529, 260] on link "8" at bounding box center [528, 257] width 8 height 10
click at [528, 259] on link "9" at bounding box center [528, 257] width 8 height 10
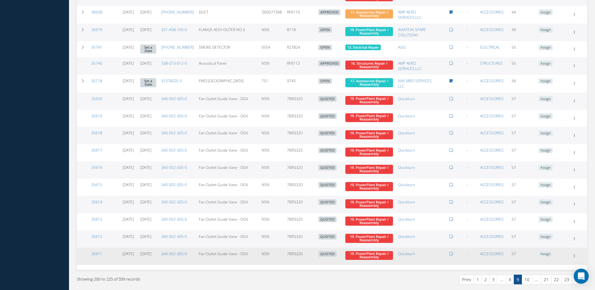
scroll to position [607, 0]
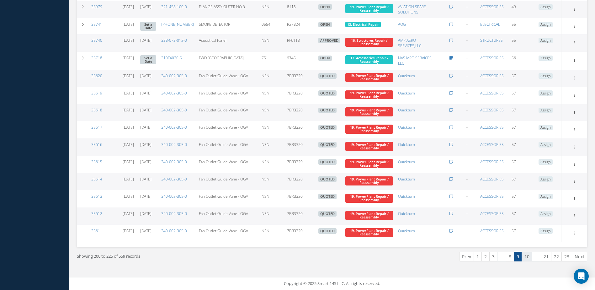
click at [529, 260] on link "10" at bounding box center [527, 257] width 11 height 10
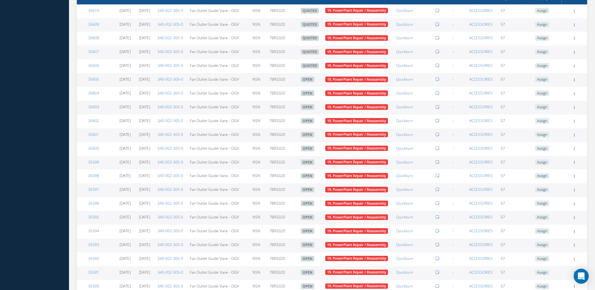
scroll to position [507, 0]
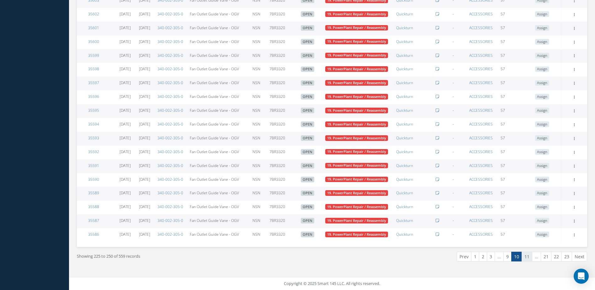
click at [526, 255] on link "11" at bounding box center [527, 257] width 11 height 10
click at [528, 256] on link "12" at bounding box center [527, 257] width 11 height 10
click at [529, 257] on link "13" at bounding box center [527, 257] width 11 height 10
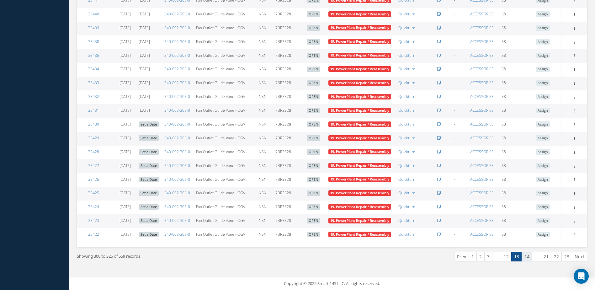
click at [529, 257] on link "14" at bounding box center [527, 257] width 11 height 10
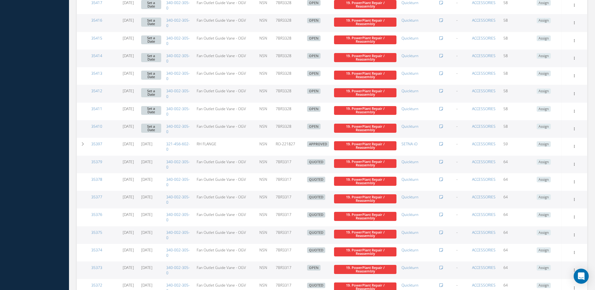
scroll to position [609, 0]
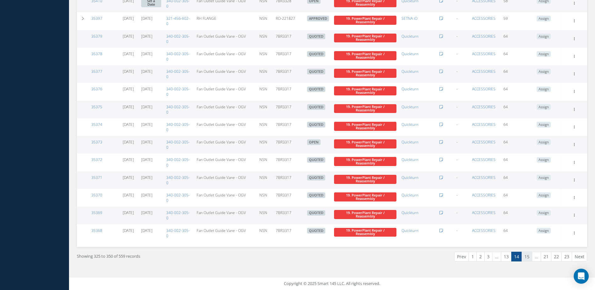
click at [528, 261] on link "15" at bounding box center [527, 257] width 11 height 10
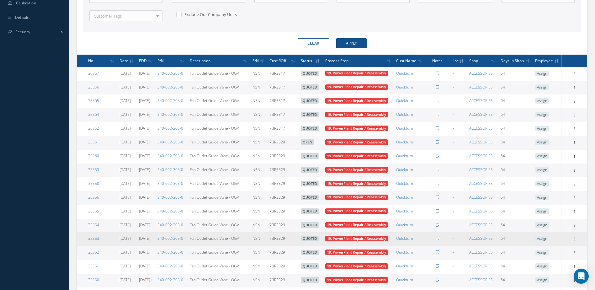
scroll to position [507, 0]
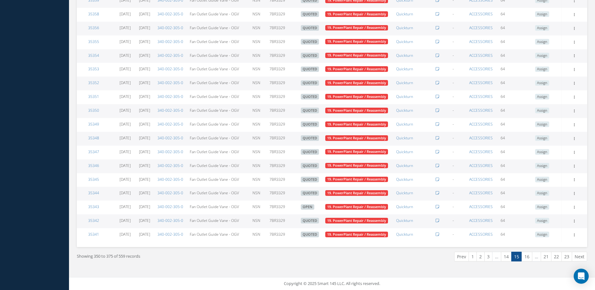
drag, startPoint x: 526, startPoint y: 256, endPoint x: 522, endPoint y: 255, distance: 4.5
click at [527, 257] on link "16" at bounding box center [527, 257] width 11 height 10
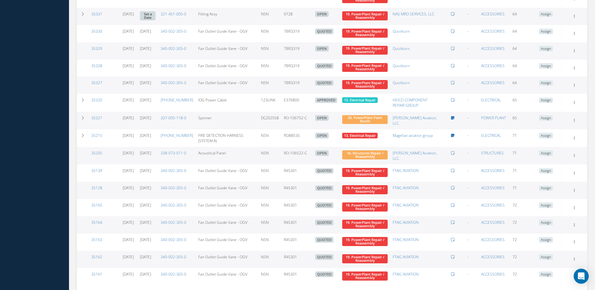
scroll to position [609, 0]
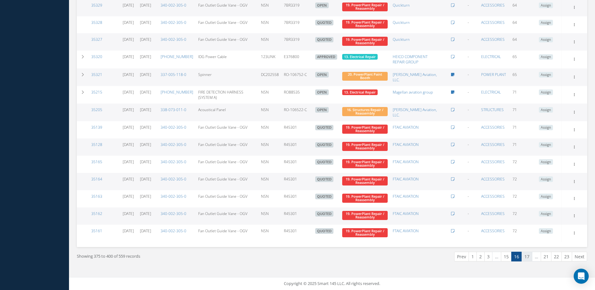
click at [528, 256] on link "17" at bounding box center [527, 257] width 11 height 10
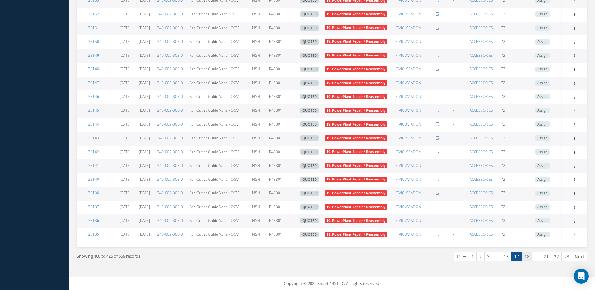
click at [528, 258] on link "18" at bounding box center [527, 257] width 11 height 10
click at [528, 258] on link "19" at bounding box center [527, 257] width 11 height 10
click at [537, 258] on link "20" at bounding box center [536, 257] width 11 height 10
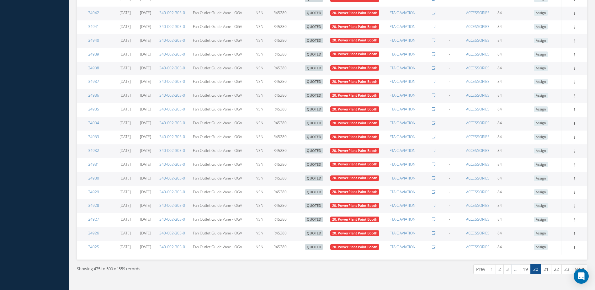
scroll to position [507, 0]
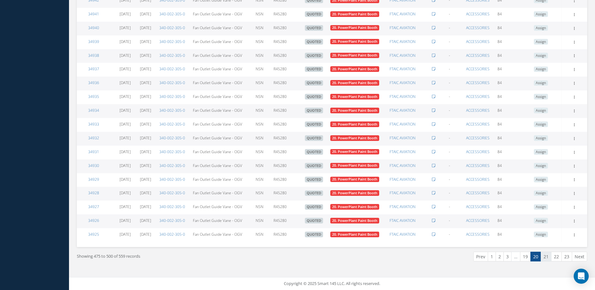
click at [547, 259] on link "21" at bounding box center [546, 257] width 11 height 10
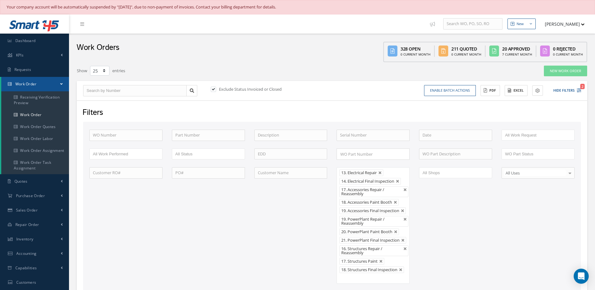
select select "25"
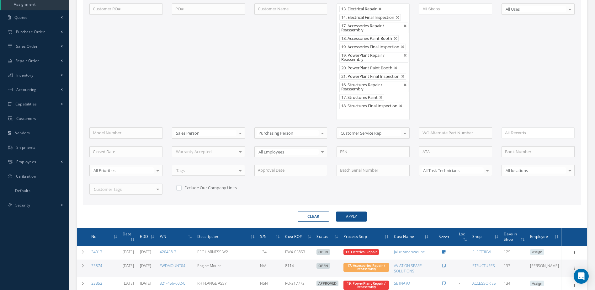
scroll to position [38, 0]
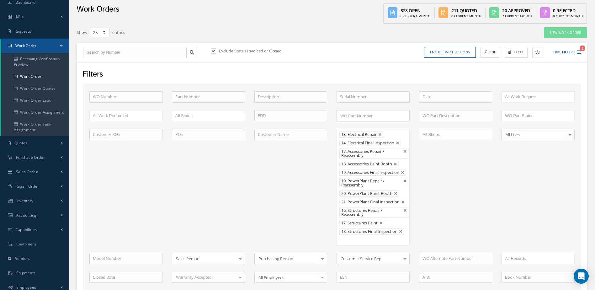
click at [185, 193] on div "PO#" at bounding box center [208, 187] width 83 height 116
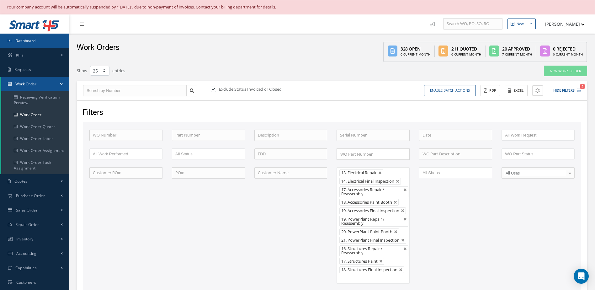
click at [41, 36] on link "Dashboard" at bounding box center [34, 41] width 69 height 14
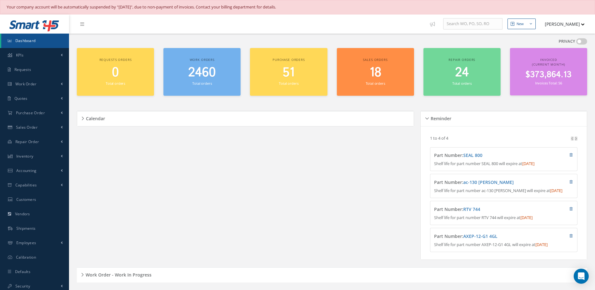
click at [207, 81] on small "Total orders" at bounding box center [201, 83] width 19 height 5
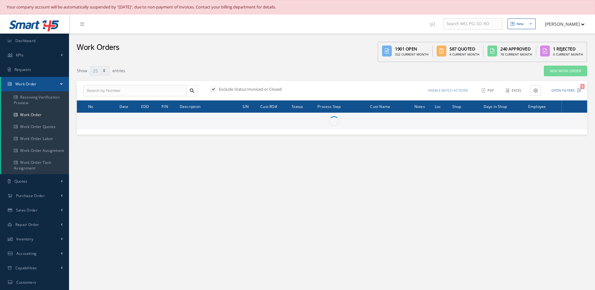
select select "25"
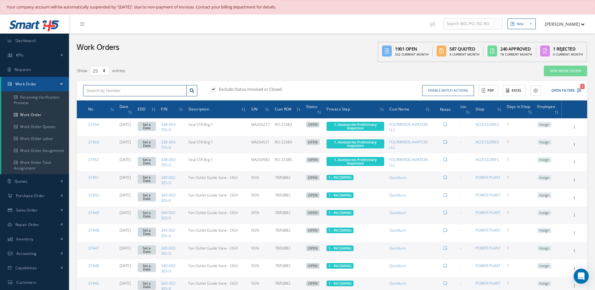
click at [126, 93] on input "text" at bounding box center [135, 90] width 104 height 11
type input "35741"
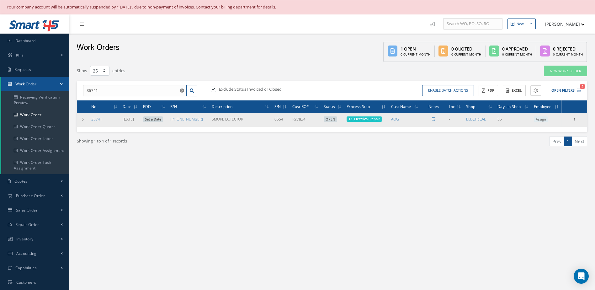
click at [163, 118] on link "Set a Date" at bounding box center [153, 119] width 20 height 6
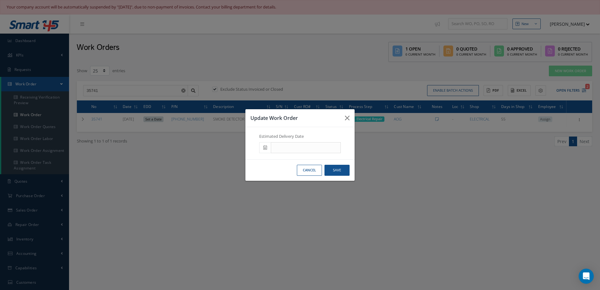
click at [264, 148] on icon at bounding box center [265, 147] width 4 height 4
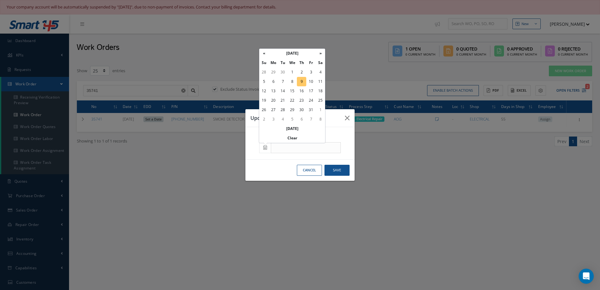
click at [302, 78] on td "9" at bounding box center [301, 81] width 9 height 9
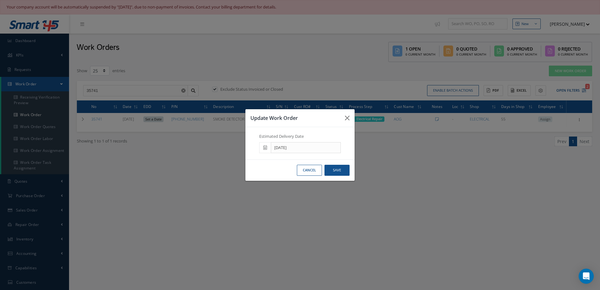
click at [266, 147] on icon at bounding box center [265, 147] width 4 height 4
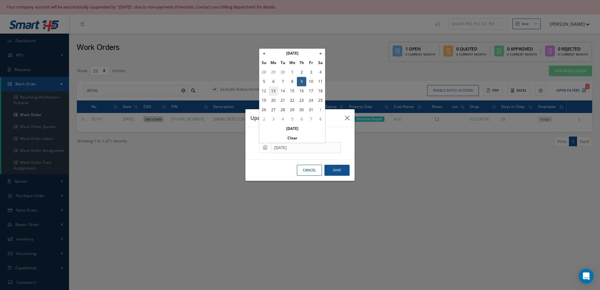
click at [274, 89] on td "13" at bounding box center [273, 90] width 9 height 9
type input "[DATE]"
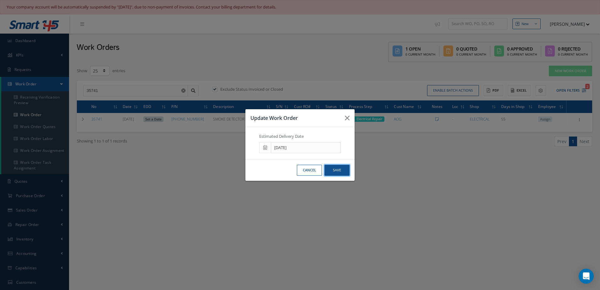
click at [345, 173] on button "Save" at bounding box center [337, 170] width 25 height 11
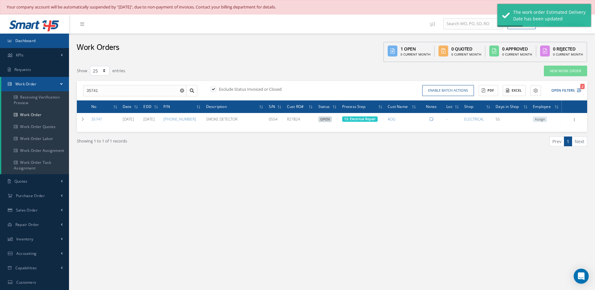
click at [49, 42] on link "Dashboard" at bounding box center [34, 41] width 69 height 14
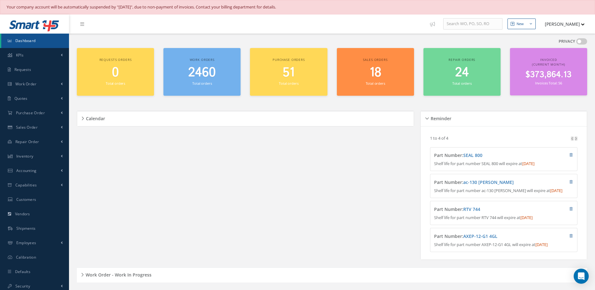
click at [196, 78] on span "2460" at bounding box center [202, 73] width 28 height 18
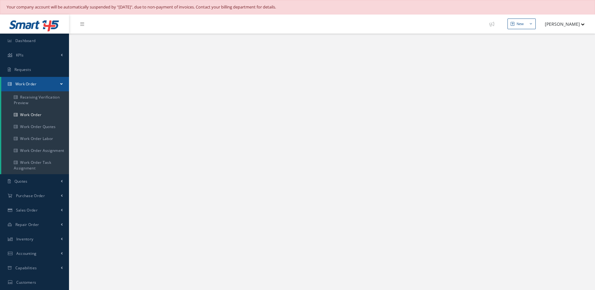
select select "25"
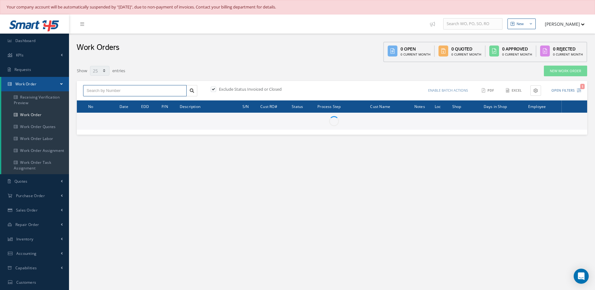
click at [151, 93] on input "text" at bounding box center [135, 90] width 104 height 11
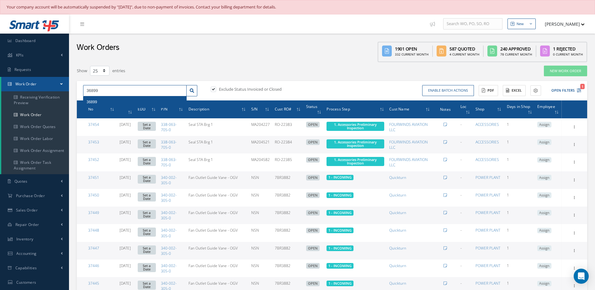
type input "36899"
click at [150, 99] on div "36899" at bounding box center [135, 102] width 97 height 6
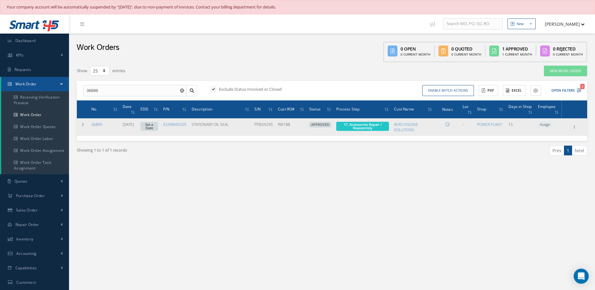
click at [158, 127] on link "Set a Date" at bounding box center [150, 126] width 18 height 9
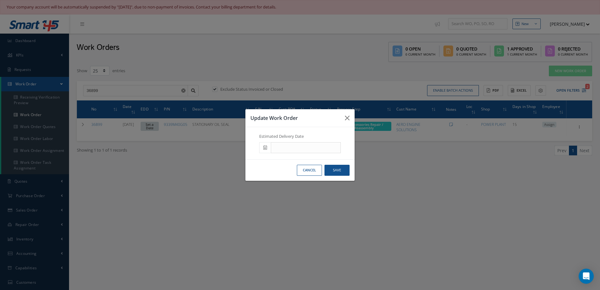
click at [266, 148] on icon at bounding box center [265, 147] width 4 height 4
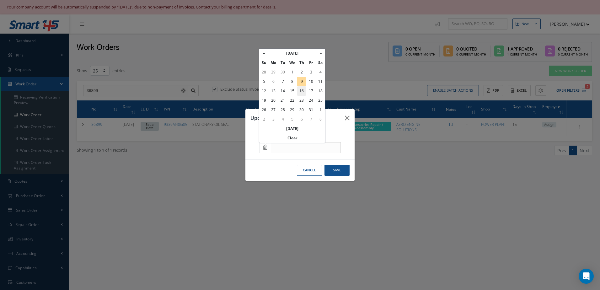
click at [302, 91] on td "16" at bounding box center [301, 90] width 9 height 9
type input "[DATE]"
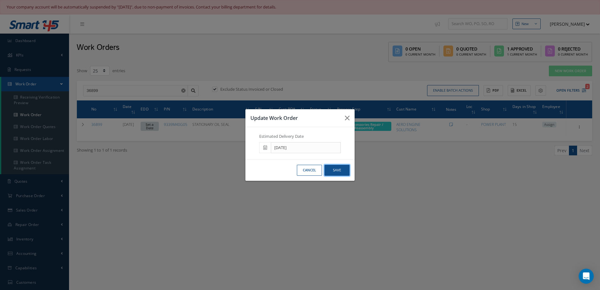
click at [345, 170] on button "Save" at bounding box center [337, 170] width 25 height 11
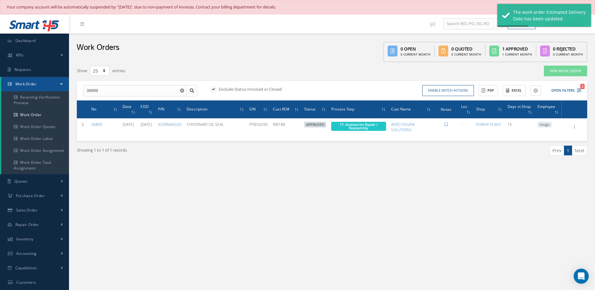
click at [182, 90] on use "Reset" at bounding box center [182, 91] width 4 height 4
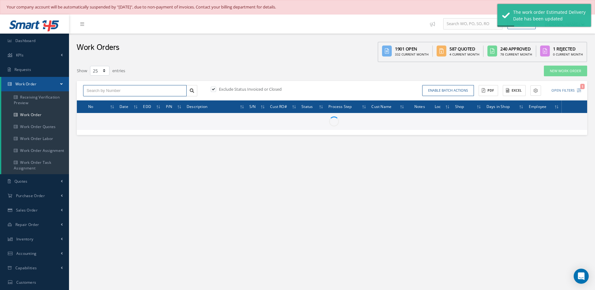
click at [108, 90] on input "text" at bounding box center [135, 90] width 104 height 11
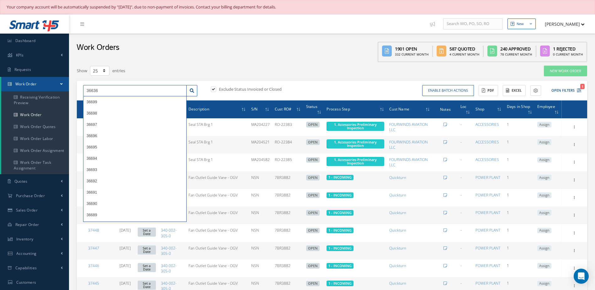
type input "36636"
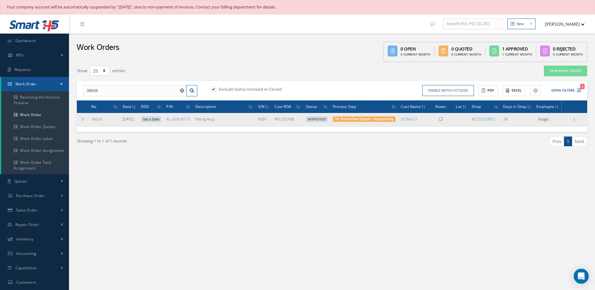
click at [159, 122] on link "Set a Date" at bounding box center [151, 119] width 20 height 6
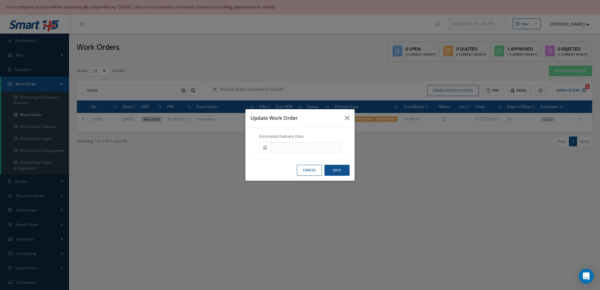
click at [264, 150] on span at bounding box center [265, 147] width 12 height 11
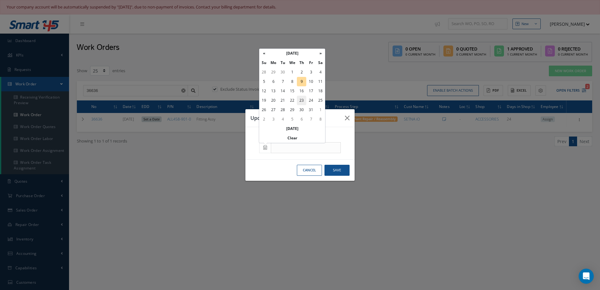
click at [305, 101] on td "23" at bounding box center [301, 100] width 9 height 9
type input "[DATE]"
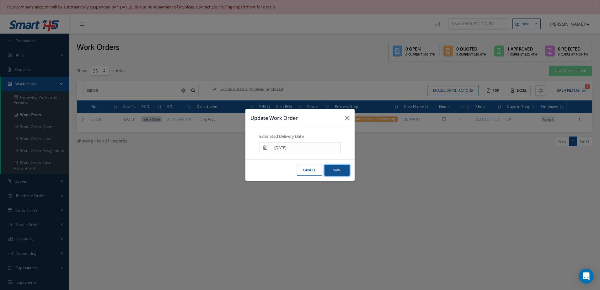
click at [343, 173] on button "Save" at bounding box center [337, 170] width 25 height 11
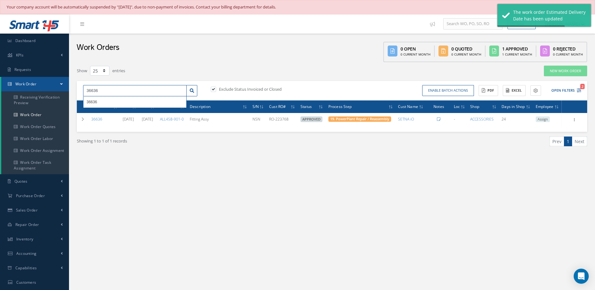
click at [152, 90] on input "36636" at bounding box center [135, 90] width 104 height 11
type input "36635"
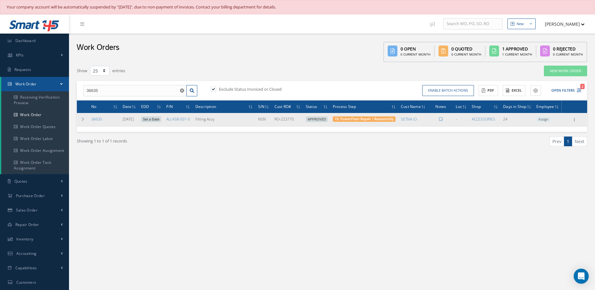
click at [156, 122] on link "Set a Date" at bounding box center [151, 119] width 20 height 6
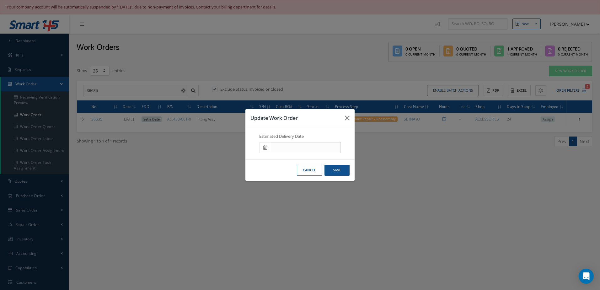
click at [266, 148] on icon at bounding box center [265, 147] width 4 height 4
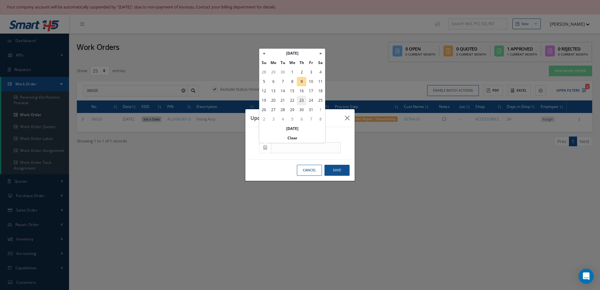
click at [304, 100] on td "23" at bounding box center [301, 100] width 9 height 9
type input "[DATE]"
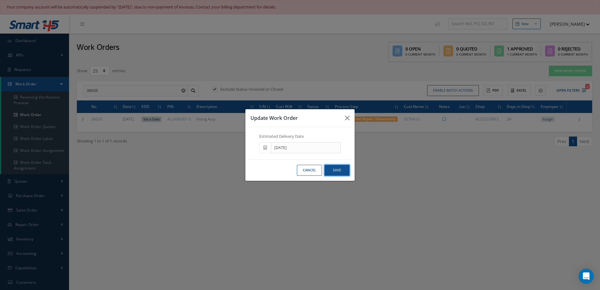
click at [329, 171] on button "Save" at bounding box center [337, 170] width 25 height 11
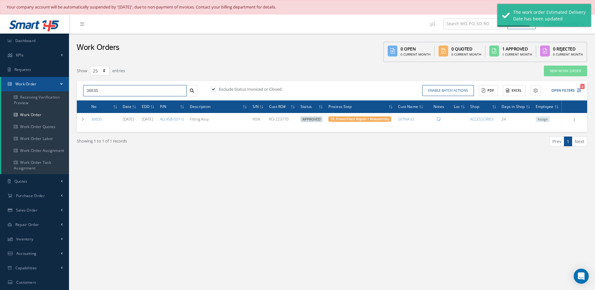
click at [109, 91] on input "36635" at bounding box center [135, 90] width 104 height 11
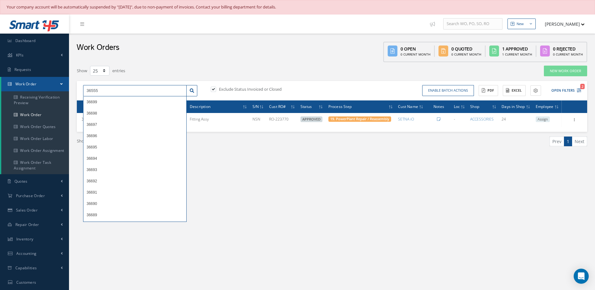
type input "36555"
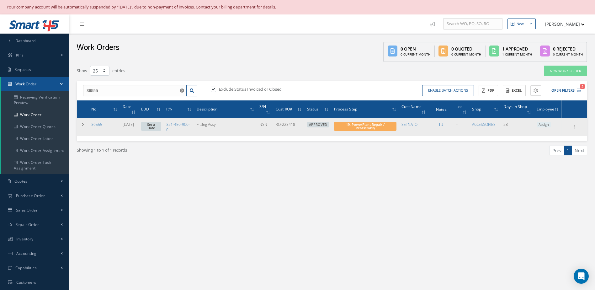
click at [161, 129] on link "Set a Date" at bounding box center [151, 126] width 20 height 9
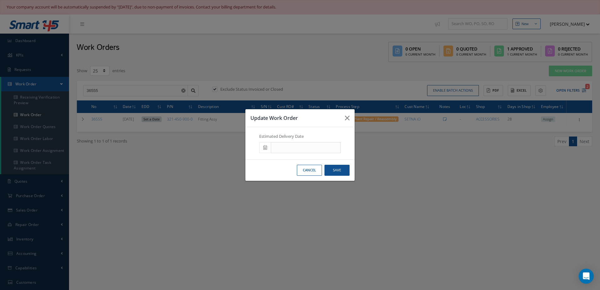
click at [264, 151] on span at bounding box center [265, 147] width 12 height 11
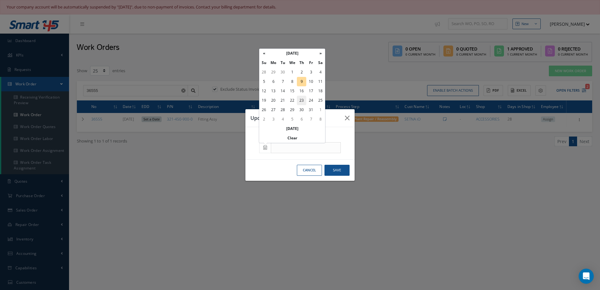
click at [300, 102] on td "23" at bounding box center [301, 100] width 9 height 9
type input "[DATE]"
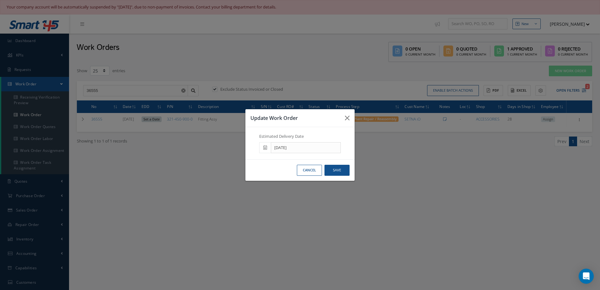
click at [350, 171] on div "Cancel Save" at bounding box center [299, 169] width 109 height 21
click at [346, 171] on button "Save" at bounding box center [337, 170] width 25 height 11
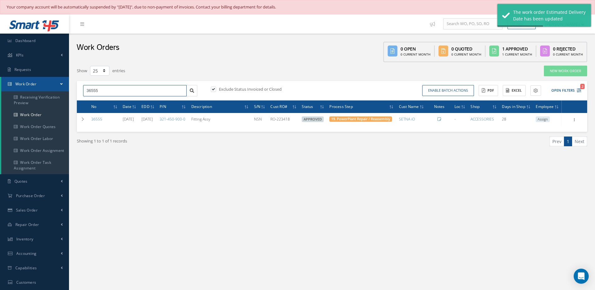
click at [136, 88] on input "36555" at bounding box center [135, 90] width 104 height 11
type input "36553"
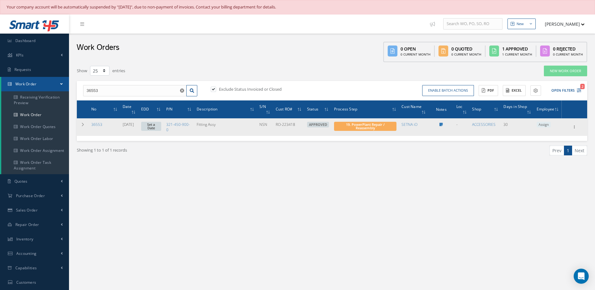
click at [158, 133] on td "Set a Date" at bounding box center [151, 127] width 25 height 18
click at [157, 127] on link "Set a Date" at bounding box center [151, 126] width 20 height 9
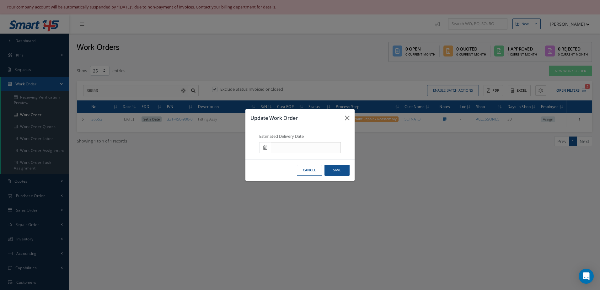
click at [268, 148] on span at bounding box center [265, 147] width 12 height 11
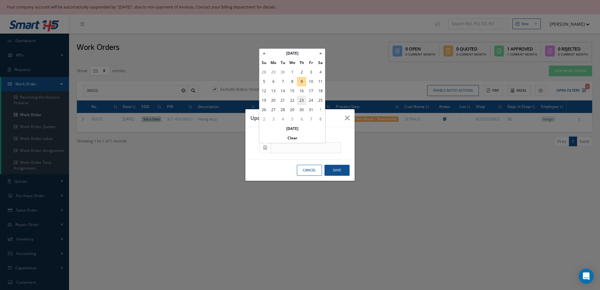
click at [302, 102] on td "23" at bounding box center [301, 100] width 9 height 9
type input "[DATE]"
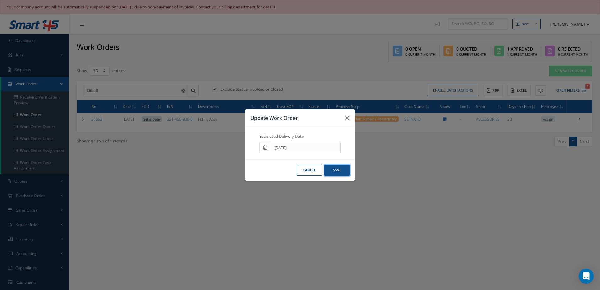
click at [332, 171] on button "Save" at bounding box center [337, 170] width 25 height 11
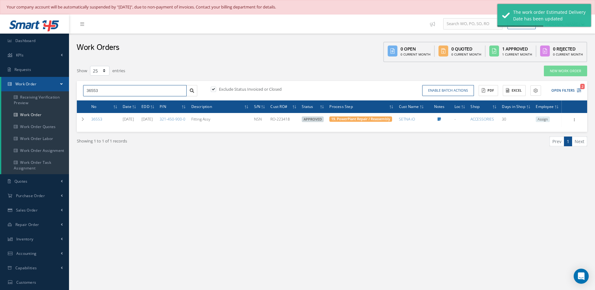
click at [132, 90] on input "36553" at bounding box center [135, 90] width 104 height 11
type input "36552"
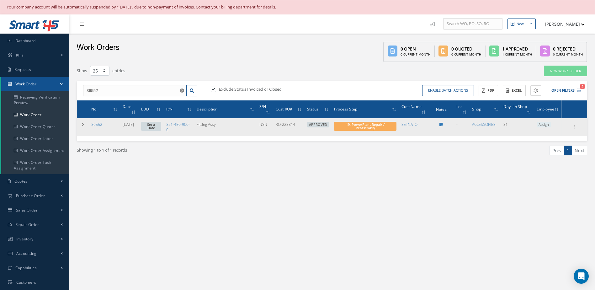
click at [152, 125] on link "Set a Date" at bounding box center [151, 126] width 20 height 9
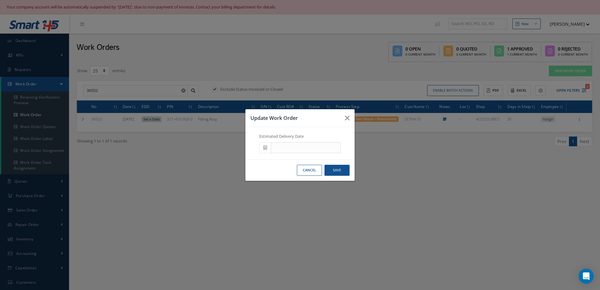
click at [265, 150] on span at bounding box center [265, 147] width 12 height 11
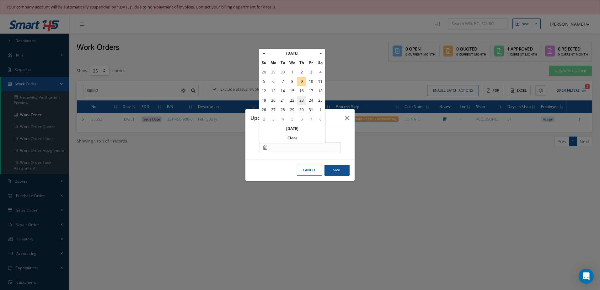
click at [303, 101] on td "23" at bounding box center [301, 100] width 9 height 9
type input "[DATE]"
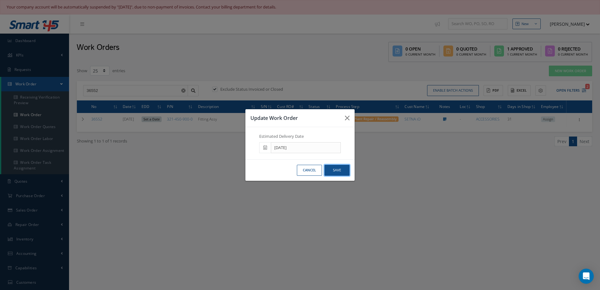
click at [338, 174] on button "Save" at bounding box center [337, 170] width 25 height 11
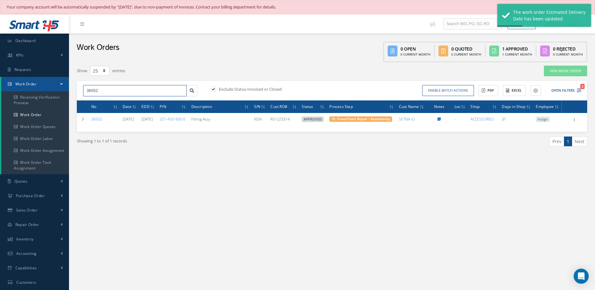
click at [125, 92] on input "36552" at bounding box center [135, 90] width 104 height 11
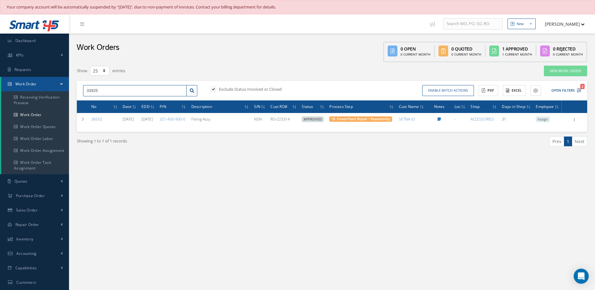
type input "33925"
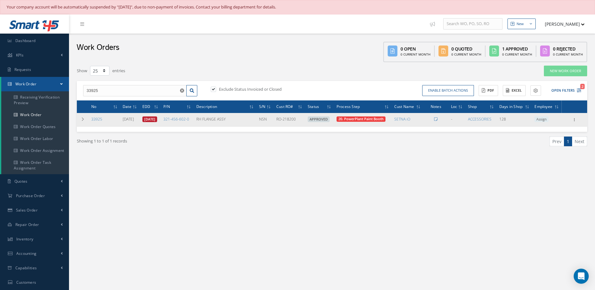
click at [157, 118] on link "07/21/2025" at bounding box center [149, 119] width 15 height 6
type input "07/21/2025"
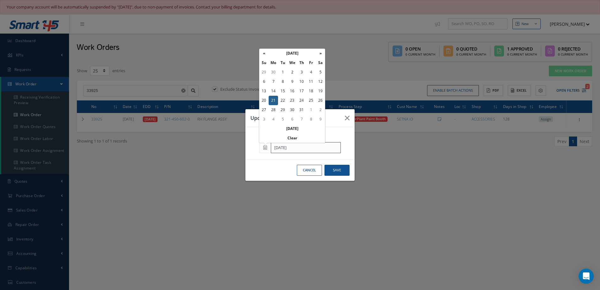
click at [302, 151] on input "07/21/2025" at bounding box center [306, 147] width 70 height 11
click at [289, 140] on th "Clear" at bounding box center [292, 137] width 66 height 9
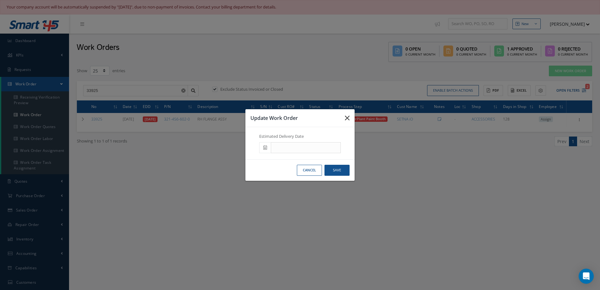
click at [349, 120] on icon "button" at bounding box center [347, 118] width 5 height 8
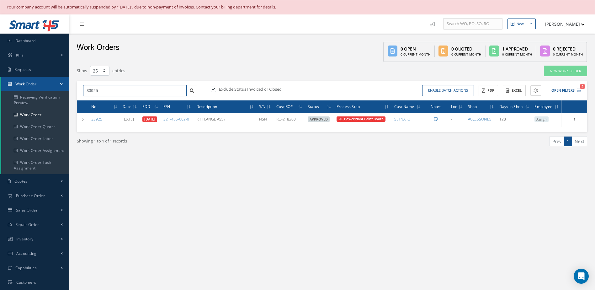
click at [124, 92] on input "33925" at bounding box center [135, 90] width 104 height 11
type input "3"
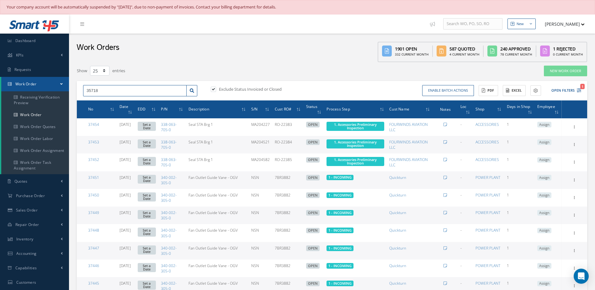
type input "35718"
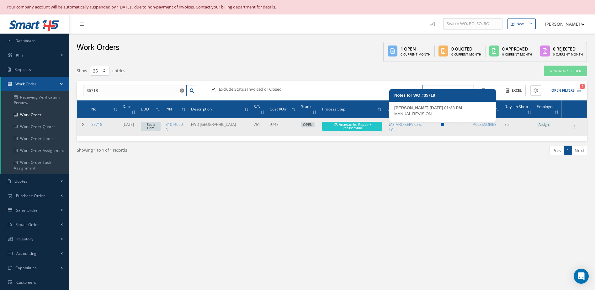
click at [444, 124] on icon at bounding box center [442, 125] width 3 height 4
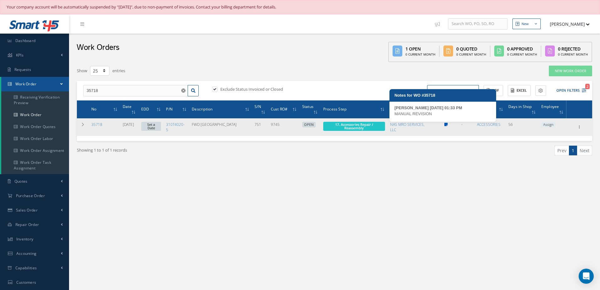
type textarea "MANUAL REVISION -- Jerry Franco 08/14/2025 01:33PM"
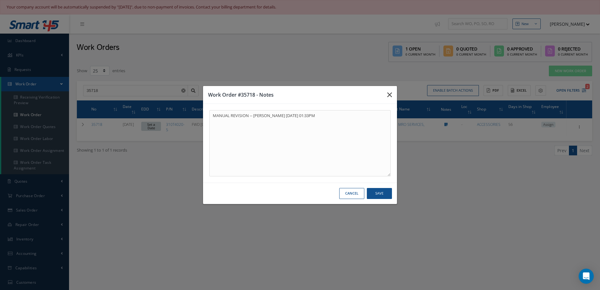
click at [390, 95] on icon "button" at bounding box center [389, 95] width 5 height 8
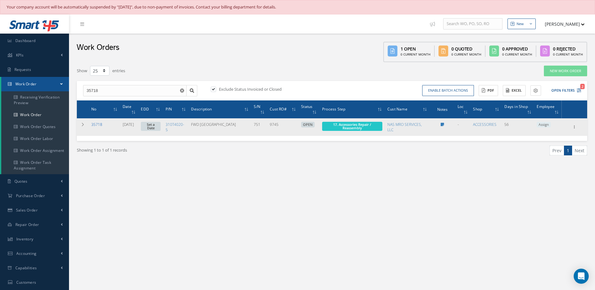
click at [100, 126] on link "35718" at bounding box center [96, 124] width 11 height 5
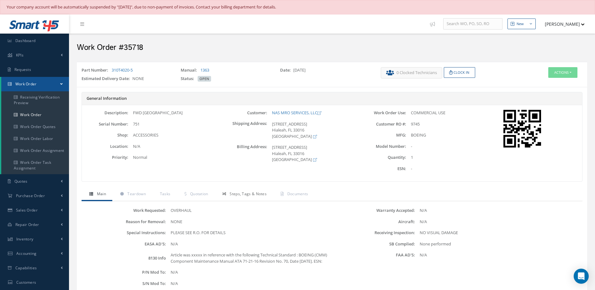
click at [247, 196] on span "Steps, Tags & Notes" at bounding box center [248, 193] width 37 height 5
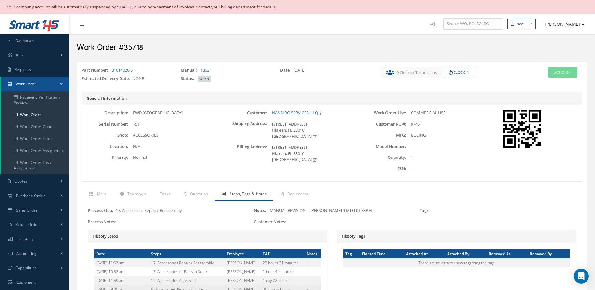
scroll to position [126, 0]
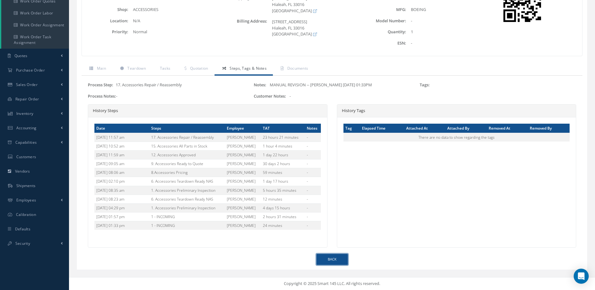
click at [333, 261] on link "Back" at bounding box center [332, 259] width 31 height 11
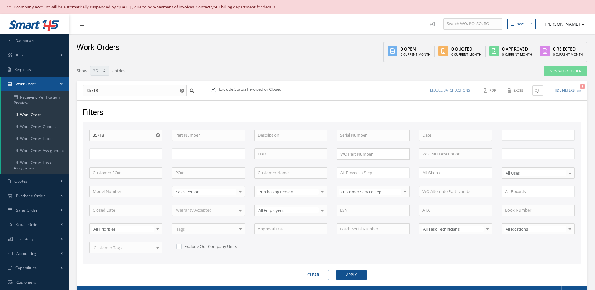
select select "25"
type input "All Work Request"
type input "All Work Performed"
type input "All Status"
type input "WO Part Status"
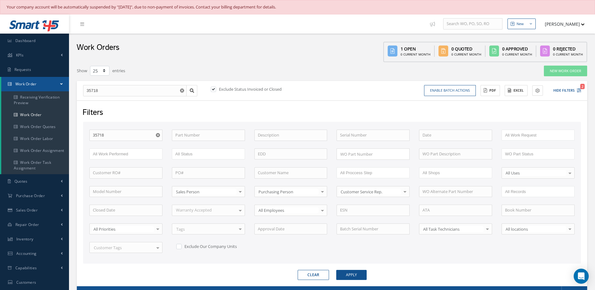
scroll to position [86, 0]
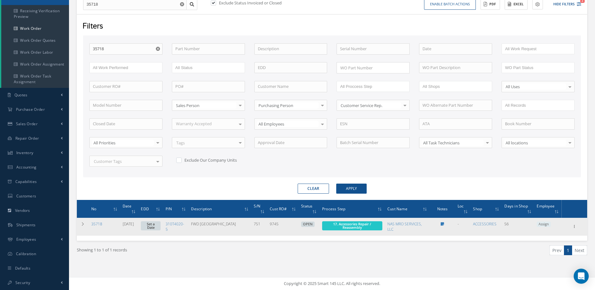
click at [160, 223] on link "Set a Date" at bounding box center [150, 225] width 19 height 9
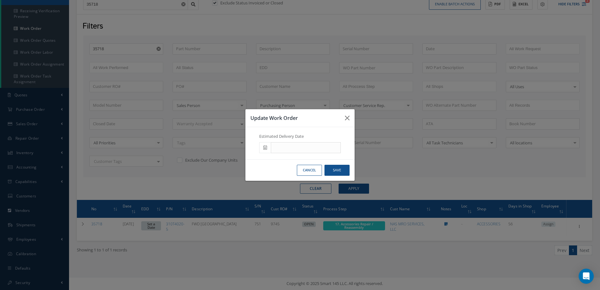
click at [265, 146] on icon at bounding box center [265, 147] width 4 height 4
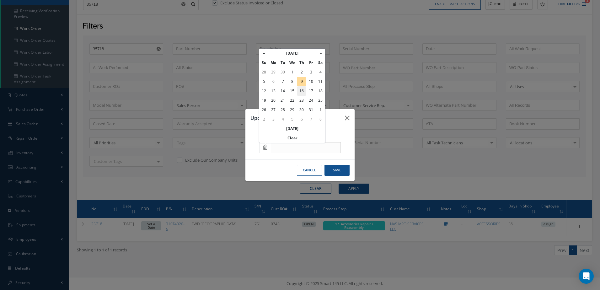
click at [304, 93] on td "16" at bounding box center [301, 90] width 9 height 9
type input "[DATE]"
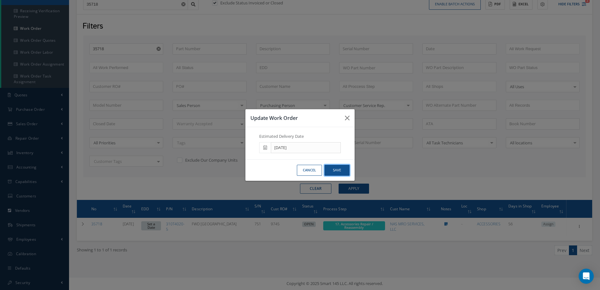
click at [333, 167] on button "Save" at bounding box center [337, 170] width 25 height 11
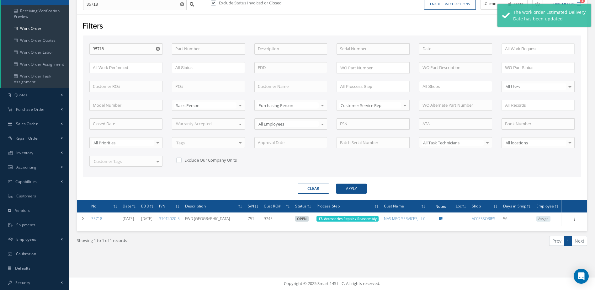
drag, startPoint x: 181, startPoint y: 5, endPoint x: 172, endPoint y: 7, distance: 9.2
click at [182, 5] on icon "Reset" at bounding box center [182, 4] width 4 height 4
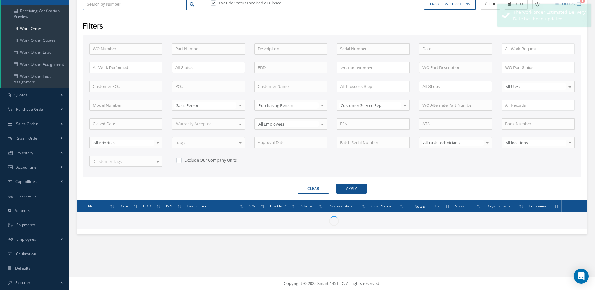
click at [168, 8] on input "text" at bounding box center [135, 4] width 104 height 11
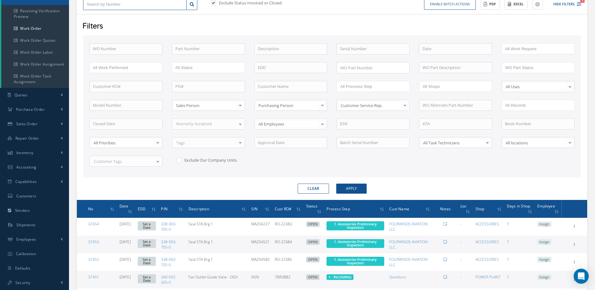
type input "3"
type input "35"
type input "353"
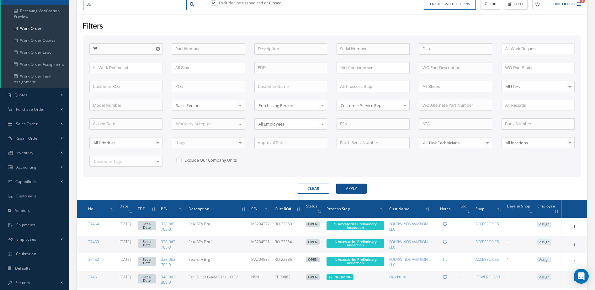
type input "353"
type input "3533"
type input "35331"
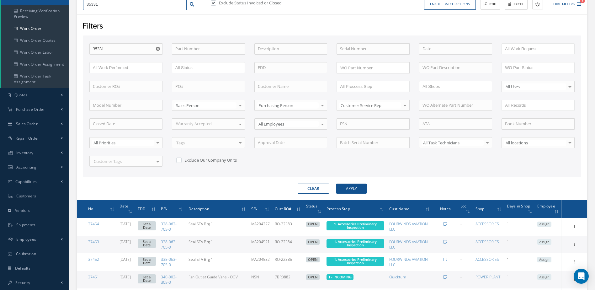
type input "35331"
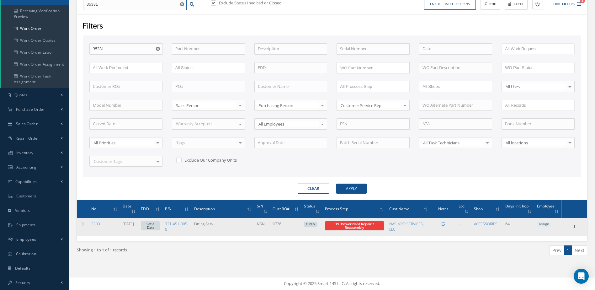
click at [155, 228] on link "Set a Date" at bounding box center [150, 225] width 19 height 9
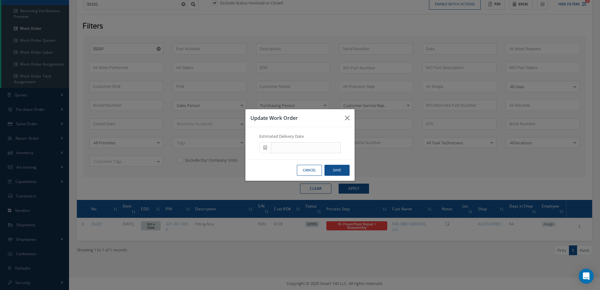
click at [266, 145] on span at bounding box center [265, 147] width 12 height 11
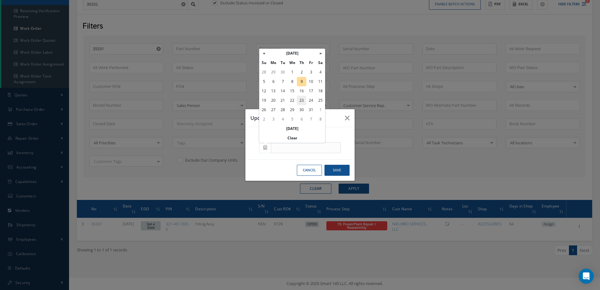
click at [301, 102] on td "23" at bounding box center [301, 100] width 9 height 9
type input "10/23/2025"
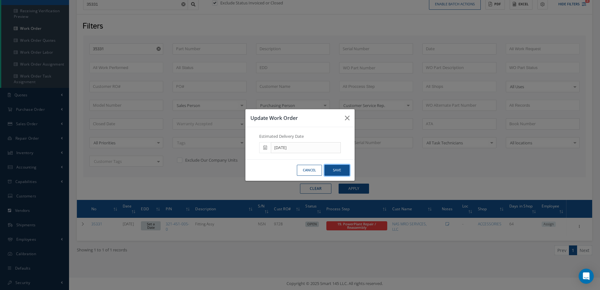
click at [334, 173] on button "Save" at bounding box center [337, 170] width 25 height 11
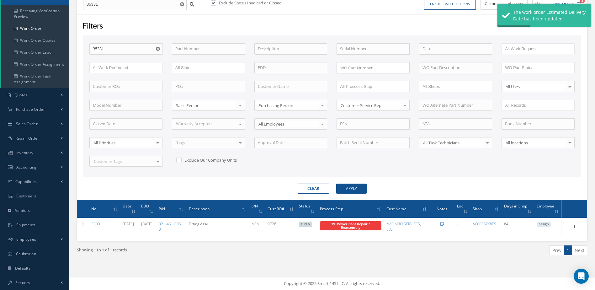
click at [157, 49] on use "Reset" at bounding box center [158, 49] width 4 height 4
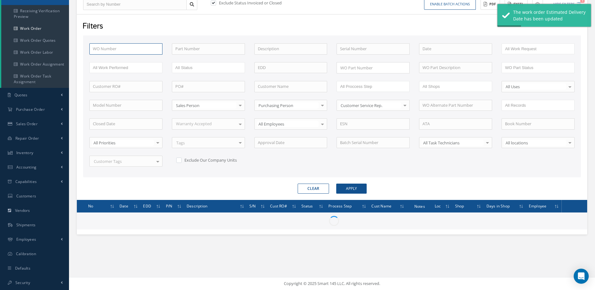
click at [142, 52] on input "text" at bounding box center [125, 48] width 73 height 11
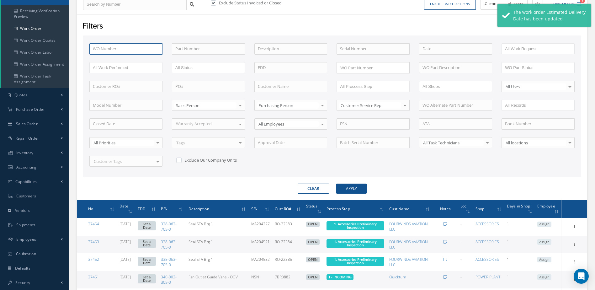
type input "3"
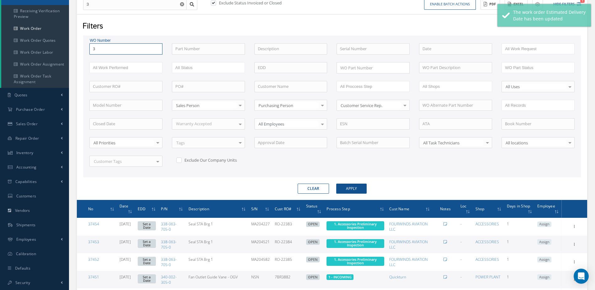
type input "34"
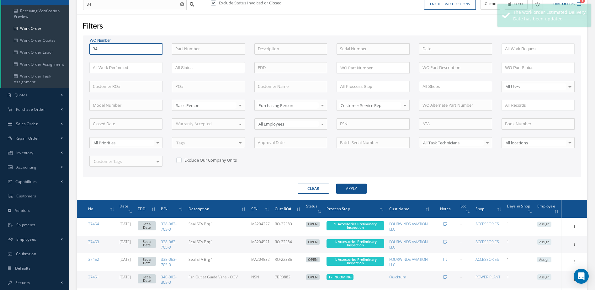
type input "346"
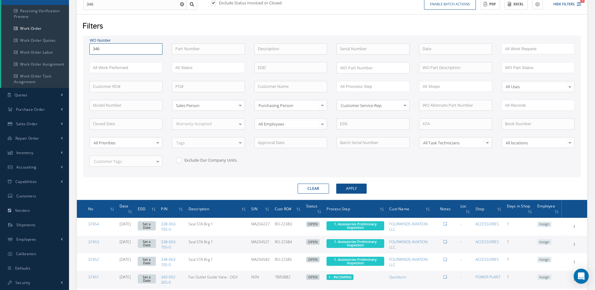
type input "3467"
type input "34678"
click at [336, 184] on button "Apply" at bounding box center [351, 189] width 30 height 10
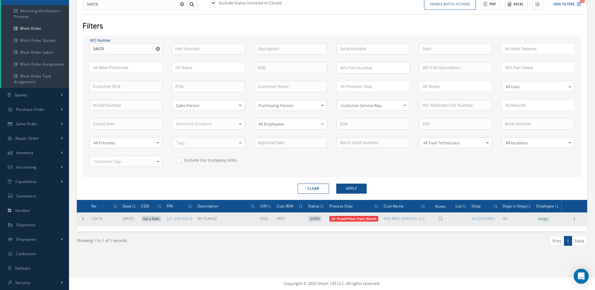
click at [160, 222] on link "Set a Date" at bounding box center [151, 219] width 20 height 6
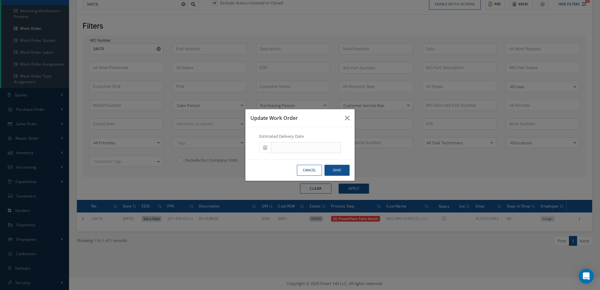
click at [267, 147] on icon at bounding box center [265, 147] width 4 height 4
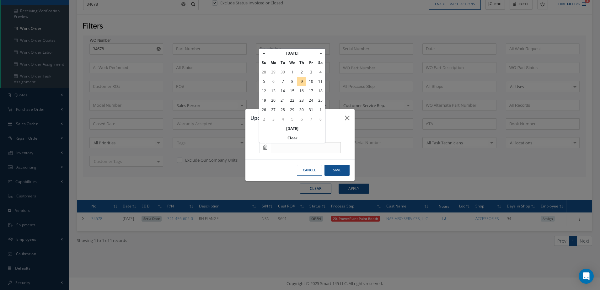
click at [302, 103] on td "23" at bounding box center [301, 100] width 9 height 9
type input "10/23/2025"
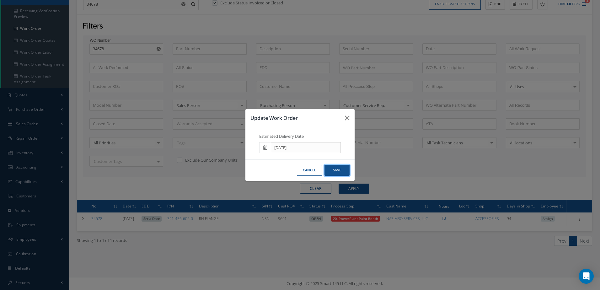
drag, startPoint x: 340, startPoint y: 168, endPoint x: 271, endPoint y: 170, distance: 68.5
click at [340, 168] on button "Save" at bounding box center [337, 170] width 25 height 11
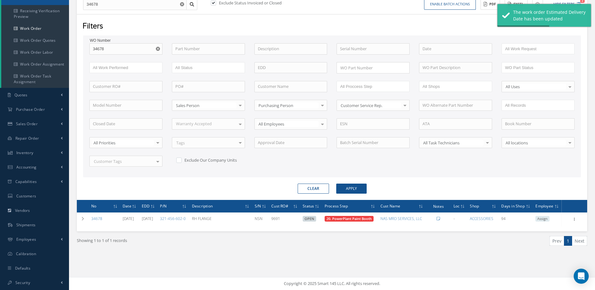
drag, startPoint x: 158, startPoint y: 47, endPoint x: 155, endPoint y: 46, distance: 3.5
click at [158, 47] on use "Reset" at bounding box center [158, 49] width 4 height 4
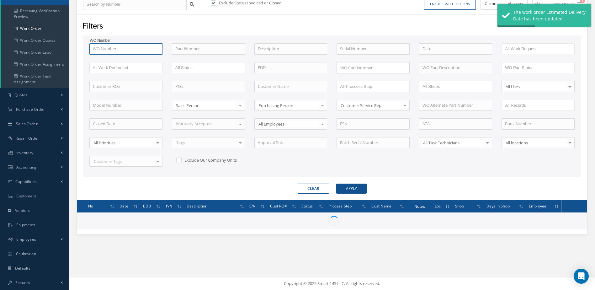
click at [129, 51] on input "text" at bounding box center [125, 48] width 73 height 11
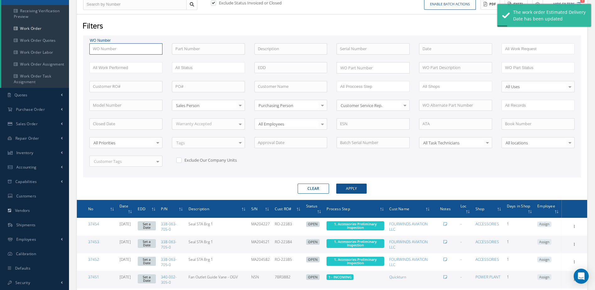
type input "3"
type input "34"
type input "346"
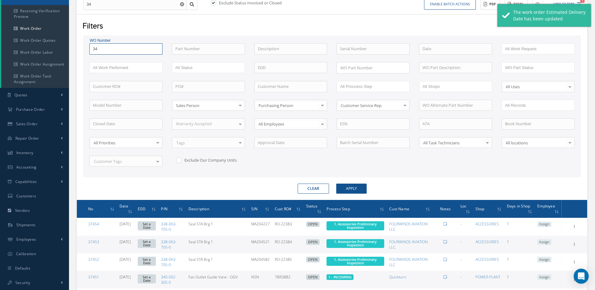
type input "346"
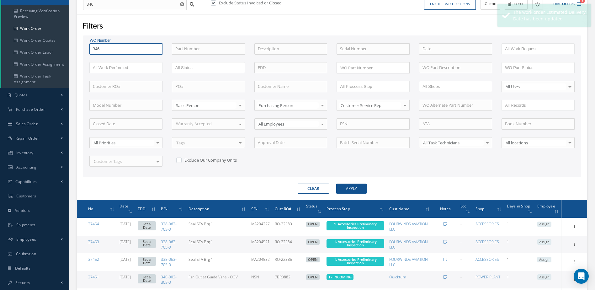
type input "3467"
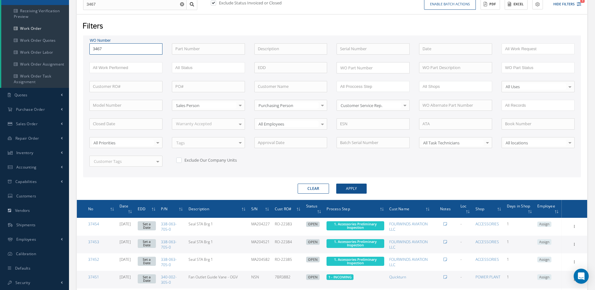
type input "34676"
click at [336, 184] on button "Apply" at bounding box center [351, 189] width 30 height 10
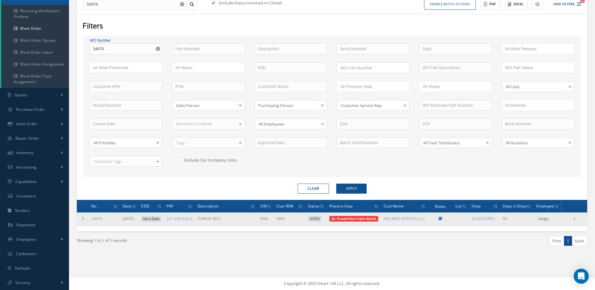
click at [161, 222] on link "Set a Date" at bounding box center [151, 219] width 20 height 6
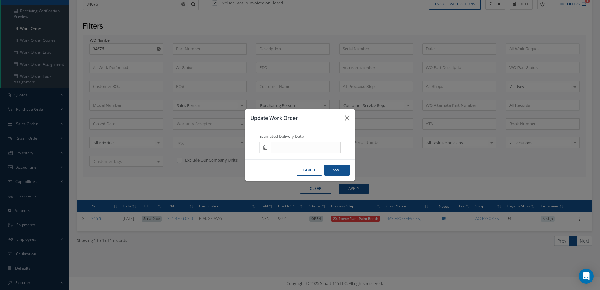
click at [265, 148] on icon at bounding box center [265, 147] width 4 height 4
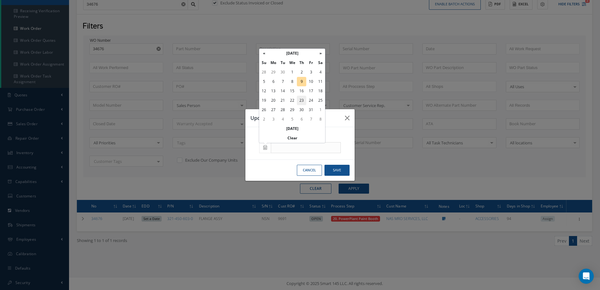
click at [302, 98] on td "23" at bounding box center [301, 100] width 9 height 9
type input "10/23/2025"
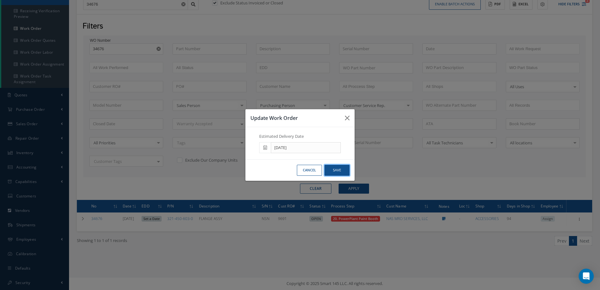
click at [341, 169] on button "Save" at bounding box center [337, 170] width 25 height 11
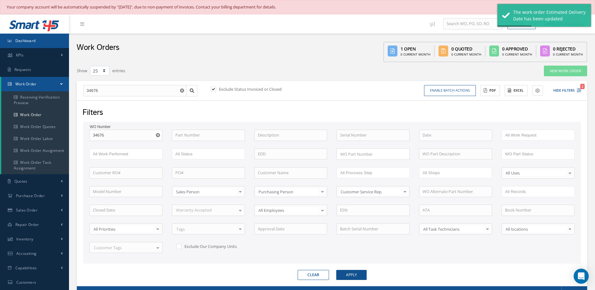
click at [31, 36] on link "Dashboard" at bounding box center [34, 41] width 69 height 14
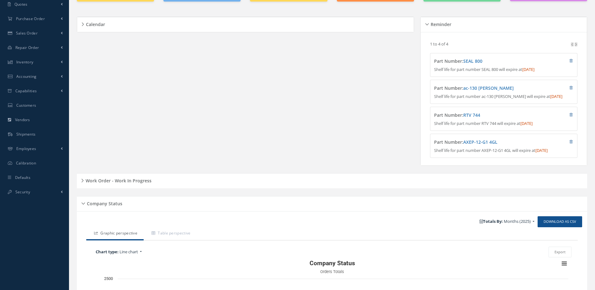
scroll to position [94, 0]
click at [146, 188] on div "Work Order - Work In Progress" at bounding box center [332, 180] width 511 height 15
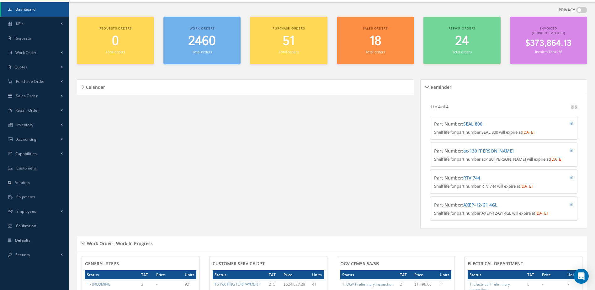
scroll to position [0, 0]
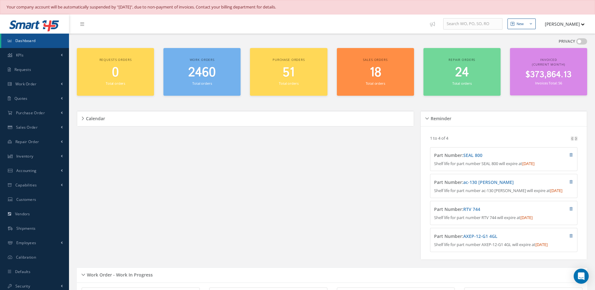
click at [31, 41] on span "Dashboard" at bounding box center [25, 40] width 20 height 5
click at [46, 39] on link "Dashboard" at bounding box center [35, 41] width 68 height 14
click at [206, 91] on div "Work orders 2460 Total orders" at bounding box center [202, 72] width 77 height 48
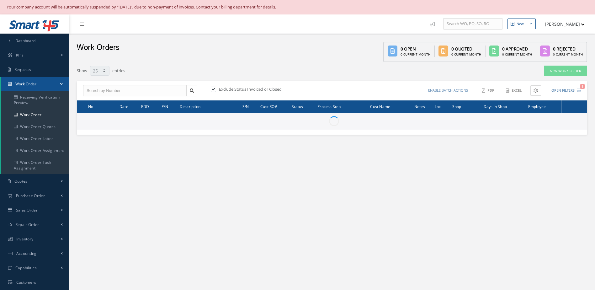
select select "25"
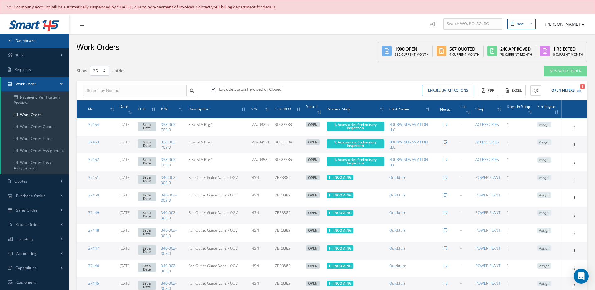
click at [40, 44] on link "Dashboard" at bounding box center [34, 41] width 69 height 14
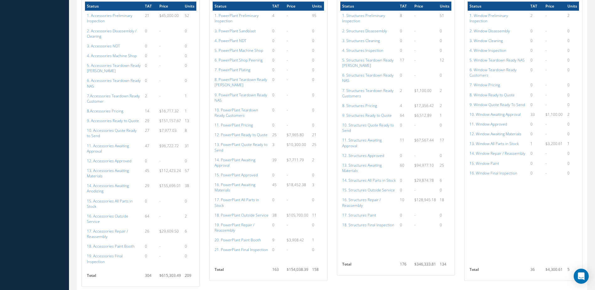
scroll to position [565, 0]
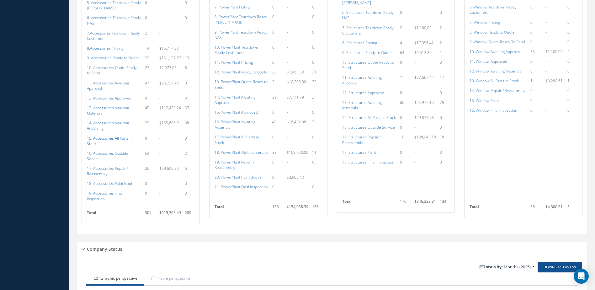
click at [106, 137] on a=115&excludeInternalCustomer=false&excludeInvoicedOrClosed=true&shop_id=14&filtersHidded"] "15. Accessories All Parts in Stock" at bounding box center [110, 141] width 46 height 11
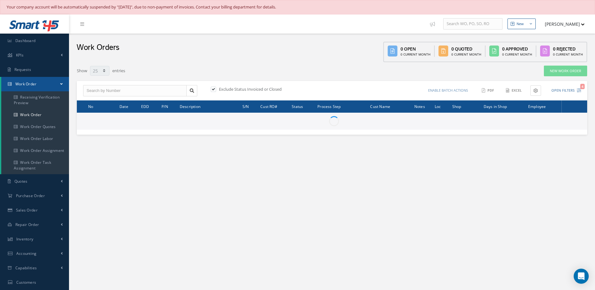
select select "25"
type input "All Work Request"
type input "All Work Performed"
type input "All Status"
type input "WO Part Status"
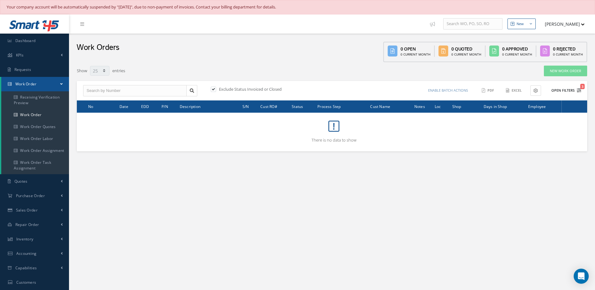
click at [565, 91] on button "Open Filters 3" at bounding box center [563, 90] width 35 height 10
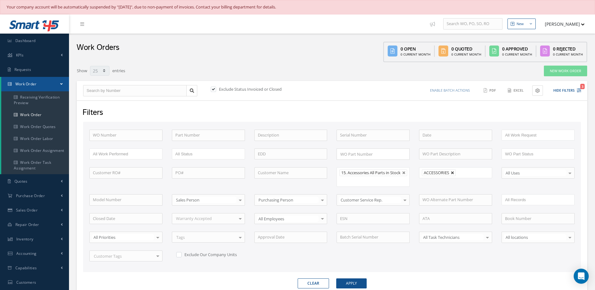
click at [454, 173] on link at bounding box center [453, 173] width 4 height 4
type input "All Shops"
click at [359, 288] on button "Apply" at bounding box center [351, 283] width 30 height 10
click at [28, 43] on link "Dashboard" at bounding box center [34, 41] width 69 height 14
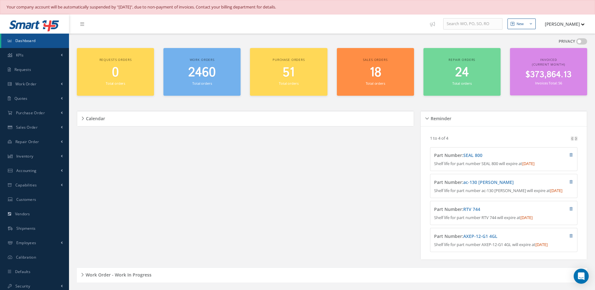
click at [40, 39] on link "Dashboard" at bounding box center [35, 41] width 68 height 14
click at [55, 38] on link "Dashboard" at bounding box center [35, 41] width 68 height 14
click at [210, 75] on span "2460" at bounding box center [202, 73] width 28 height 18
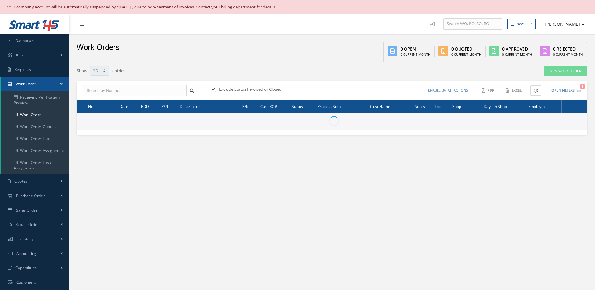
select select "25"
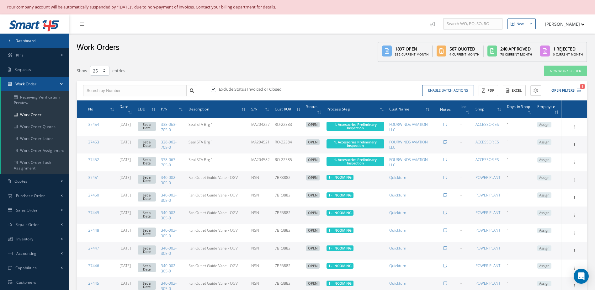
click at [23, 44] on link "Dashboard" at bounding box center [34, 41] width 69 height 14
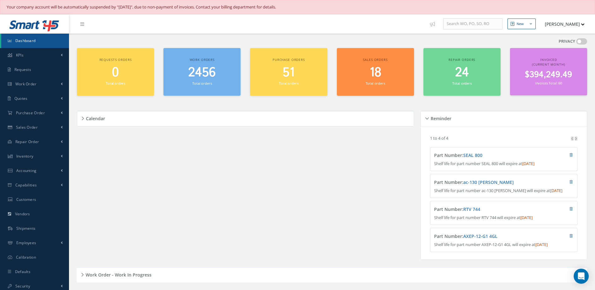
click at [211, 74] on span "2456" at bounding box center [202, 73] width 28 height 18
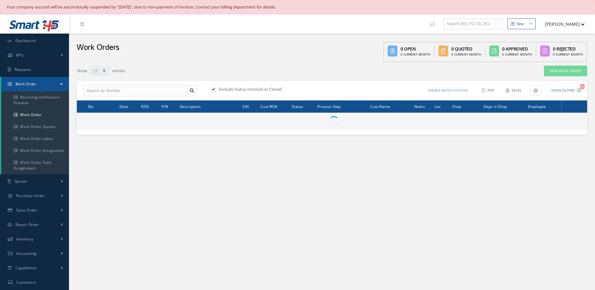
select select "25"
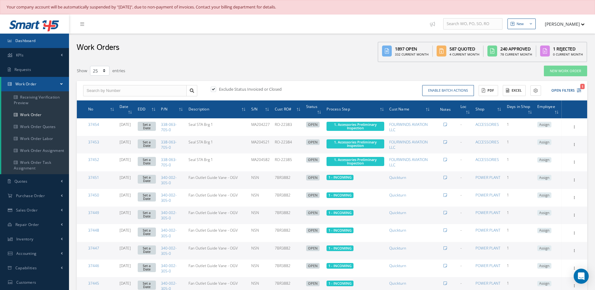
click at [32, 36] on link "Dashboard" at bounding box center [34, 41] width 69 height 14
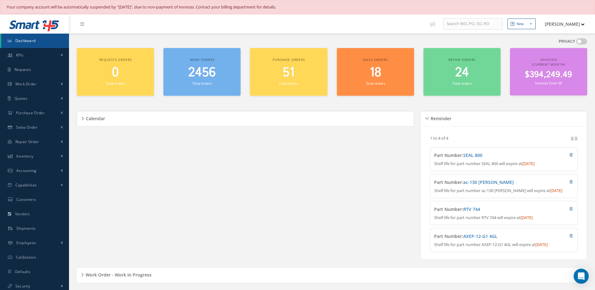
click at [40, 39] on link "Dashboard" at bounding box center [35, 41] width 68 height 14
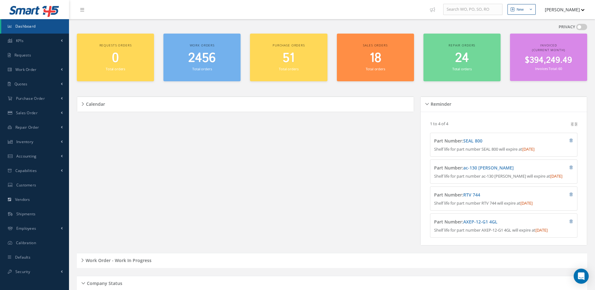
scroll to position [14, 0]
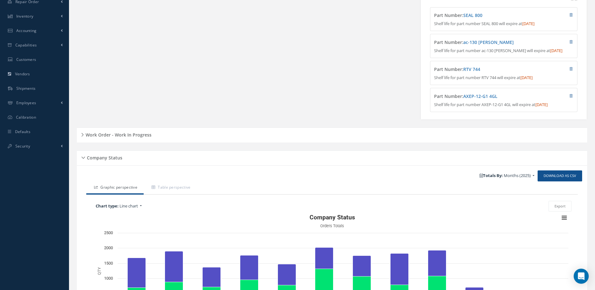
scroll to position [171, 0]
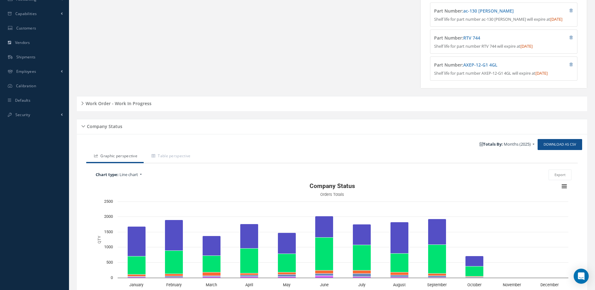
click at [142, 105] on h5 "Work Order - Work In Progress" at bounding box center [118, 103] width 68 height 8
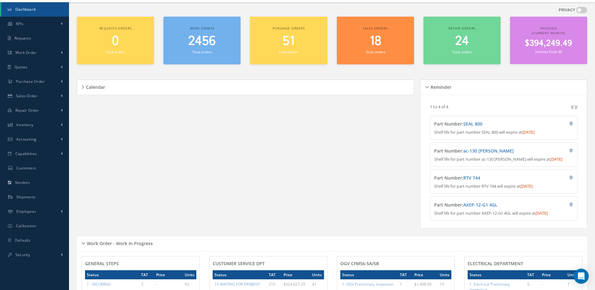
scroll to position [0, 0]
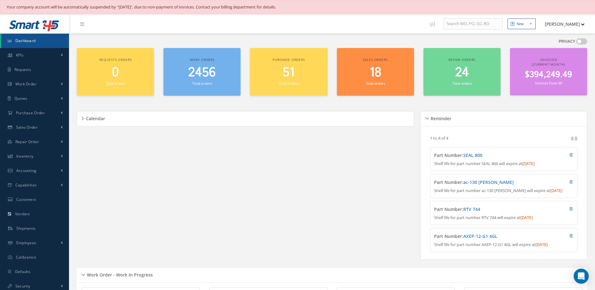
click at [40, 40] on link "Dashboard" at bounding box center [35, 41] width 68 height 14
click at [210, 74] on span "2456" at bounding box center [202, 73] width 28 height 18
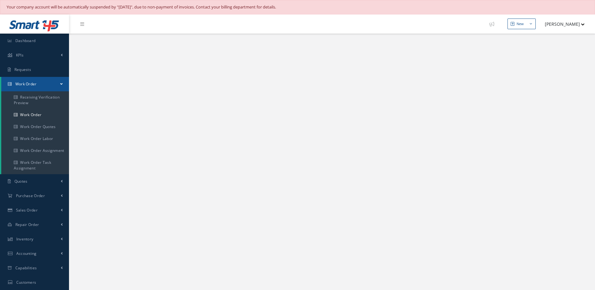
select select "25"
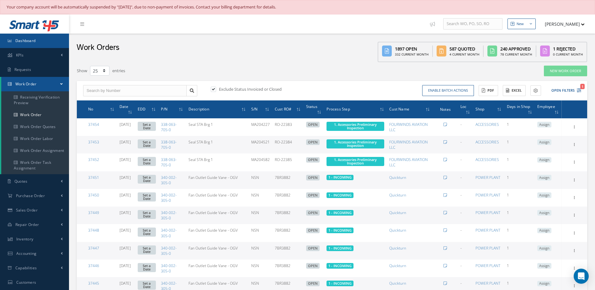
click at [42, 44] on link "Dashboard" at bounding box center [34, 41] width 69 height 14
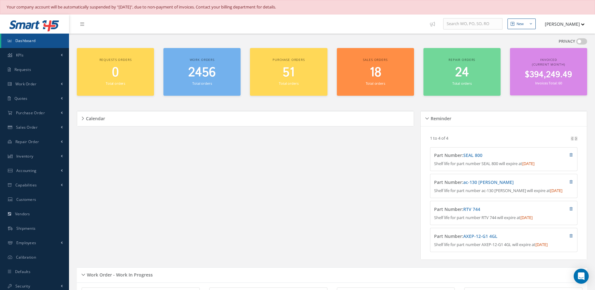
click at [199, 69] on span "2456" at bounding box center [202, 73] width 28 height 18
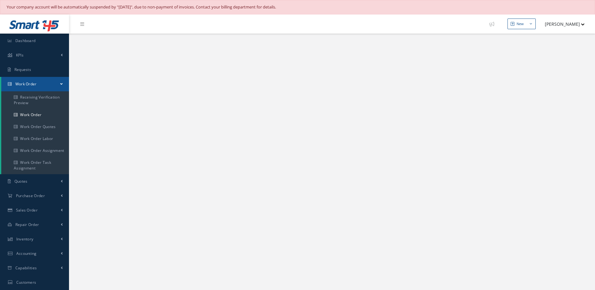
select select "25"
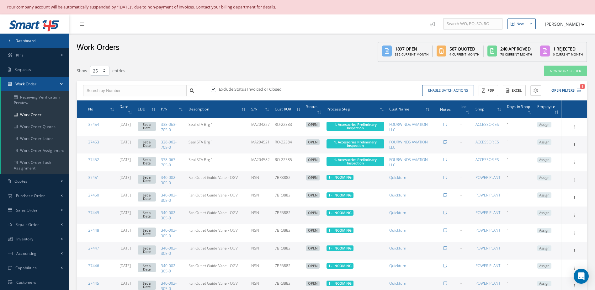
click at [44, 41] on link "Dashboard" at bounding box center [34, 41] width 69 height 14
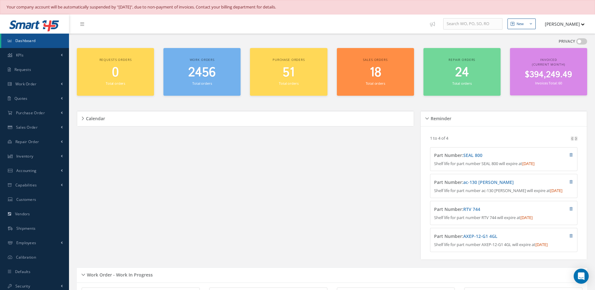
click at [209, 72] on span "2456" at bounding box center [202, 73] width 28 height 18
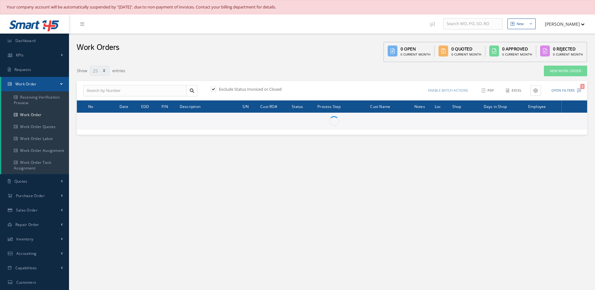
select select "25"
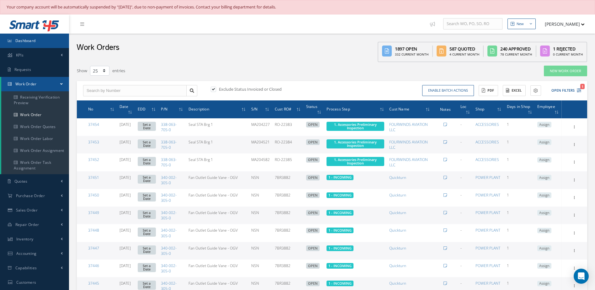
click at [32, 43] on link "Dashboard" at bounding box center [34, 41] width 69 height 14
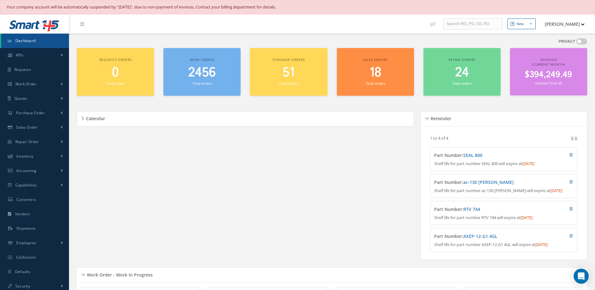
click at [51, 43] on link "Dashboard" at bounding box center [35, 41] width 68 height 14
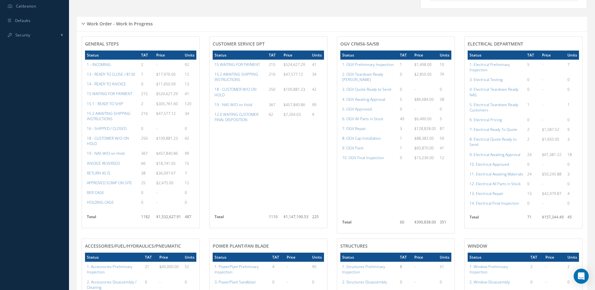
scroll to position [282, 0]
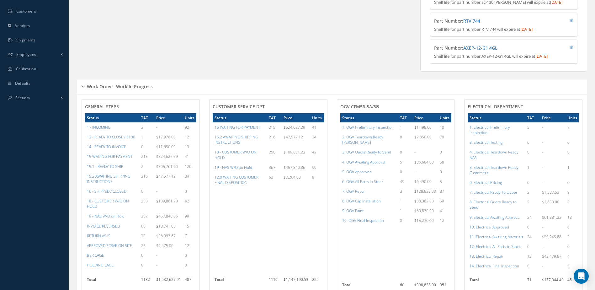
scroll to position [314, 0]
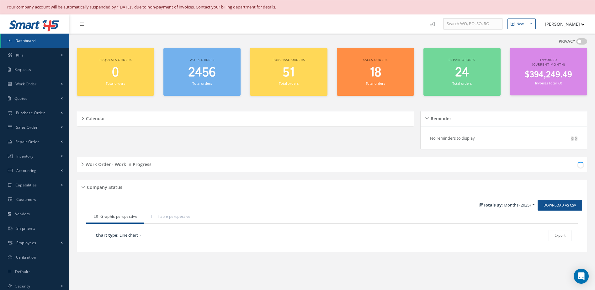
scroll to position [14, 0]
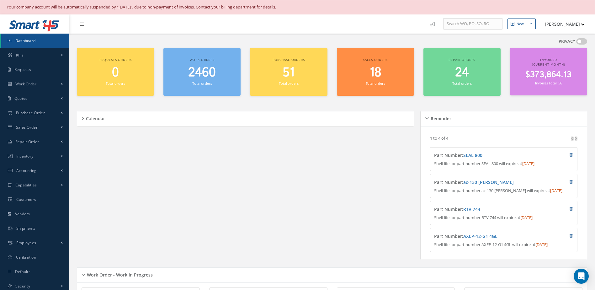
click at [206, 67] on span "2460" at bounding box center [202, 73] width 28 height 18
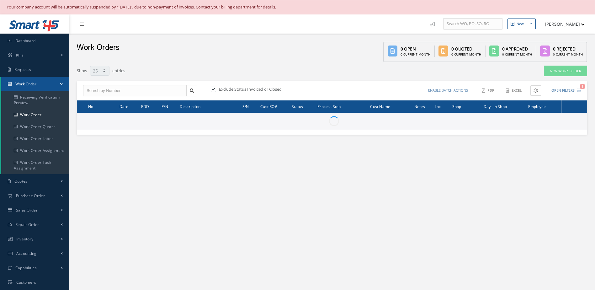
select select "25"
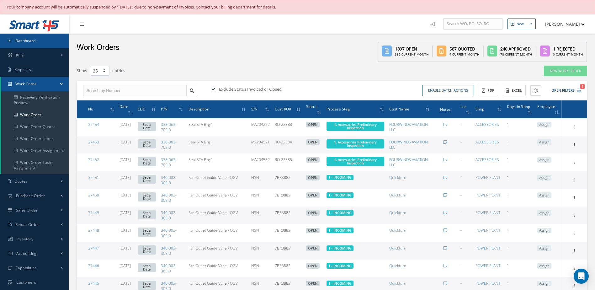
click at [41, 37] on link "Dashboard" at bounding box center [34, 41] width 69 height 14
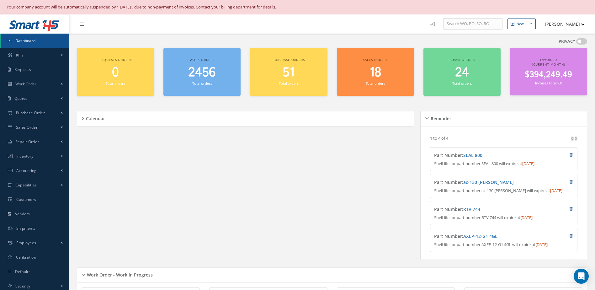
click at [214, 84] on div "2456 Total orders" at bounding box center [202, 75] width 71 height 21
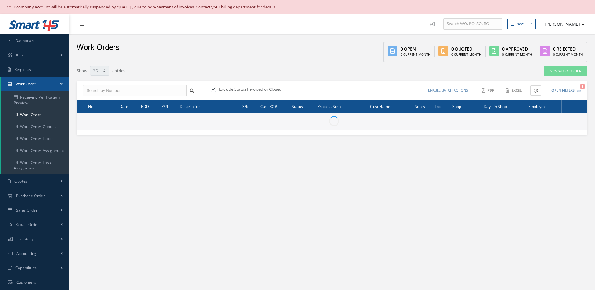
select select "25"
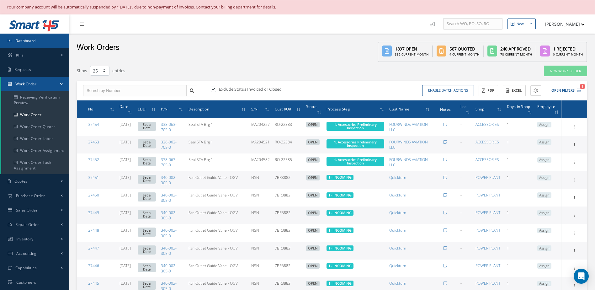
click at [50, 40] on link "Dashboard" at bounding box center [34, 41] width 69 height 14
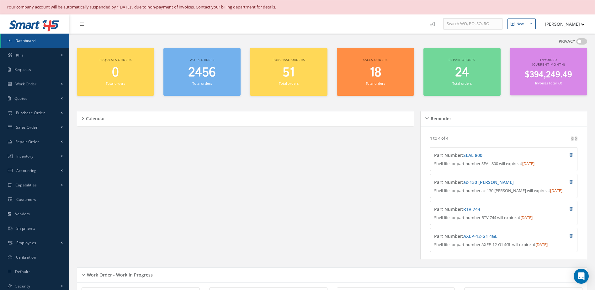
click at [216, 76] on span "2456" at bounding box center [202, 73] width 28 height 18
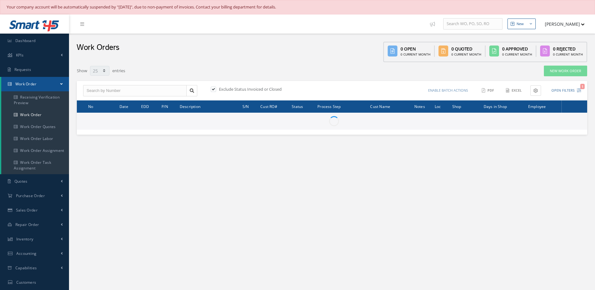
select select "25"
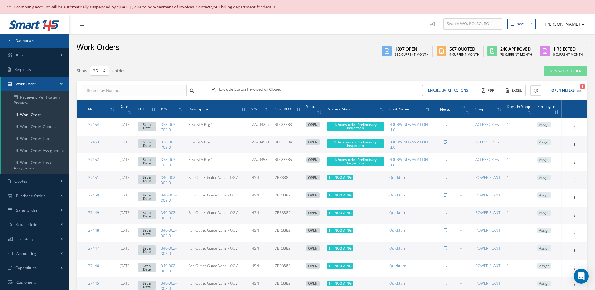
click at [46, 40] on link "Dashboard" at bounding box center [34, 41] width 69 height 14
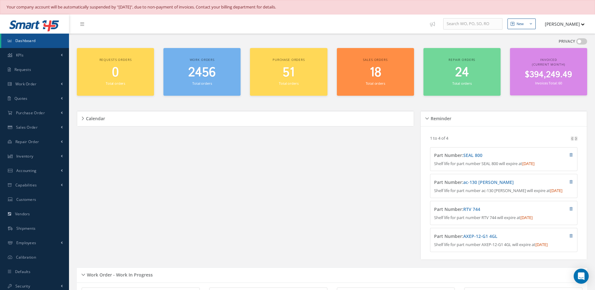
click at [202, 78] on span "2456" at bounding box center [202, 73] width 28 height 18
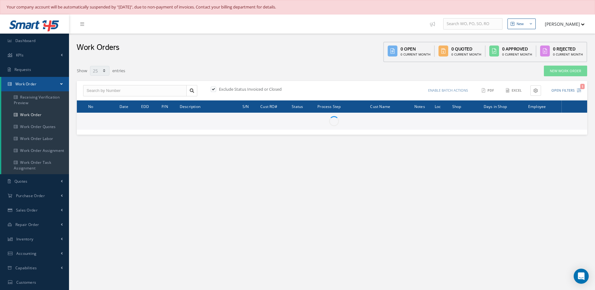
select select "25"
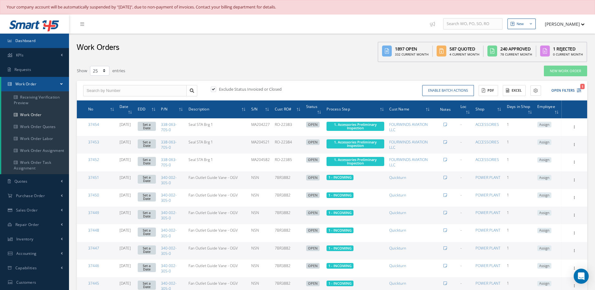
click at [40, 40] on link "Dashboard" at bounding box center [34, 41] width 69 height 14
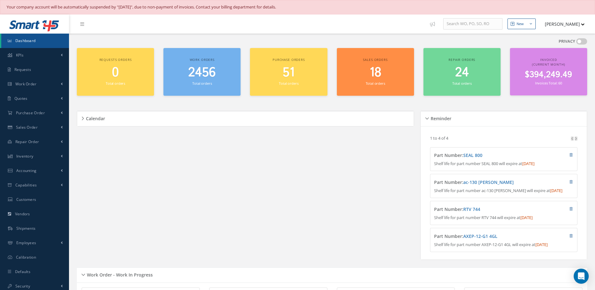
scroll to position [220, 0]
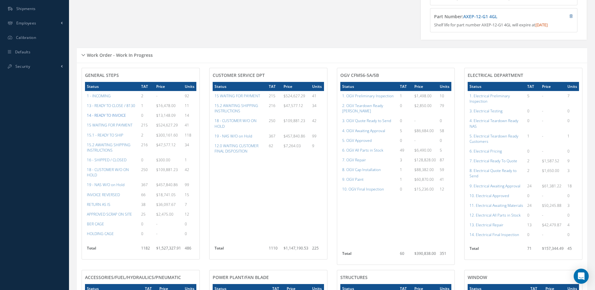
click at [113, 118] on a=21&excludeInternalCustomer=false&excludeInvoicedOrClosed=true&&filtersHidded"] "14 - READY TO INVOICE" at bounding box center [106, 115] width 39 height 5
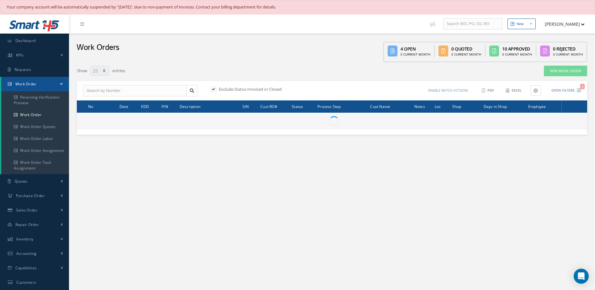
select select "25"
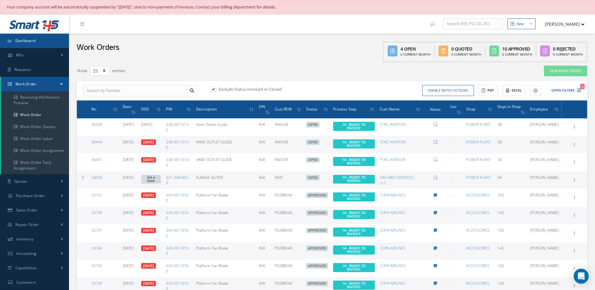
click at [21, 39] on span "Dashboard" at bounding box center [25, 40] width 20 height 5
